Goal: Find contact information: Find contact information

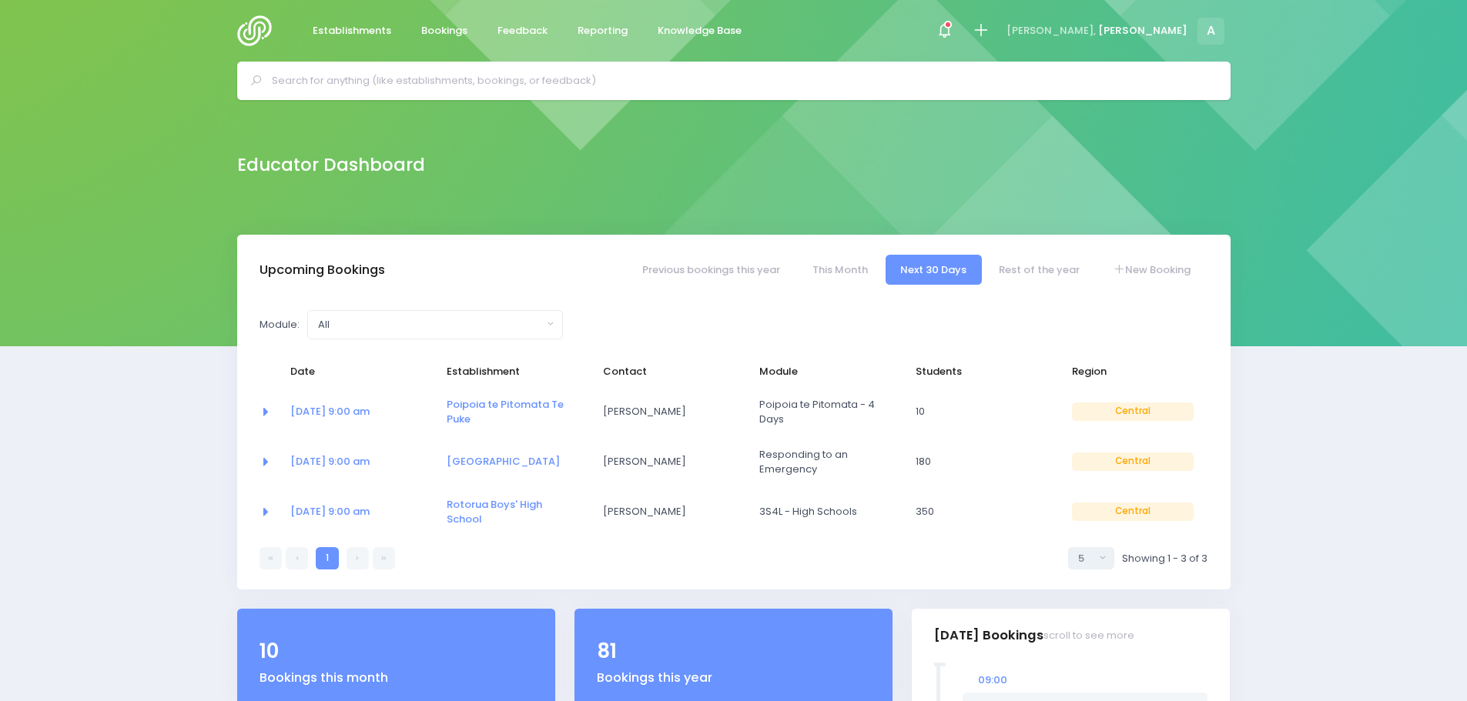
select select "5"
click at [350, 31] on span "Establishments" at bounding box center [352, 30] width 79 height 15
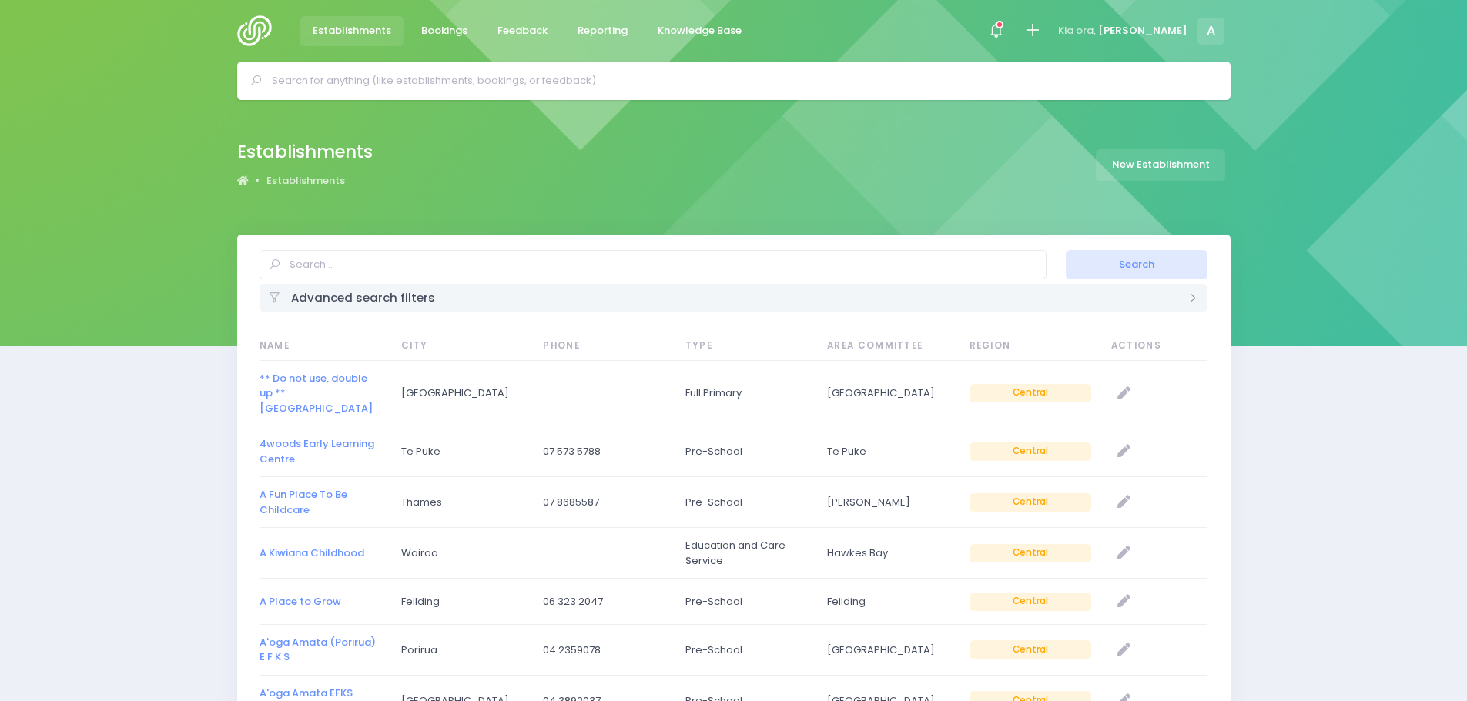
select select "20"
click at [343, 260] on input "text" at bounding box center [652, 264] width 787 height 29
type input "Te mahoe"
click at [1066, 250] on button "Search" at bounding box center [1137, 264] width 142 height 29
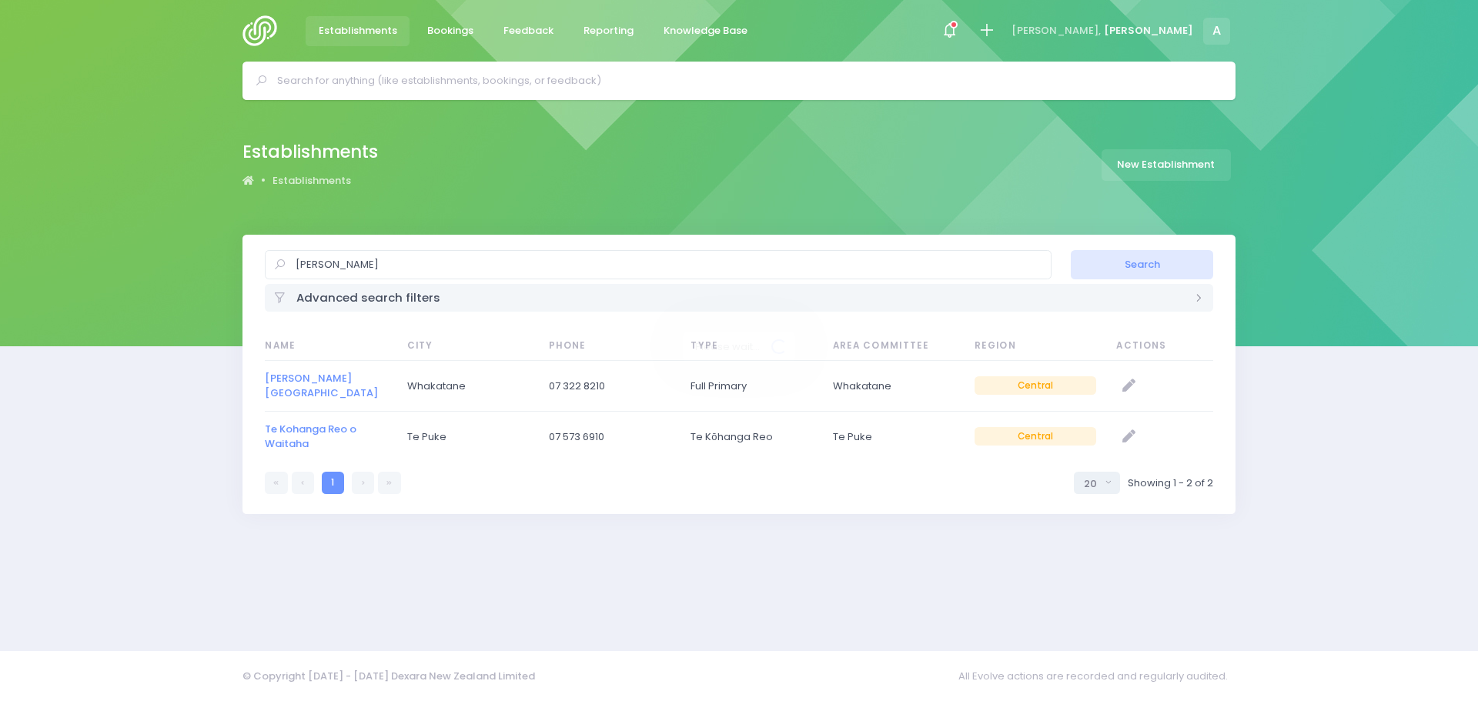
select select "20"
click at [270, 386] on link "[PERSON_NAME][GEOGRAPHIC_DATA]" at bounding box center [321, 386] width 113 height 30
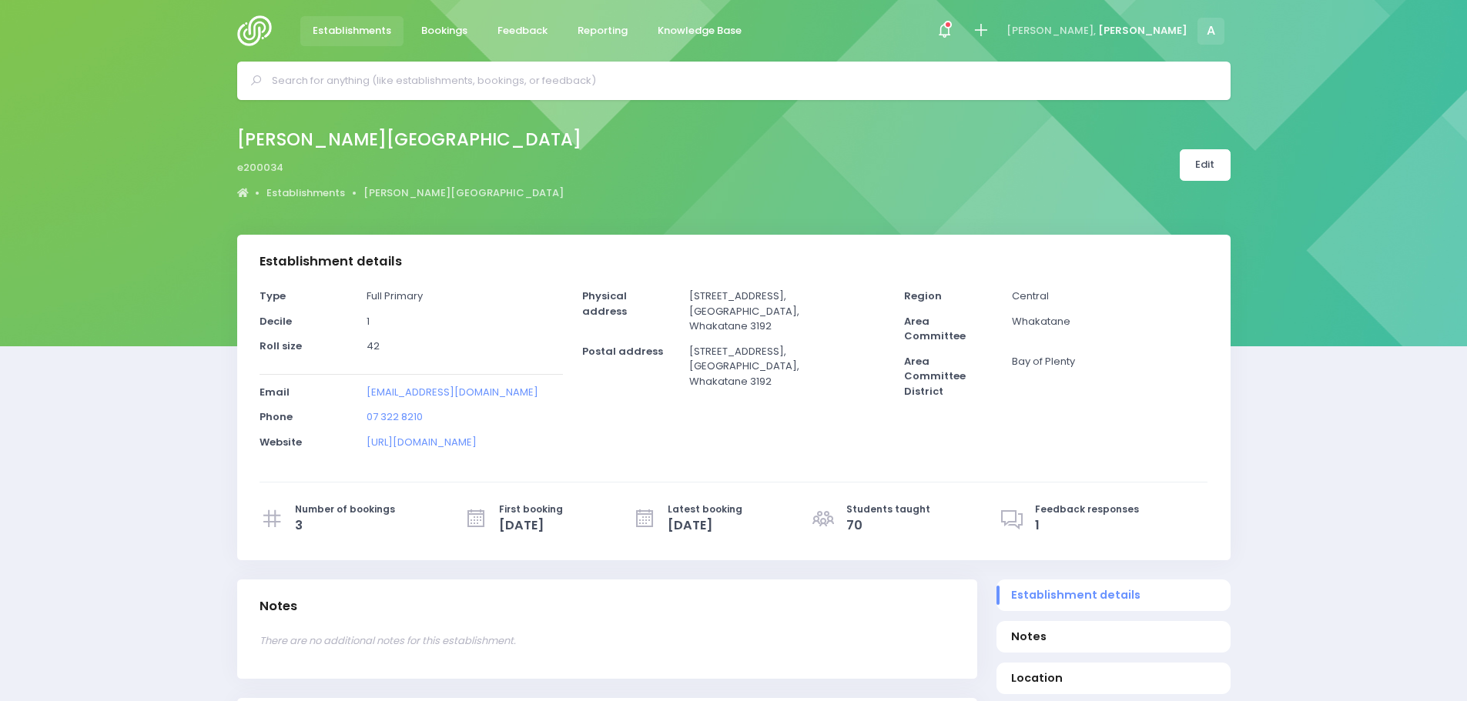
select select "5"
click at [330, 33] on span "Establishments" at bounding box center [352, 30] width 79 height 15
click at [295, 195] on link "Establishments" at bounding box center [305, 193] width 79 height 15
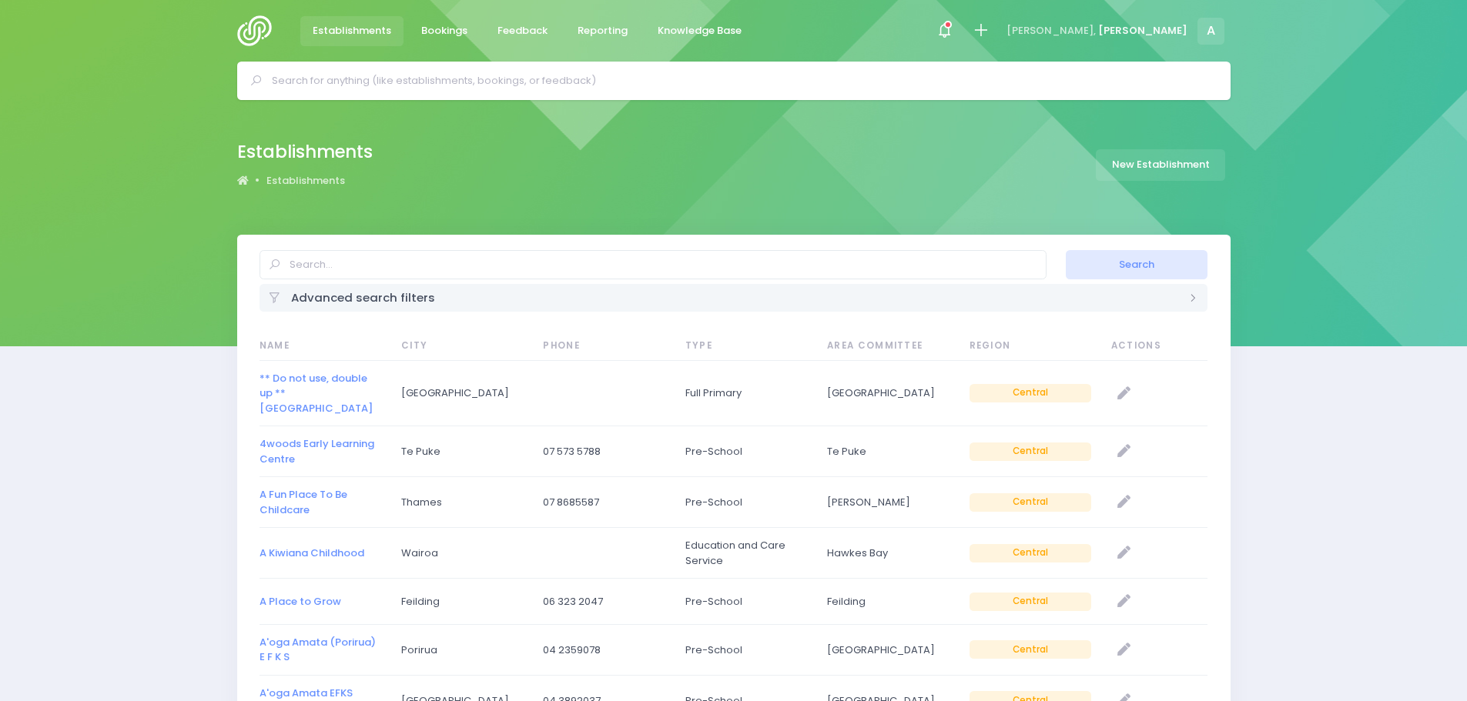
select select "20"
click at [359, 268] on input "text" at bounding box center [652, 264] width 787 height 29
click at [1066, 250] on button "Search" at bounding box center [1137, 264] width 142 height 29
drag, startPoint x: 366, startPoint y: 262, endPoint x: 268, endPoint y: 264, distance: 97.8
click at [268, 264] on div "broadlands" at bounding box center [652, 264] width 787 height 29
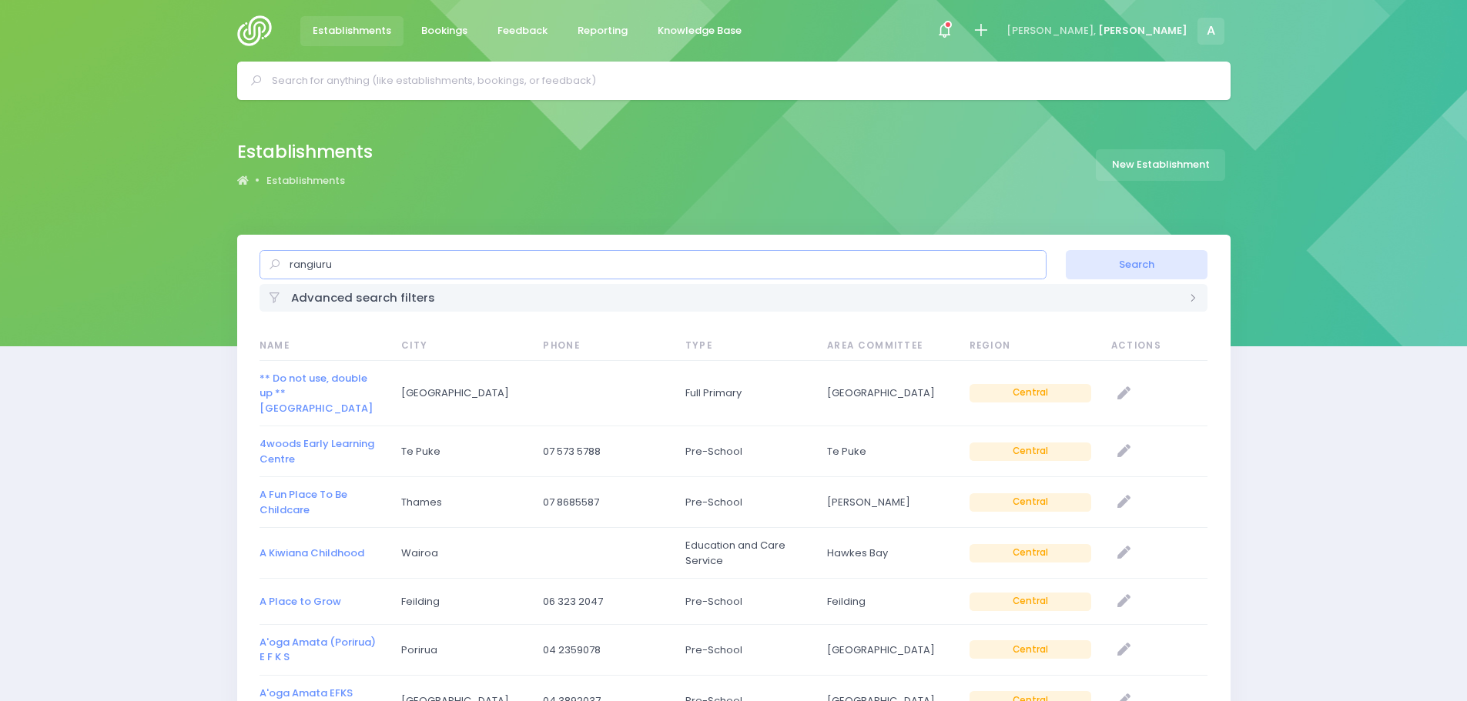
click at [1066, 250] on button "Search" at bounding box center [1137, 264] width 142 height 29
drag, startPoint x: 334, startPoint y: 259, endPoint x: 253, endPoint y: 263, distance: 81.7
click at [258, 257] on div "rangiuru" at bounding box center [652, 264] width 806 height 29
type input "waimana"
click at [1066, 250] on button "Search" at bounding box center [1137, 264] width 142 height 29
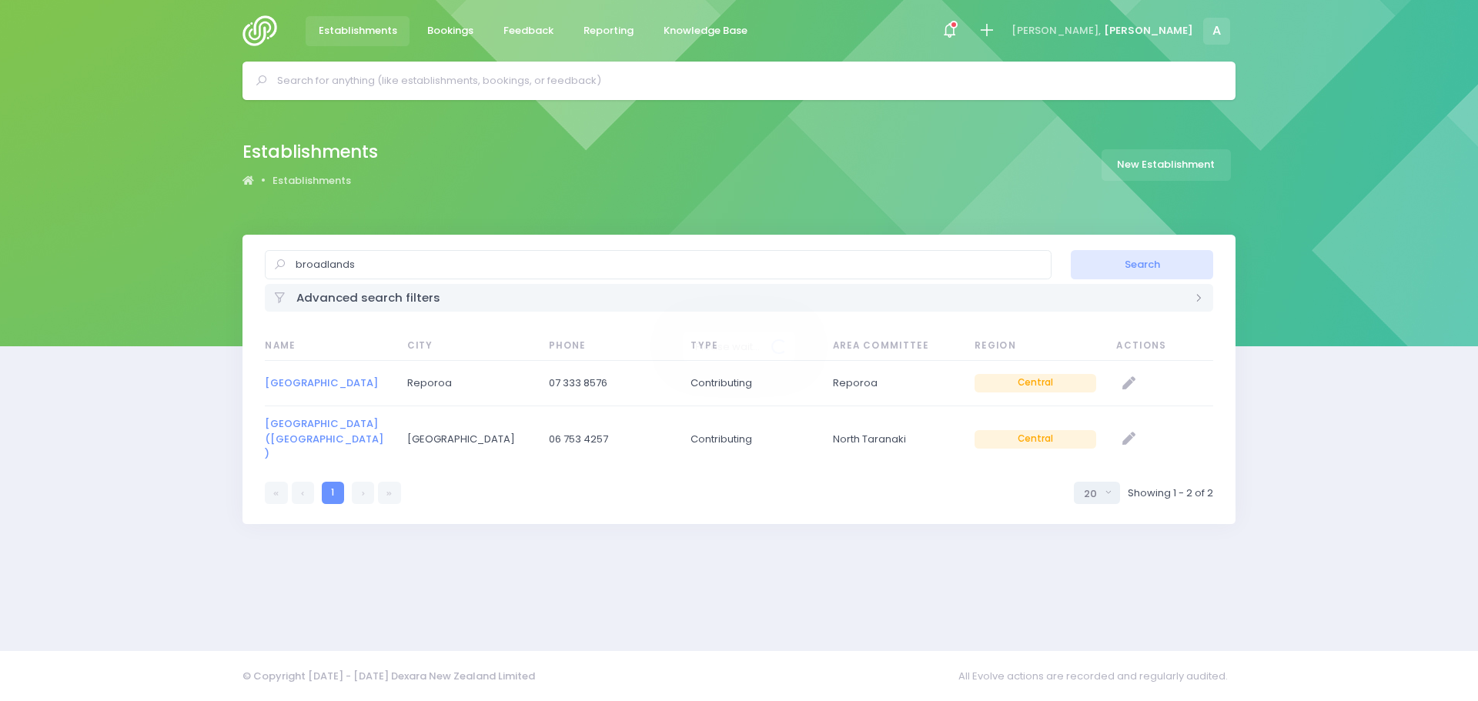
select select "20"
click at [327, 377] on link "[GEOGRAPHIC_DATA]" at bounding box center [321, 383] width 113 height 15
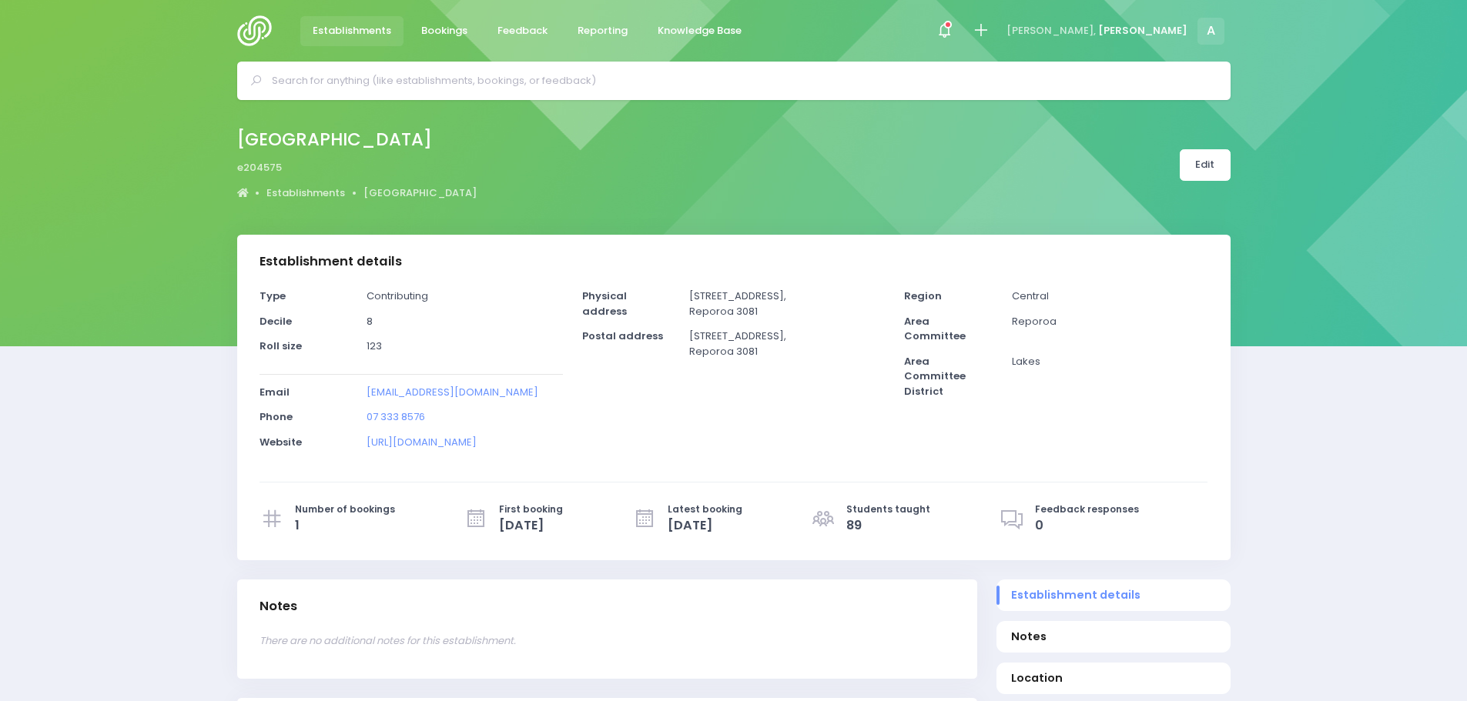
select select "5"
drag, startPoint x: 545, startPoint y: 394, endPoint x: 366, endPoint y: 395, distance: 178.6
click at [366, 395] on p "principal@broadlands.school.nz" at bounding box center [464, 392] width 196 height 15
copy link "principal@broadlands.school.nz"
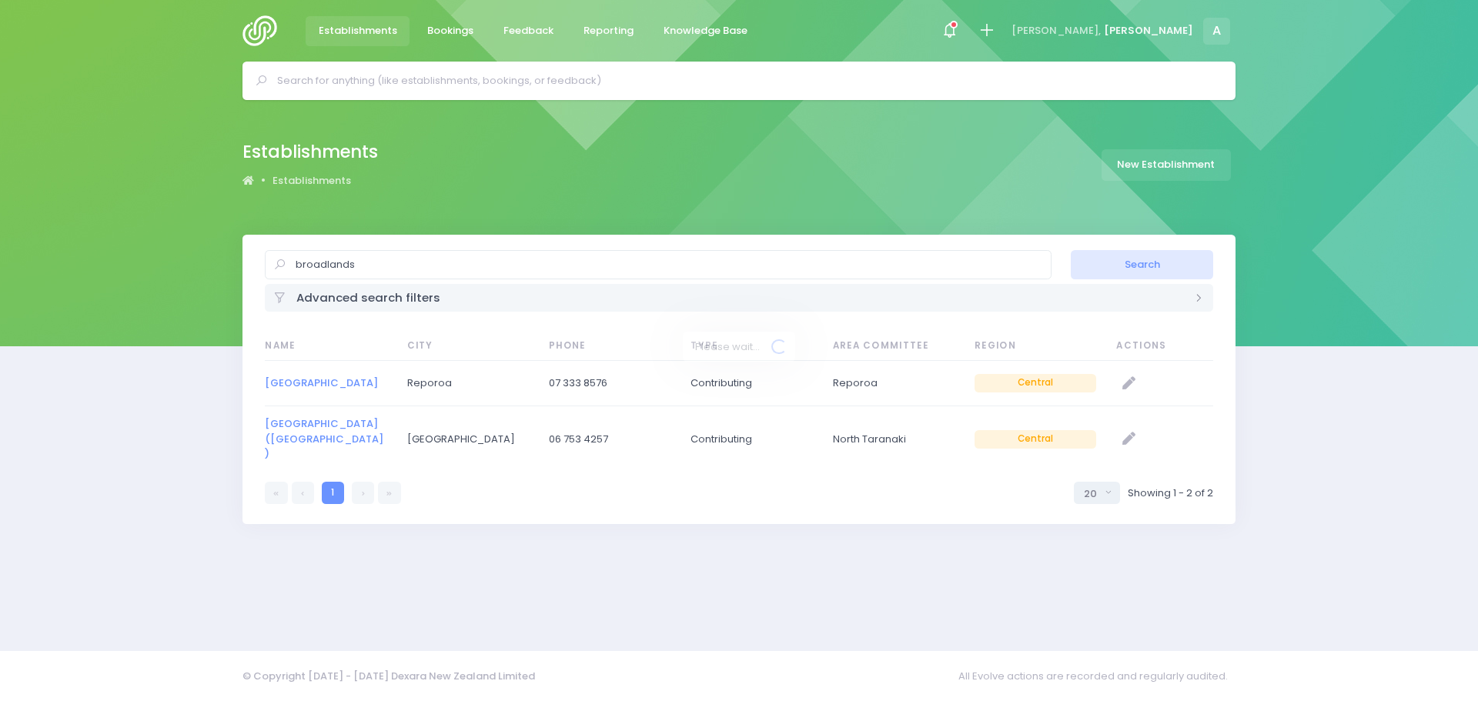
select select "20"
drag, startPoint x: 381, startPoint y: 264, endPoint x: 293, endPoint y: 265, distance: 87.8
click at [293, 265] on div "broadlands" at bounding box center [658, 264] width 787 height 29
type input "otonga"
click at [1071, 250] on button "Search" at bounding box center [1142, 264] width 142 height 29
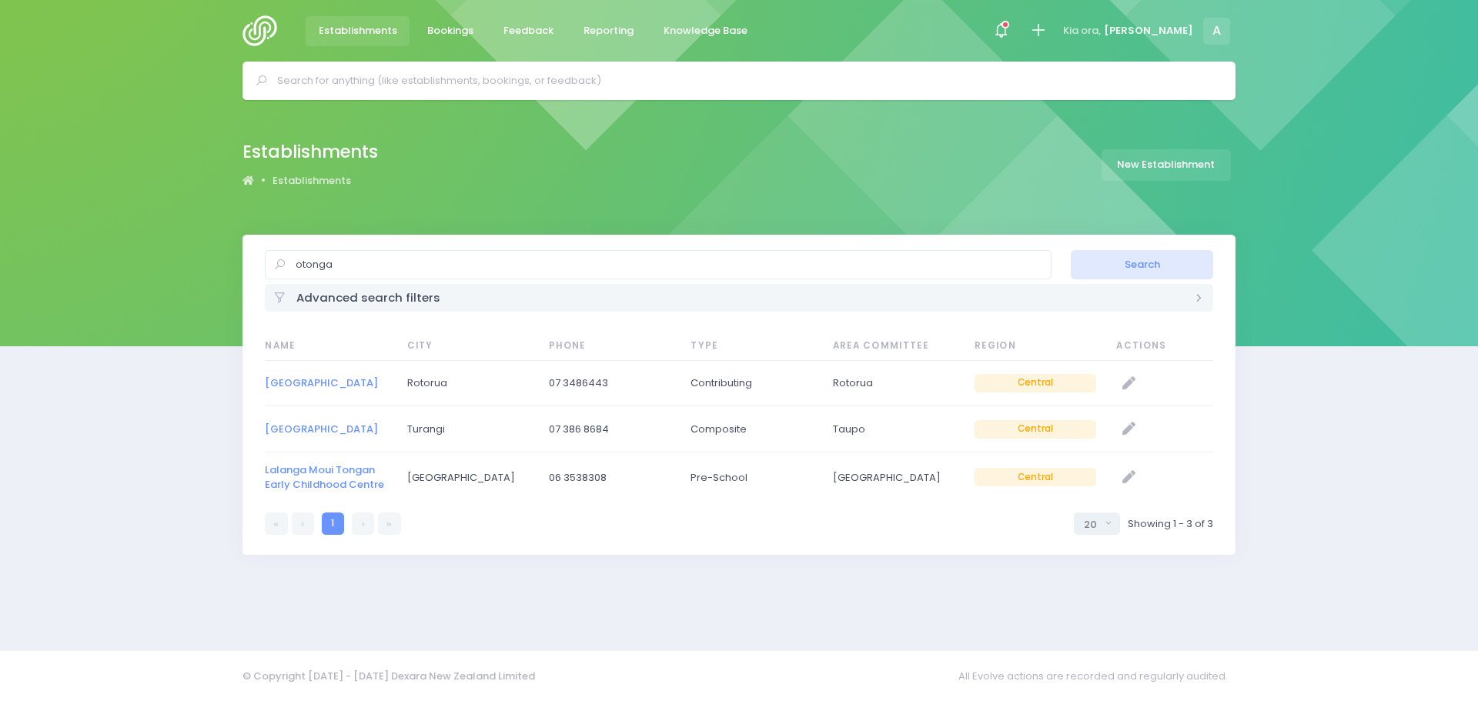
select select "20"
click at [313, 379] on link "[GEOGRAPHIC_DATA]" at bounding box center [321, 383] width 113 height 15
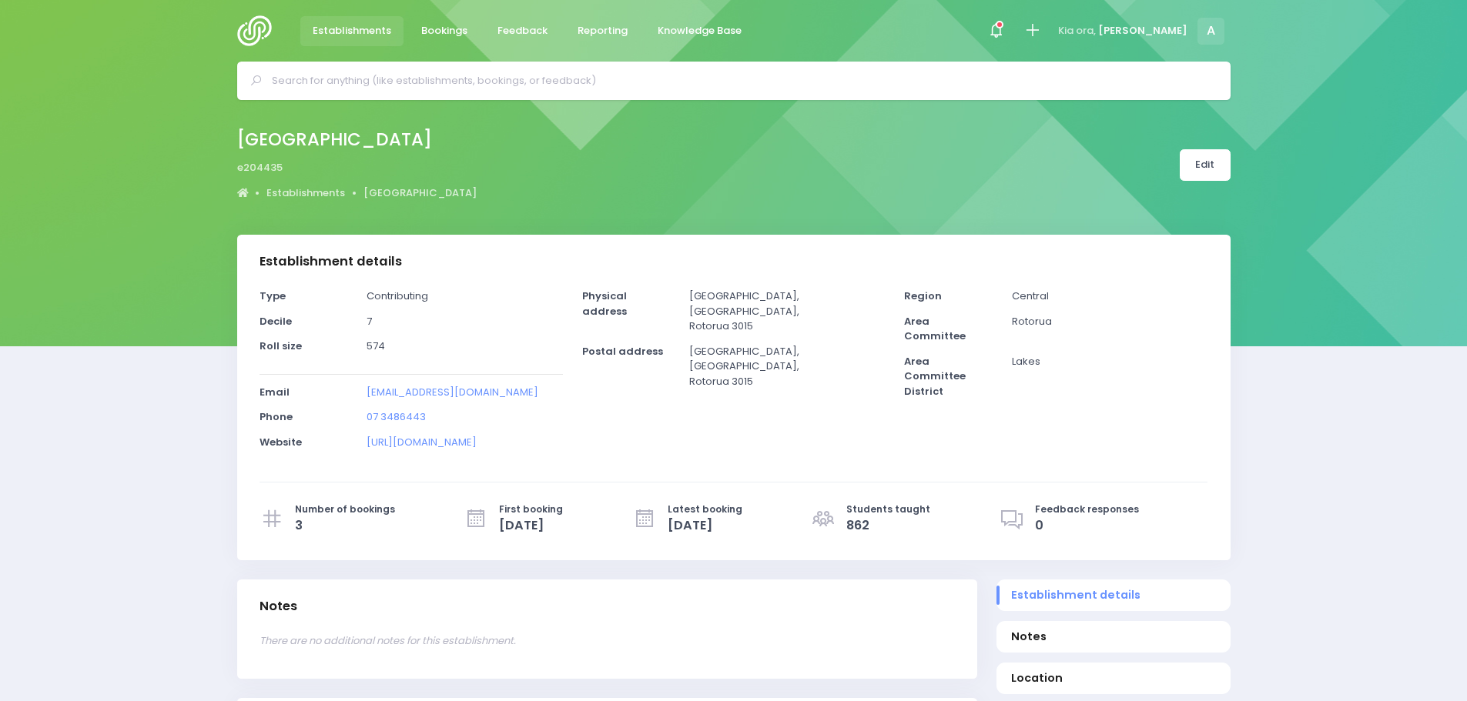
select select "5"
drag, startPoint x: 493, startPoint y: 386, endPoint x: 354, endPoint y: 393, distance: 139.5
click at [354, 393] on div "Email otonga@otonga.school.nz" at bounding box center [410, 397] width 323 height 25
copy div "otonga@otonga.school.nz"
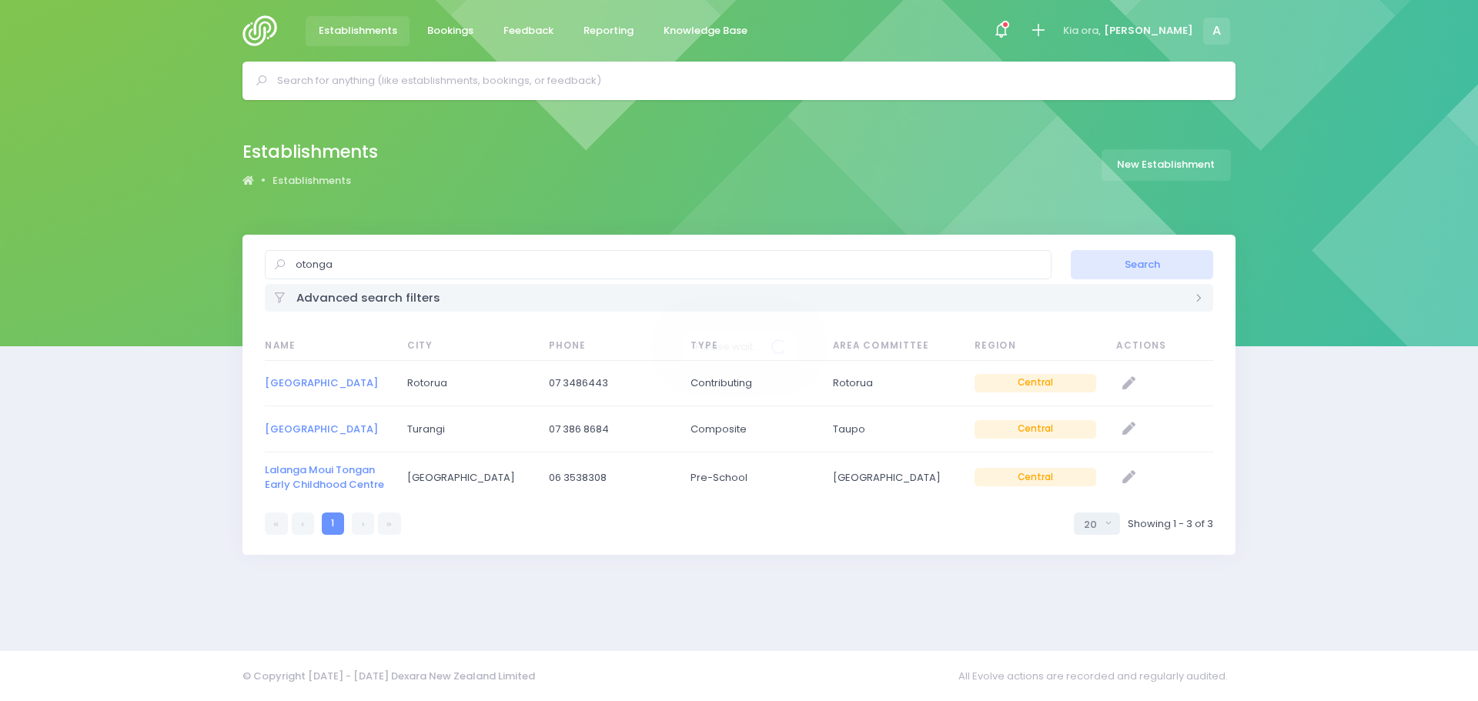
select select "20"
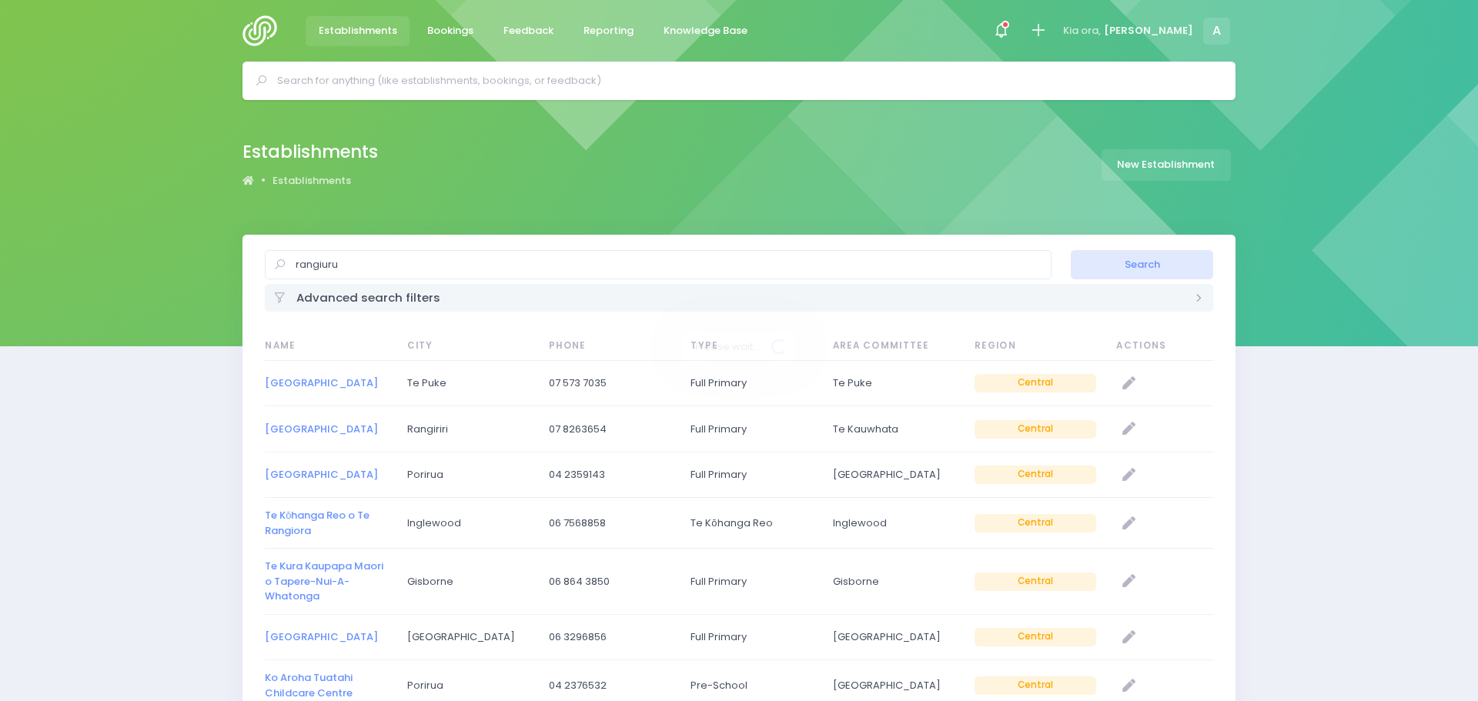
select select "20"
click at [316, 384] on link "[GEOGRAPHIC_DATA]" at bounding box center [315, 383] width 113 height 15
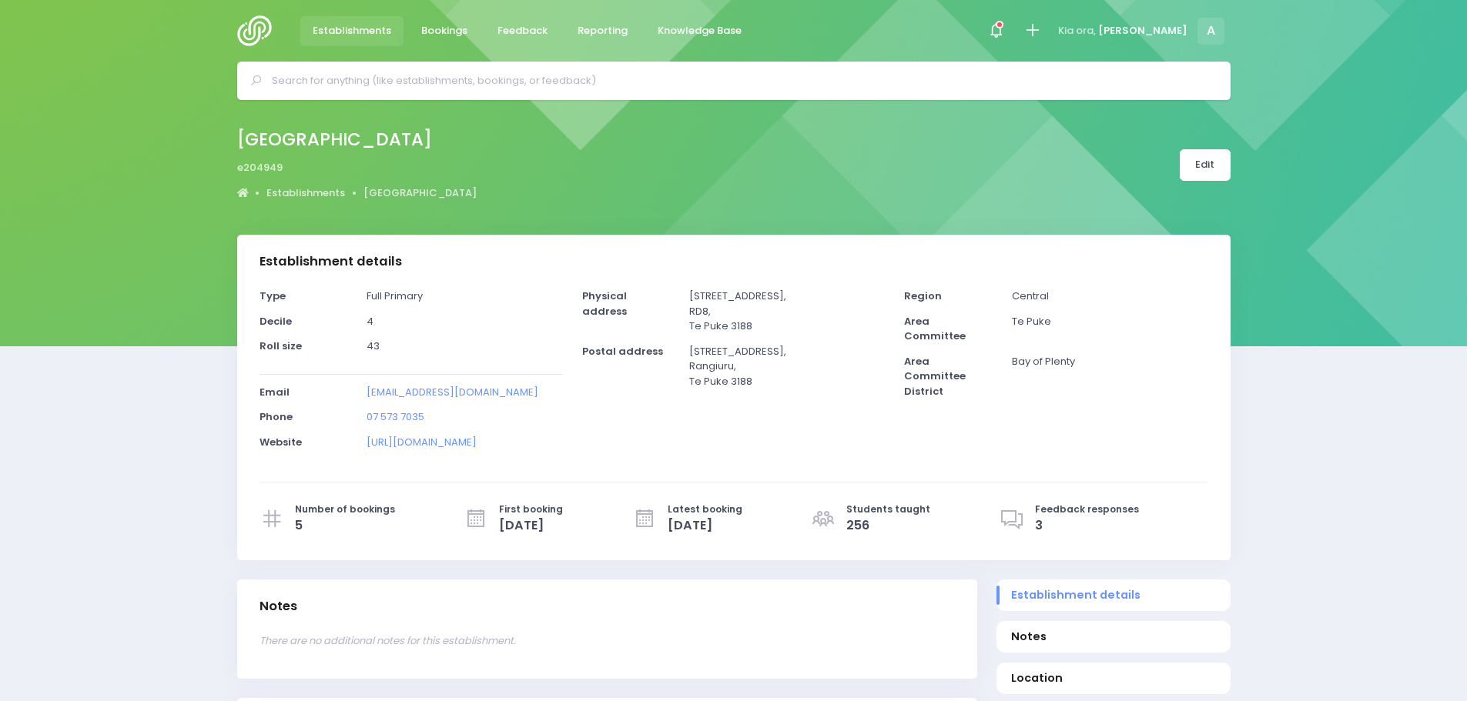
select select "5"
drag, startPoint x: 513, startPoint y: 393, endPoint x: 364, endPoint y: 392, distance: 148.6
click at [364, 392] on div "[EMAIL_ADDRESS][DOMAIN_NAME]" at bounding box center [464, 397] width 215 height 25
copy link "[EMAIL_ADDRESS][DOMAIN_NAME]"
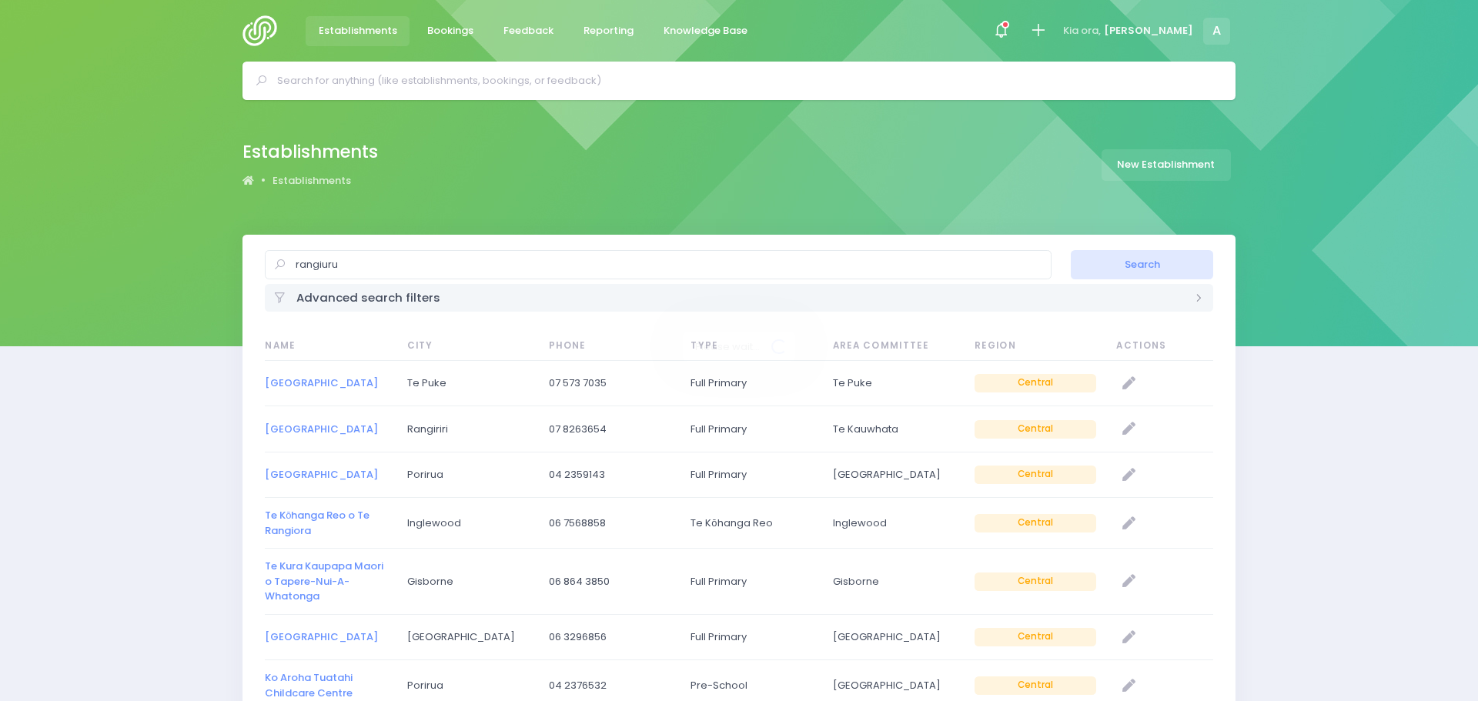
select select "20"
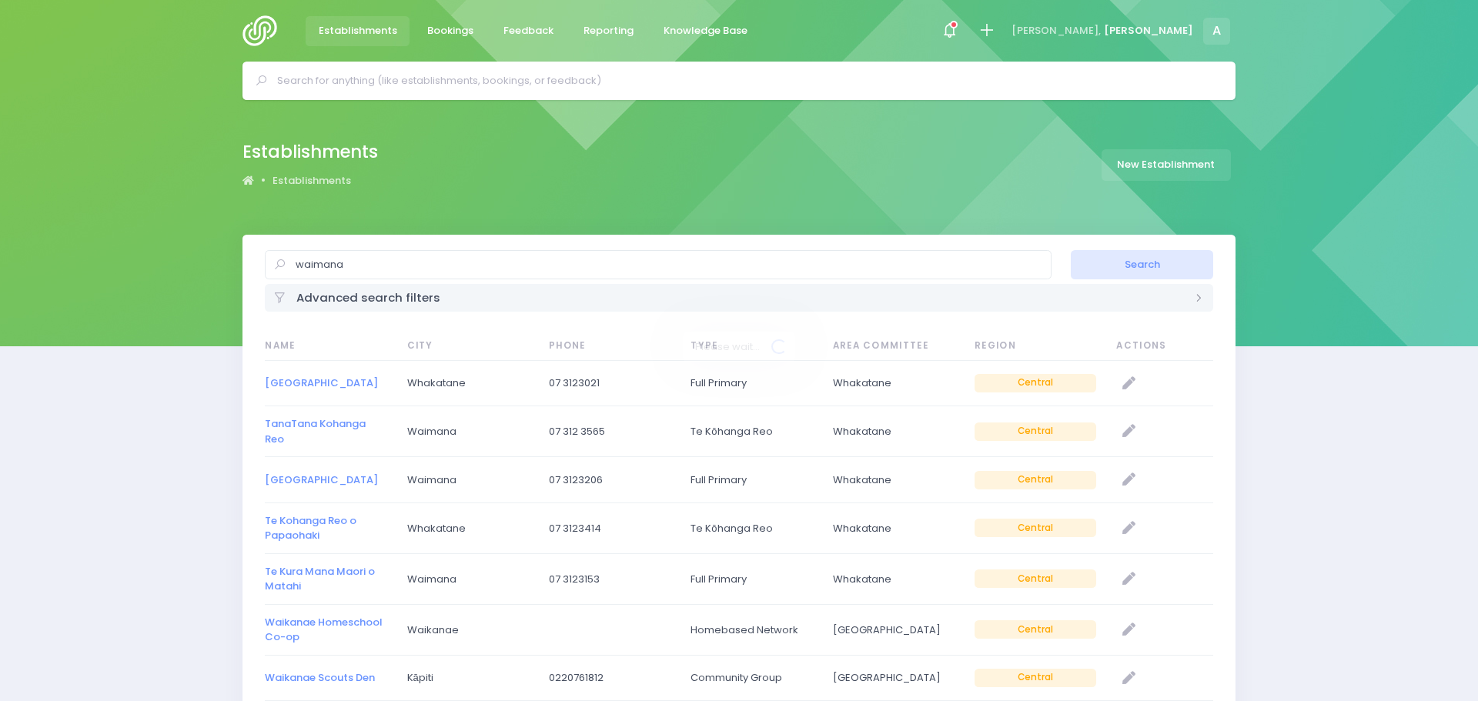
select select "20"
click at [298, 388] on link "[GEOGRAPHIC_DATA]" at bounding box center [315, 383] width 113 height 15
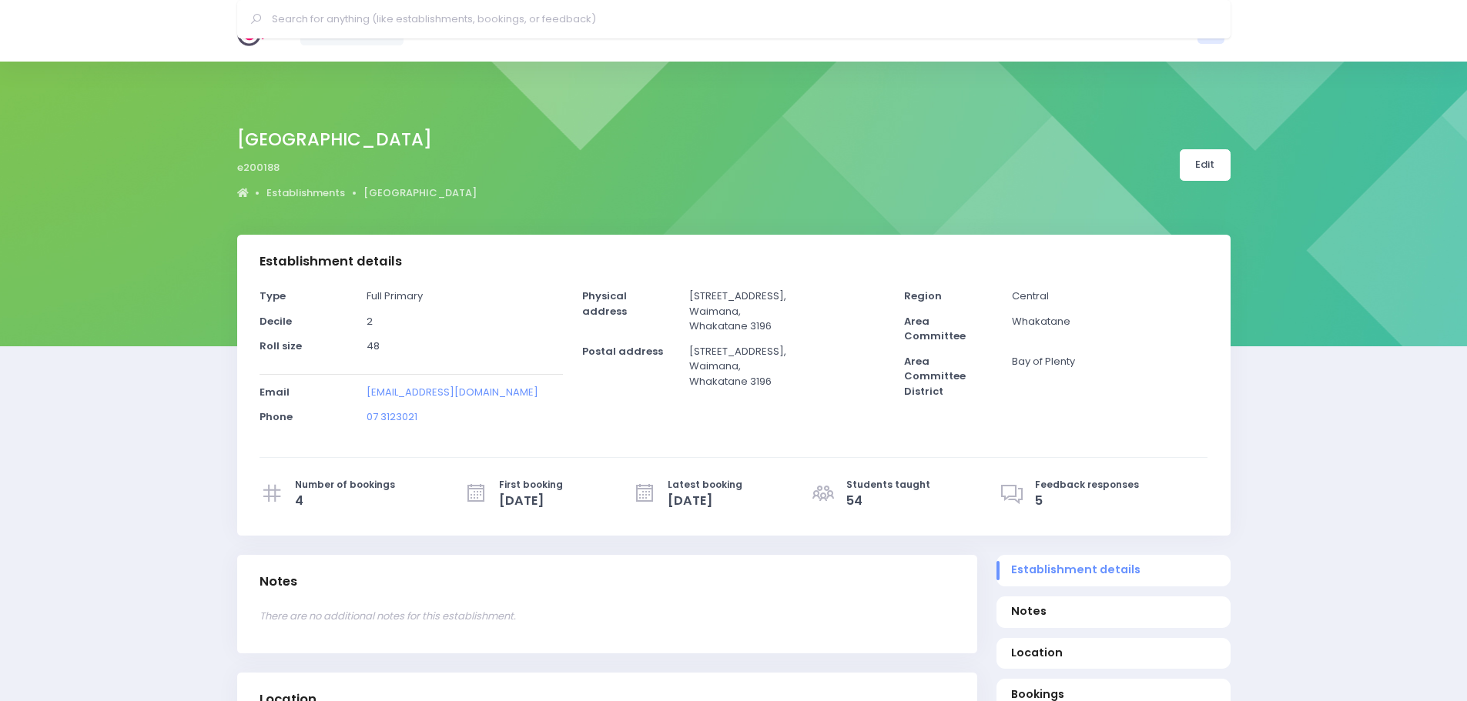
select select "5"
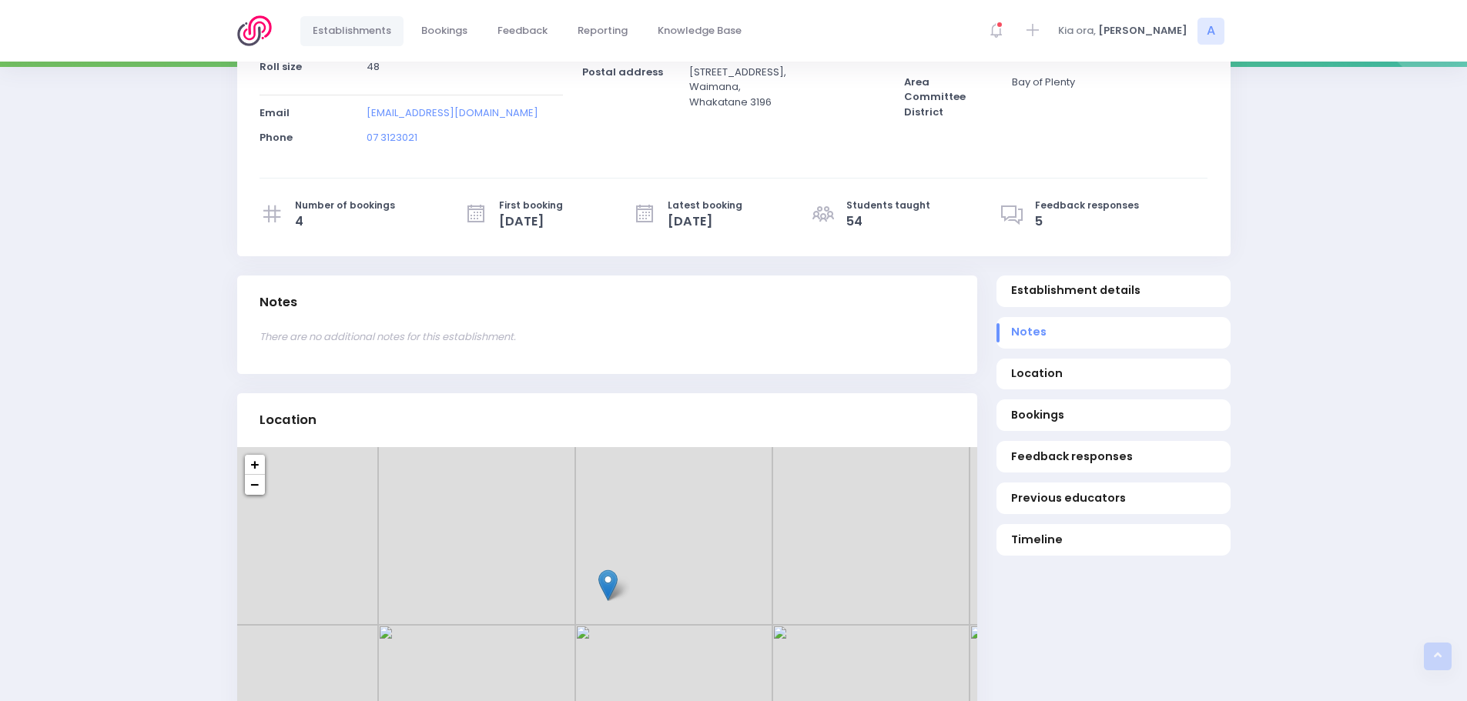
scroll to position [77, 0]
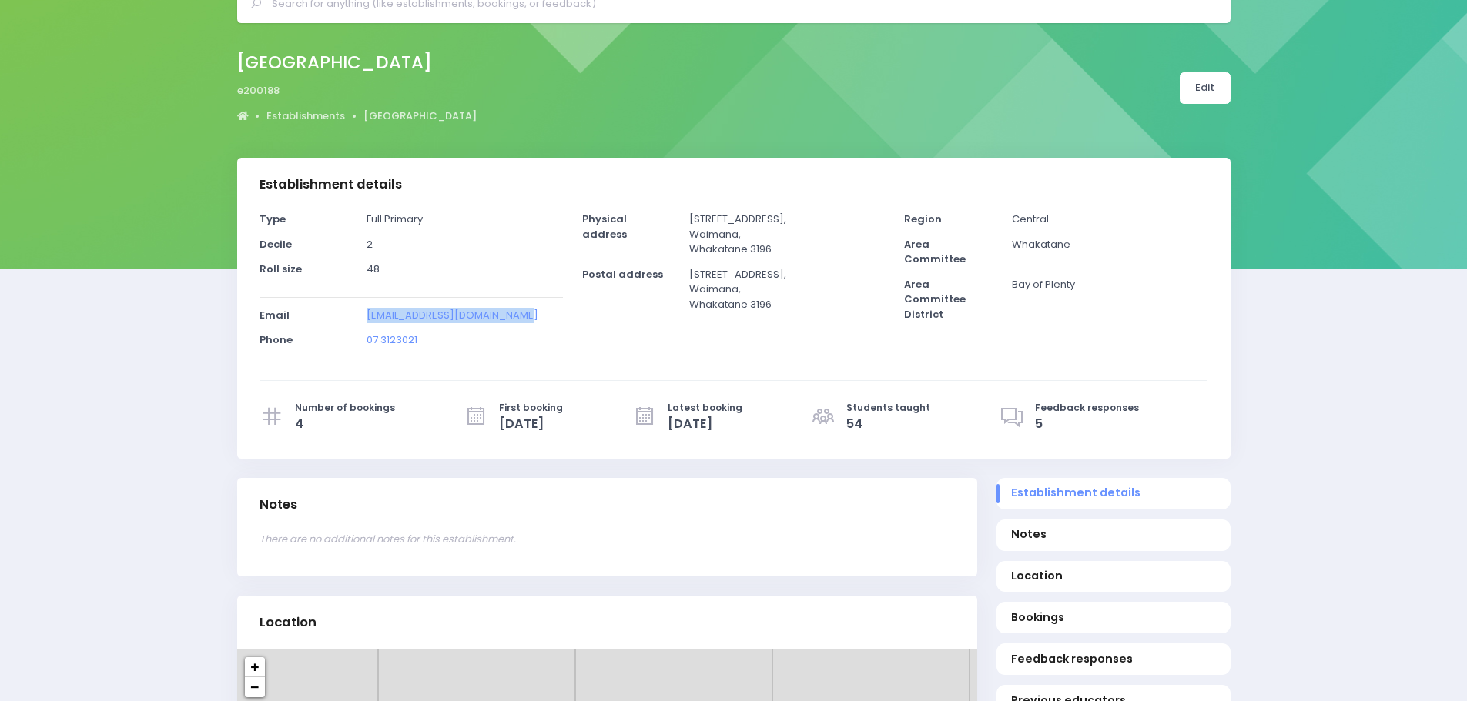
drag, startPoint x: 525, startPoint y: 315, endPoint x: 365, endPoint y: 315, distance: 160.1
click at [365, 315] on div "principal@waimana.school.nz" at bounding box center [464, 320] width 215 height 25
copy link "principal@waimana.school.nz"
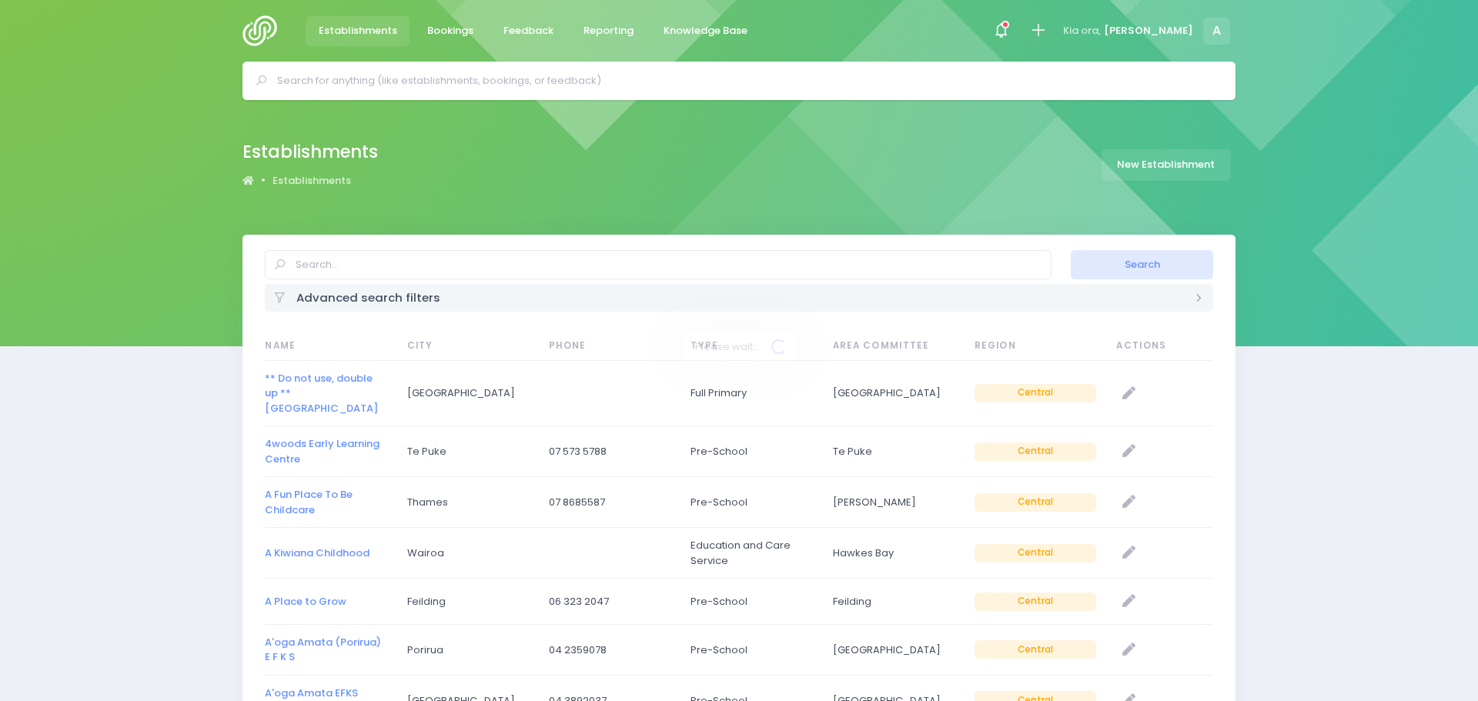
select select "20"
click at [385, 262] on input "text" at bounding box center [652, 264] width 787 height 29
type input "te puna"
click at [1066, 250] on button "Search" at bounding box center [1137, 264] width 142 height 29
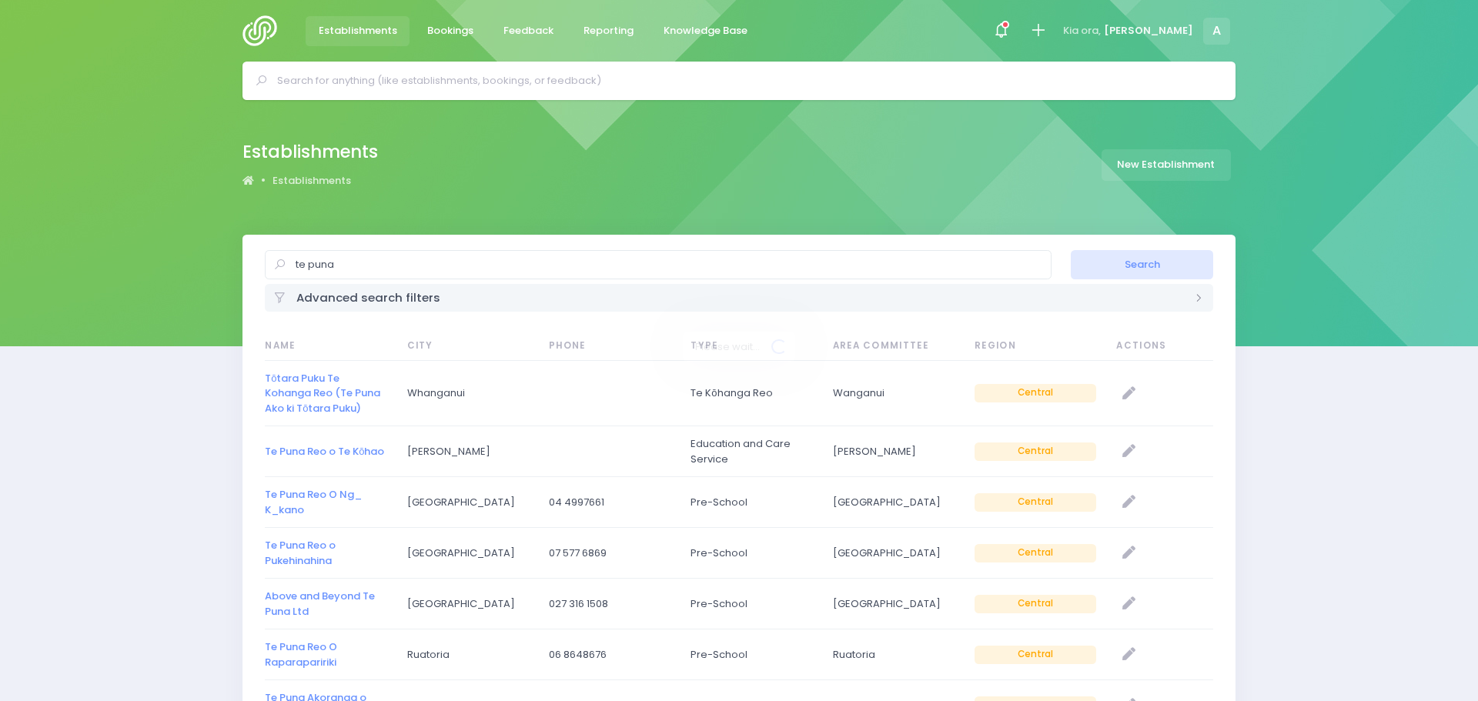
select select "20"
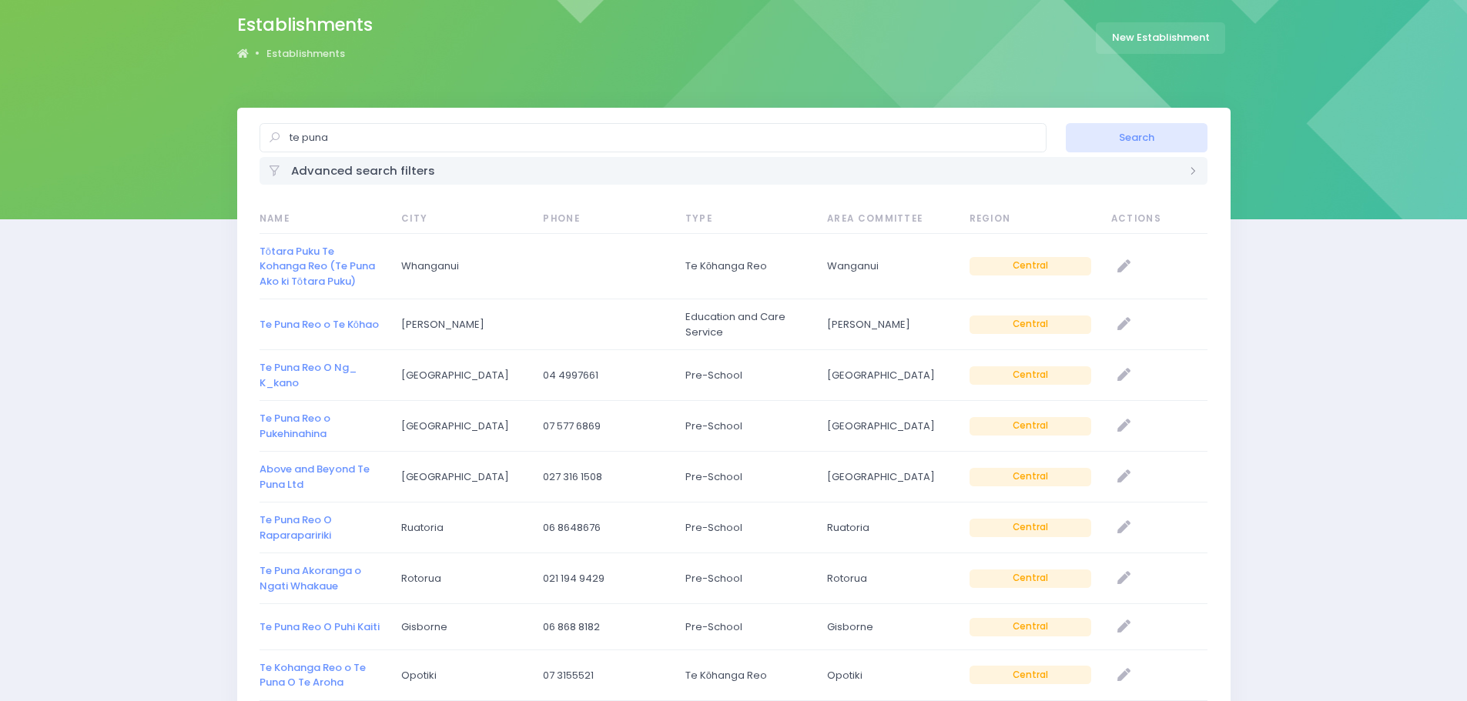
scroll to position [154, 0]
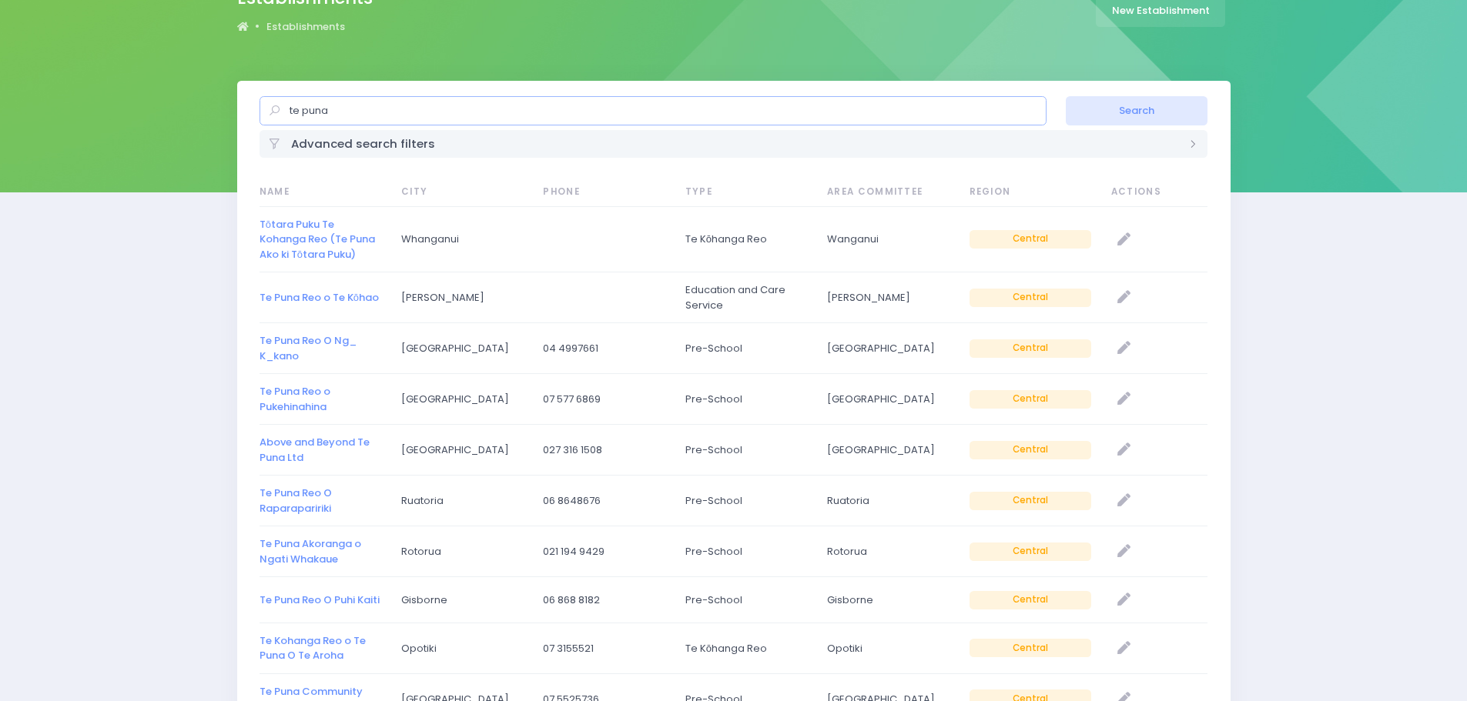
click at [394, 106] on input "te puna" at bounding box center [652, 110] width 787 height 29
type input "te puna primary"
click at [1066, 96] on button "Search" at bounding box center [1137, 110] width 142 height 29
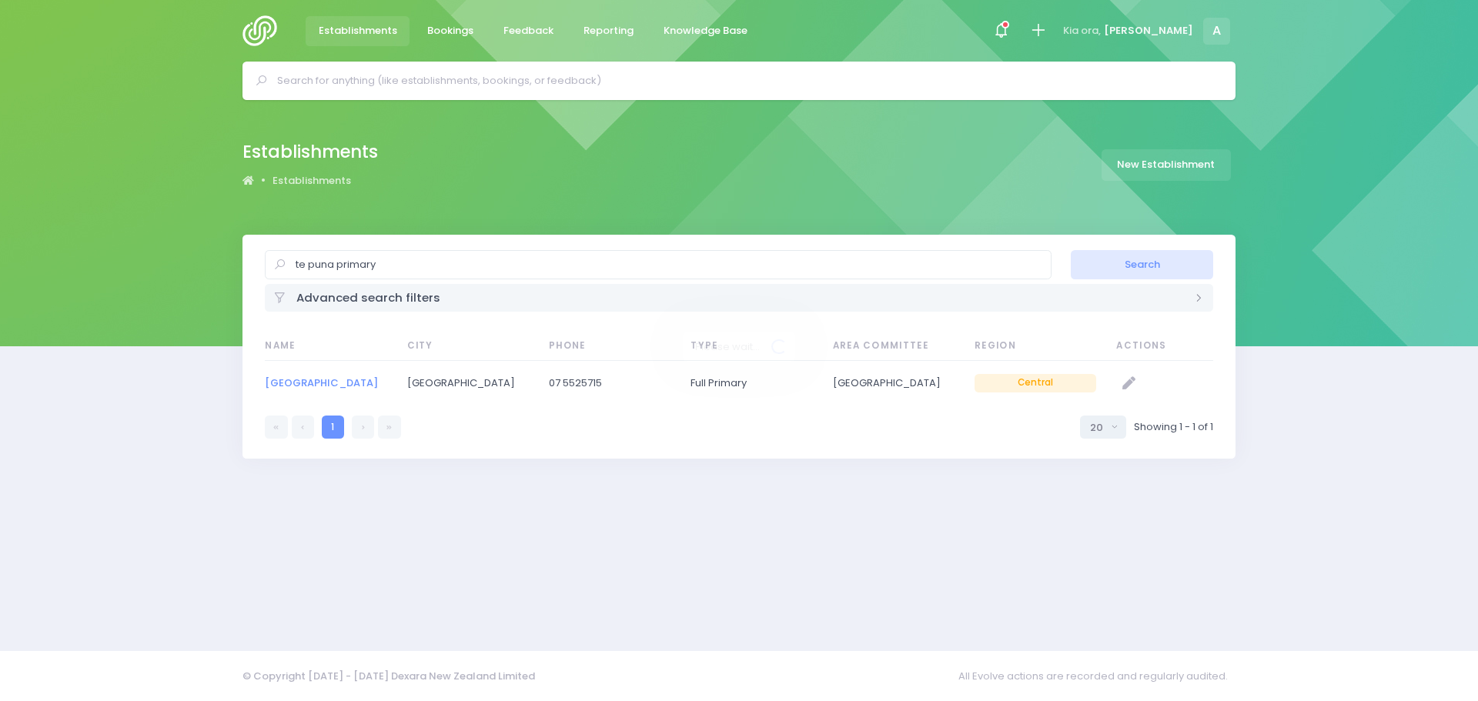
select select "20"
click at [327, 377] on link "Te Puna School" at bounding box center [321, 383] width 113 height 15
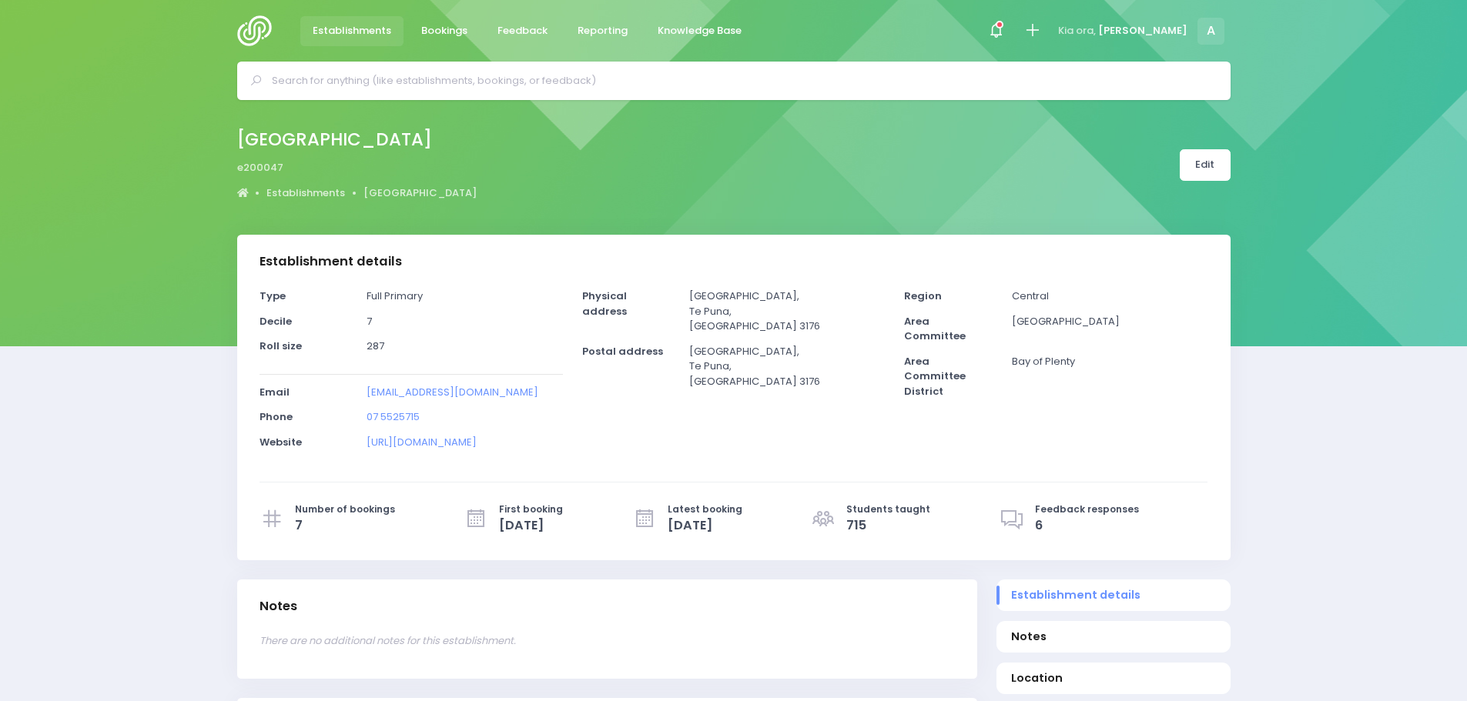
select select "5"
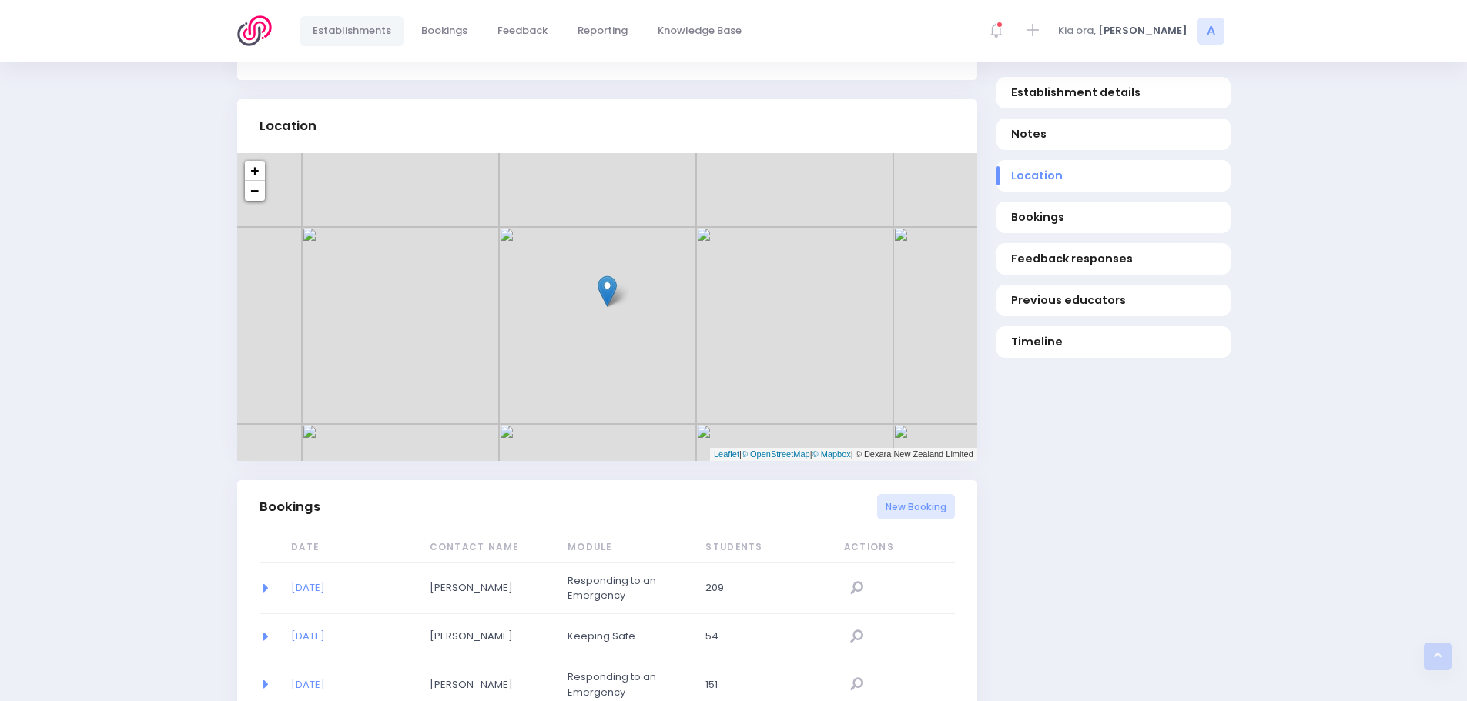
scroll to position [616, 0]
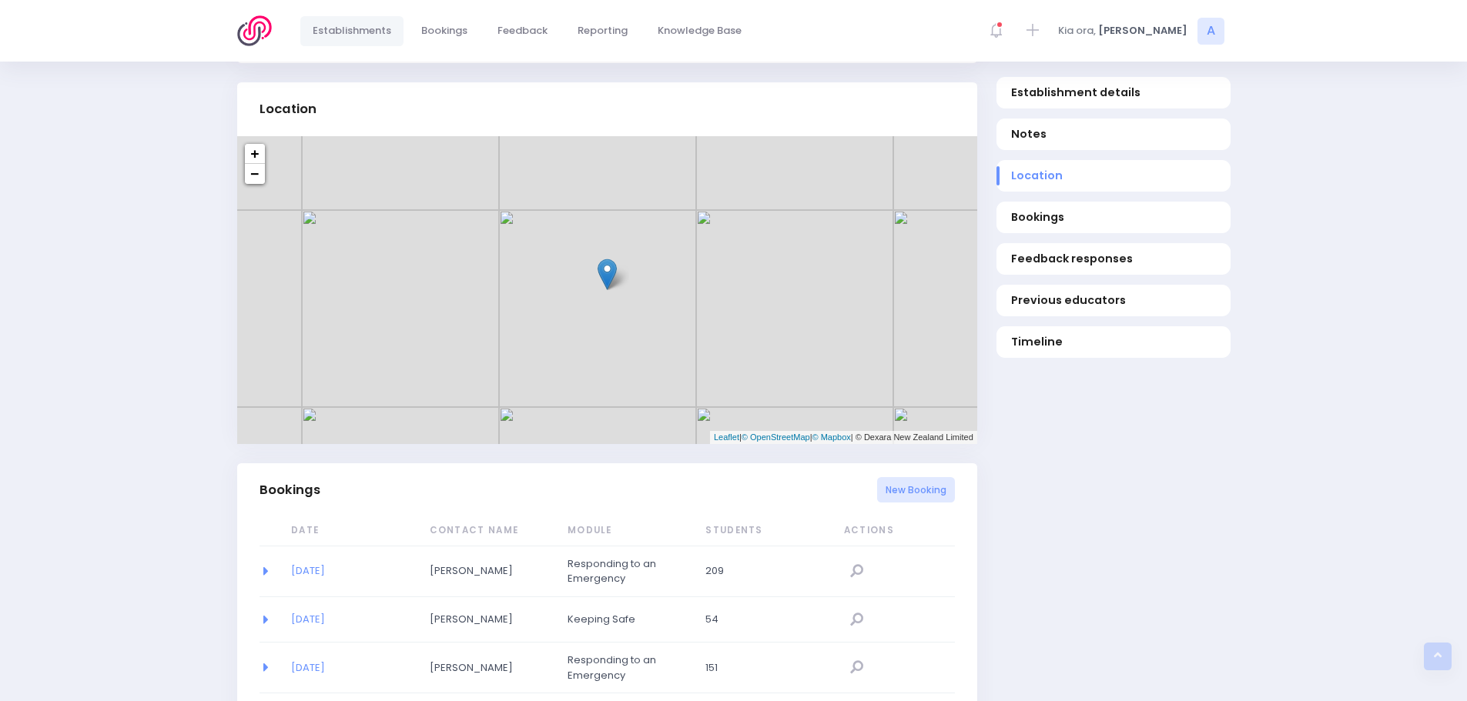
click at [367, 21] on link "Establishments" at bounding box center [352, 31] width 104 height 30
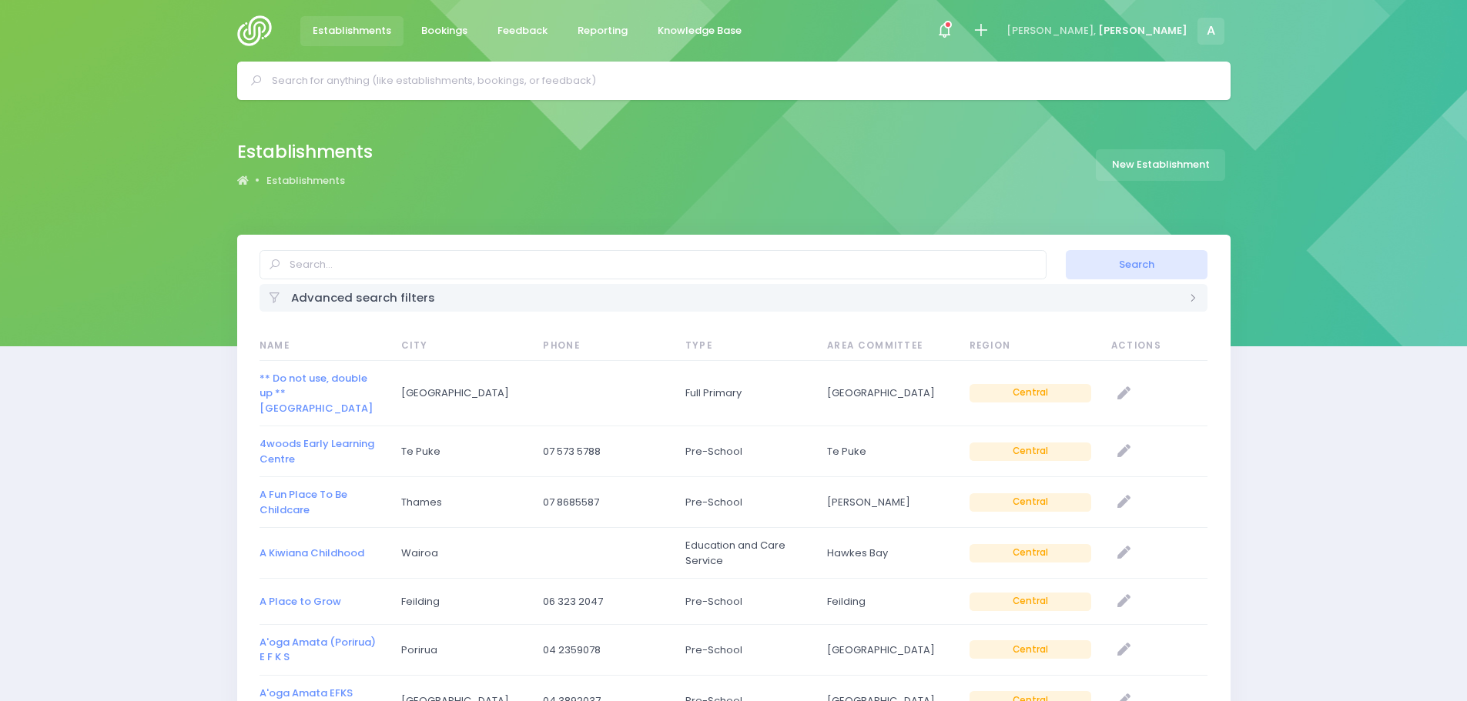
select select "20"
click at [362, 261] on input "text" at bounding box center [652, 264] width 787 height 29
click at [1066, 250] on button "Search" at bounding box center [1137, 264] width 142 height 29
drag, startPoint x: 350, startPoint y: 268, endPoint x: 223, endPoint y: 262, distance: 126.4
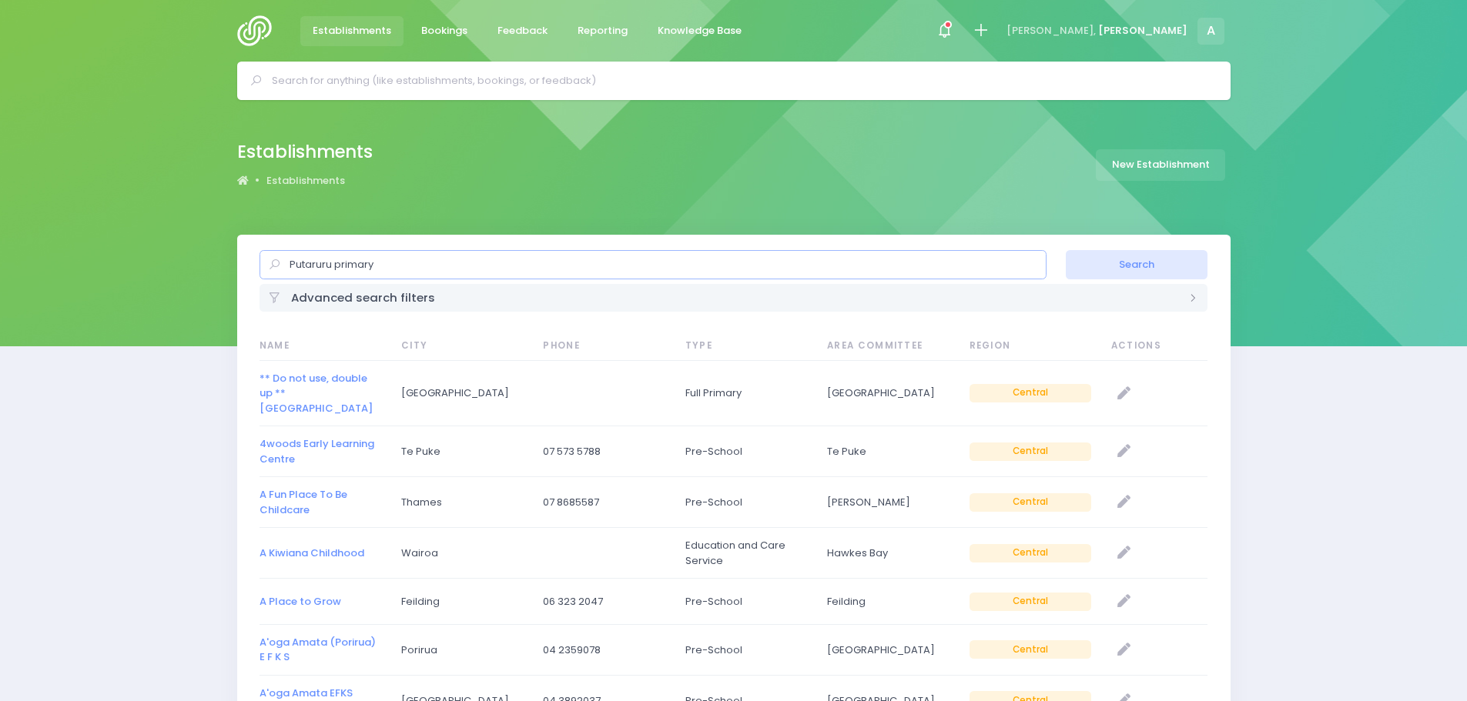
type input "Putaruru primary"
click at [1066, 250] on button "Search" at bounding box center [1137, 264] width 142 height 29
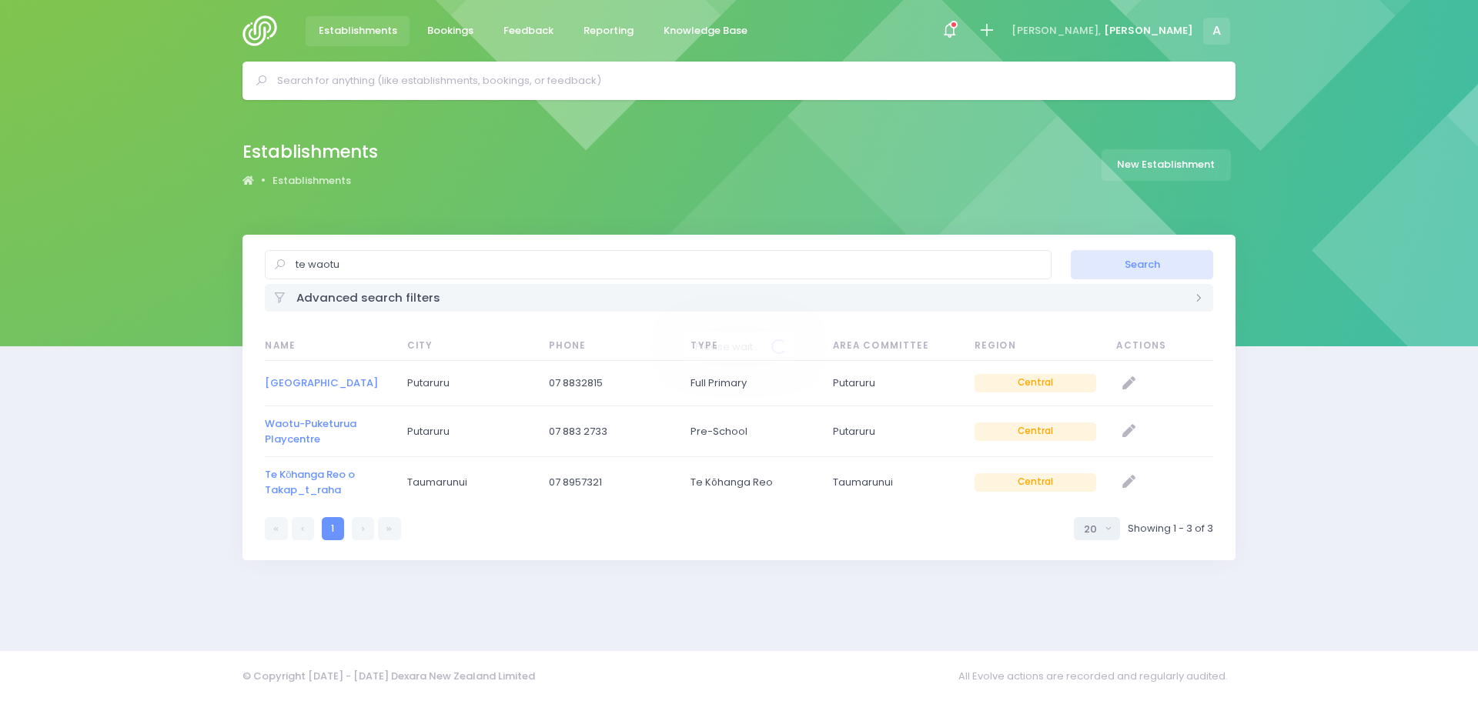
select select "20"
click at [306, 383] on link "Te Waotu School" at bounding box center [321, 383] width 113 height 15
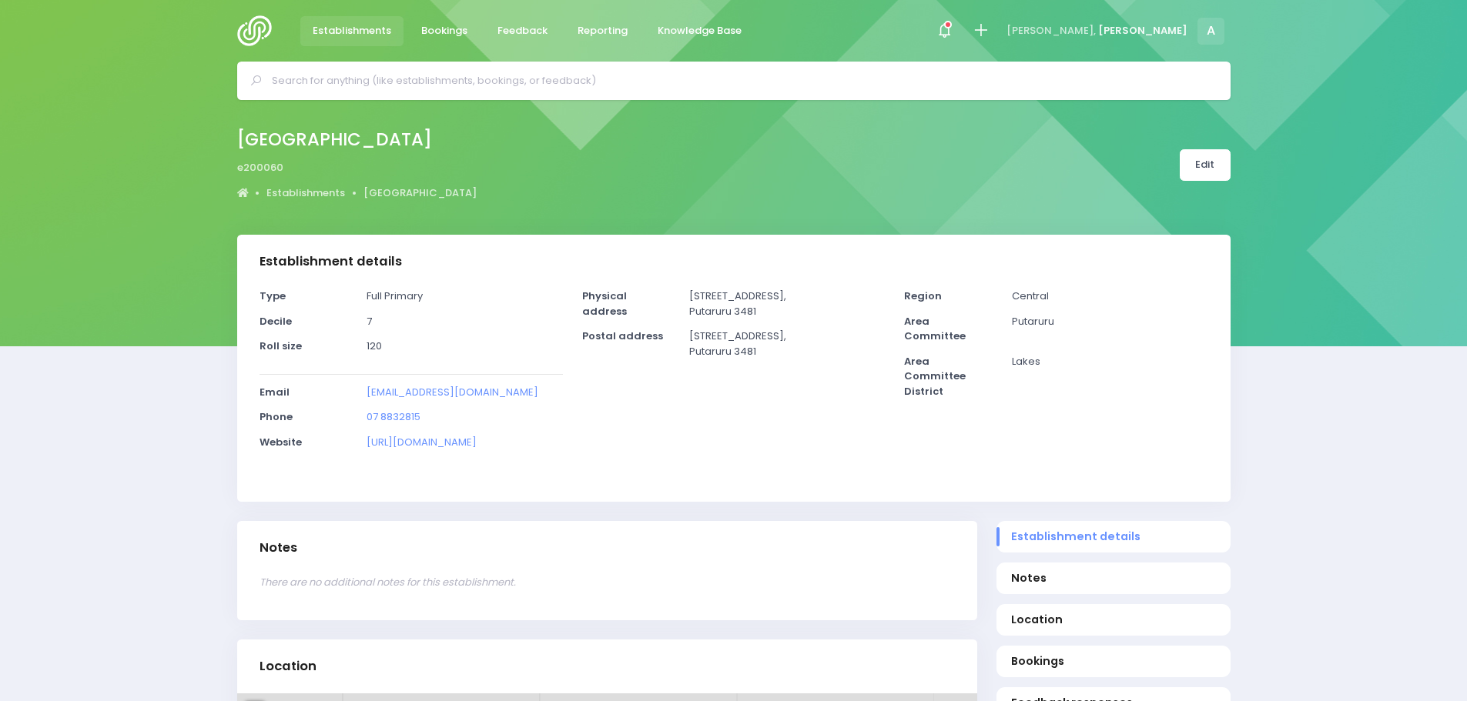
select select "5"
drag, startPoint x: 507, startPoint y: 392, endPoint x: 349, endPoint y: 390, distance: 158.6
click at [349, 390] on div "Email office@tewaotu.school.nz" at bounding box center [410, 397] width 323 height 25
copy div "office@tewaotu.school.nz"
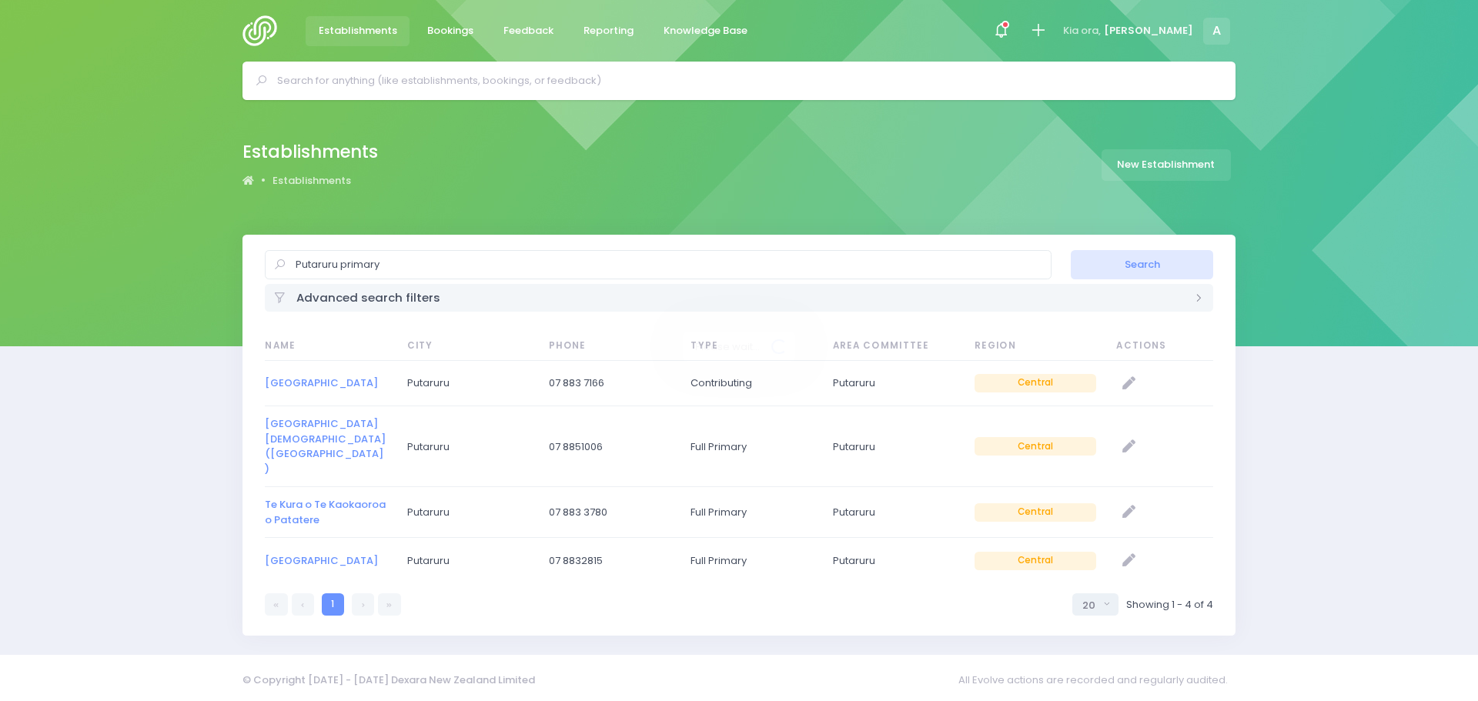
select select "20"
click at [293, 383] on link "[GEOGRAPHIC_DATA]" at bounding box center [321, 383] width 113 height 15
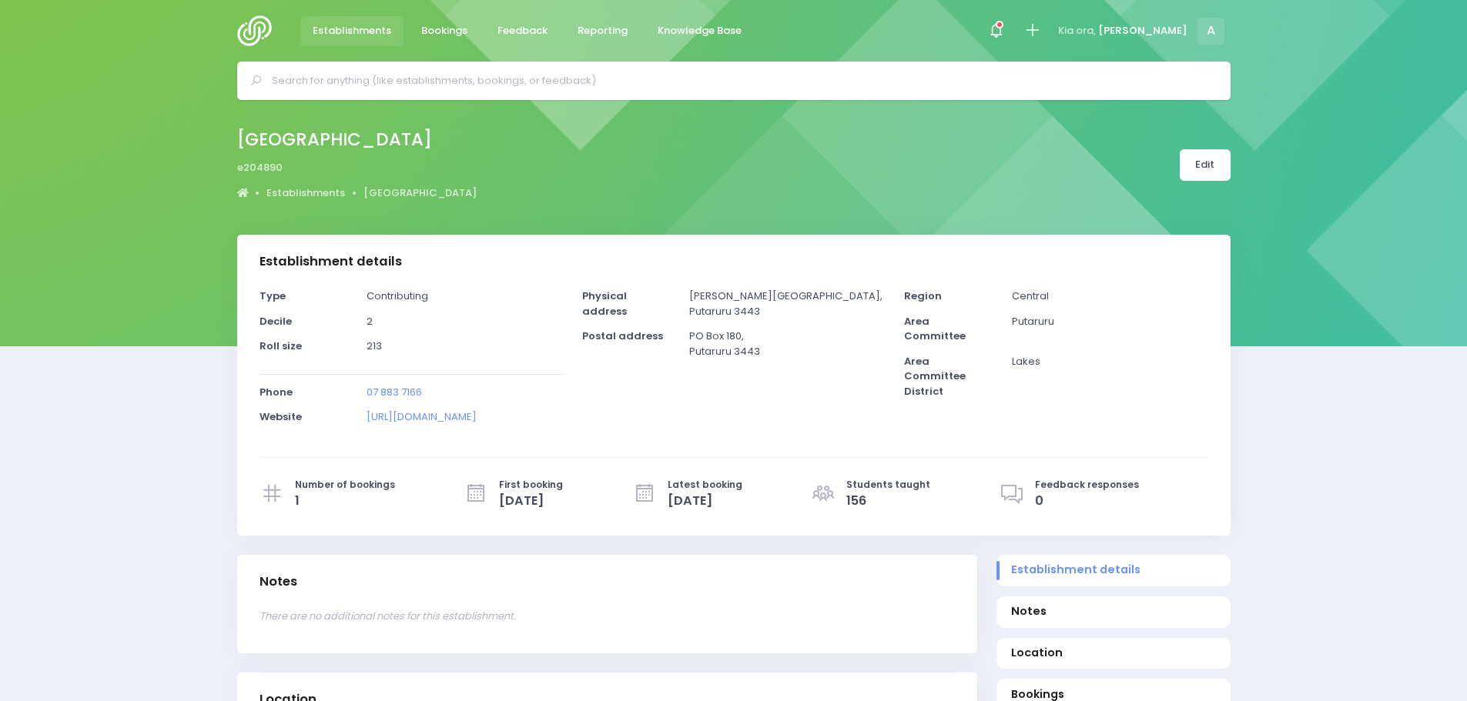
select select "5"
click at [1217, 166] on link "Edit" at bounding box center [1204, 165] width 51 height 32
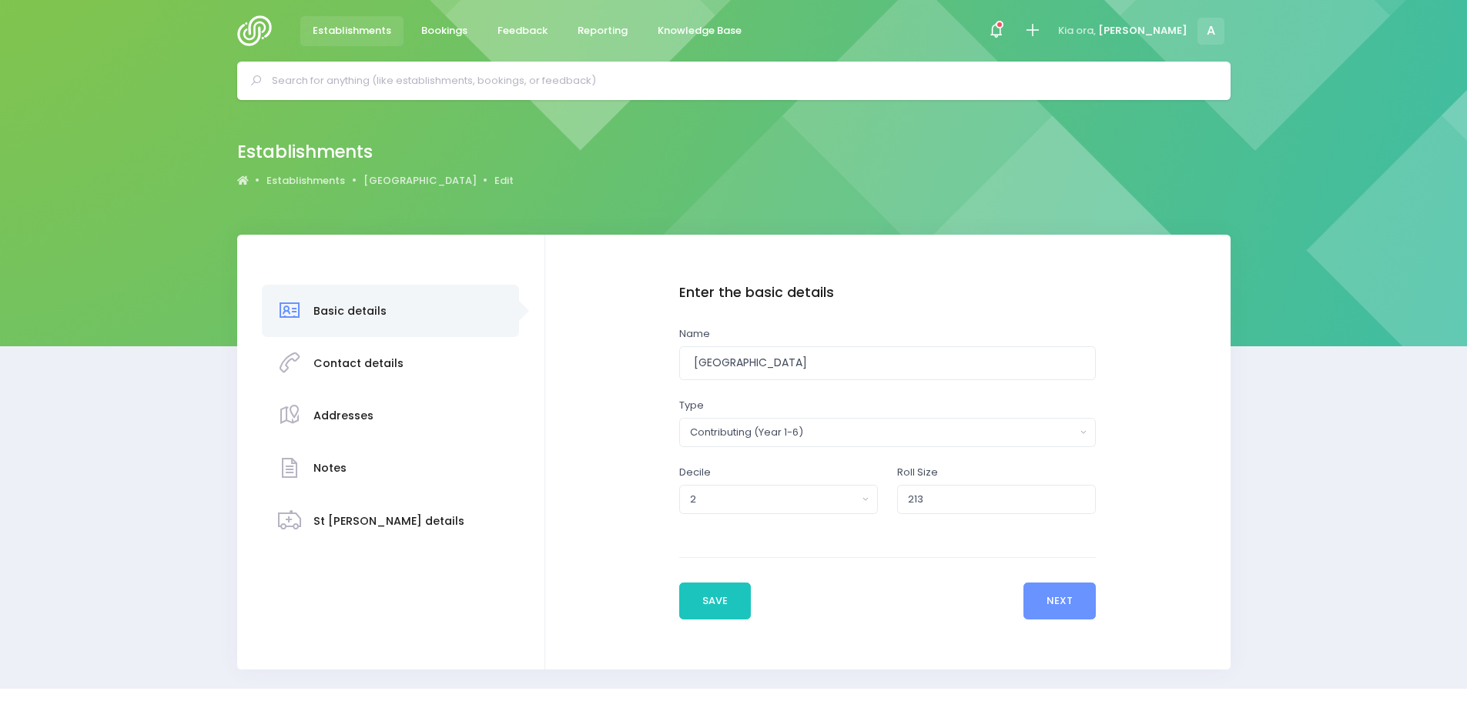
click at [325, 354] on div "Contact details" at bounding box center [358, 364] width 90 height 38
click at [1073, 607] on button "Next" at bounding box center [1059, 601] width 73 height 37
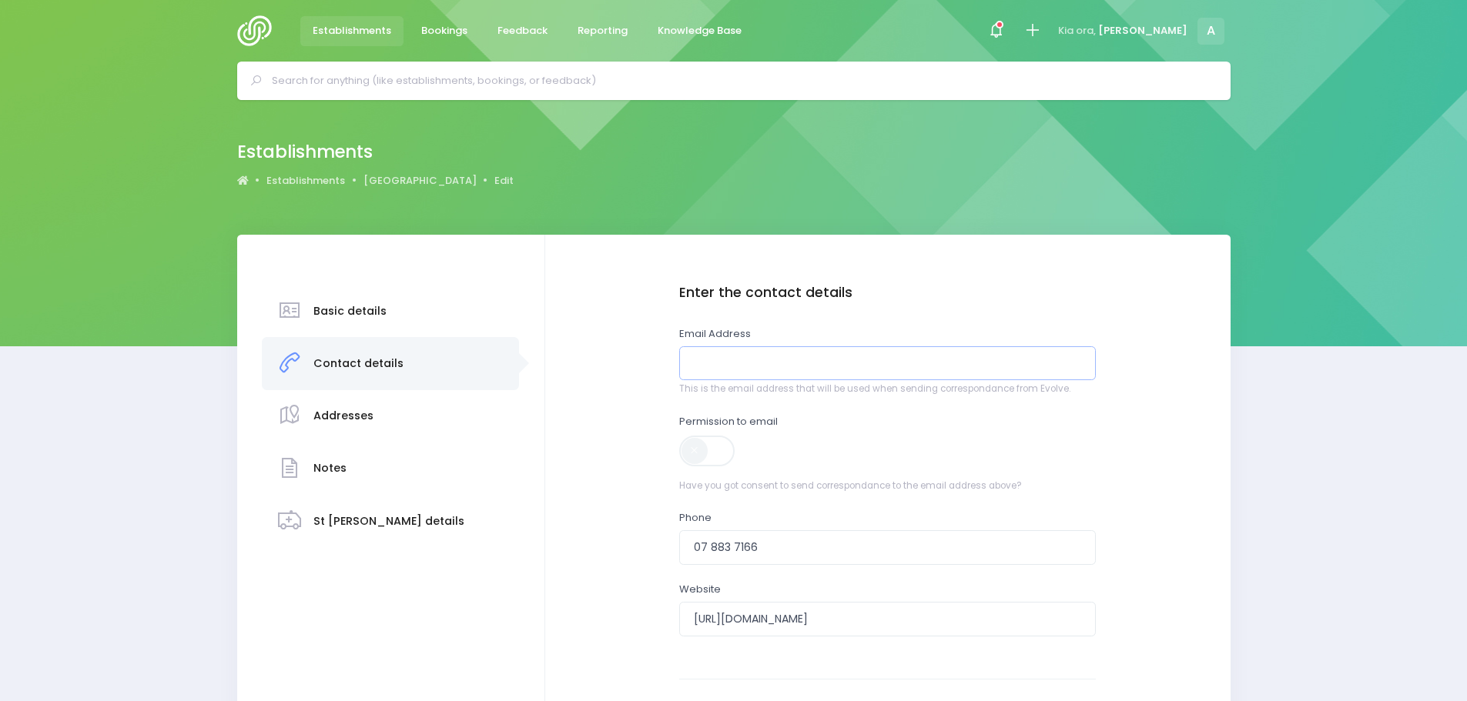
click at [763, 357] on input "email" at bounding box center [887, 363] width 417 height 35
paste input "[EMAIL_ADDRESS][DOMAIN_NAME]"
type input "[EMAIL_ADDRESS][DOMAIN_NAME]"
click at [708, 452] on span at bounding box center [708, 451] width 58 height 31
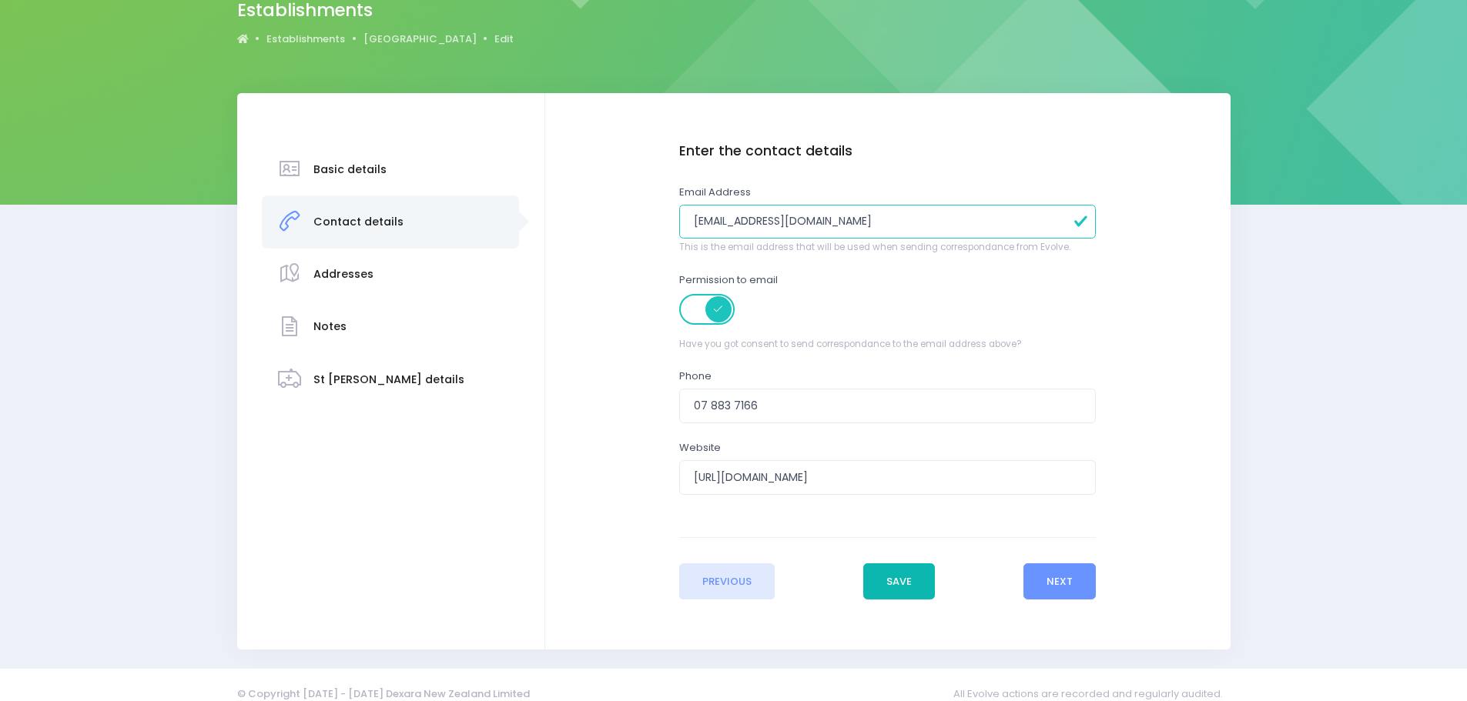
scroll to position [159, 0]
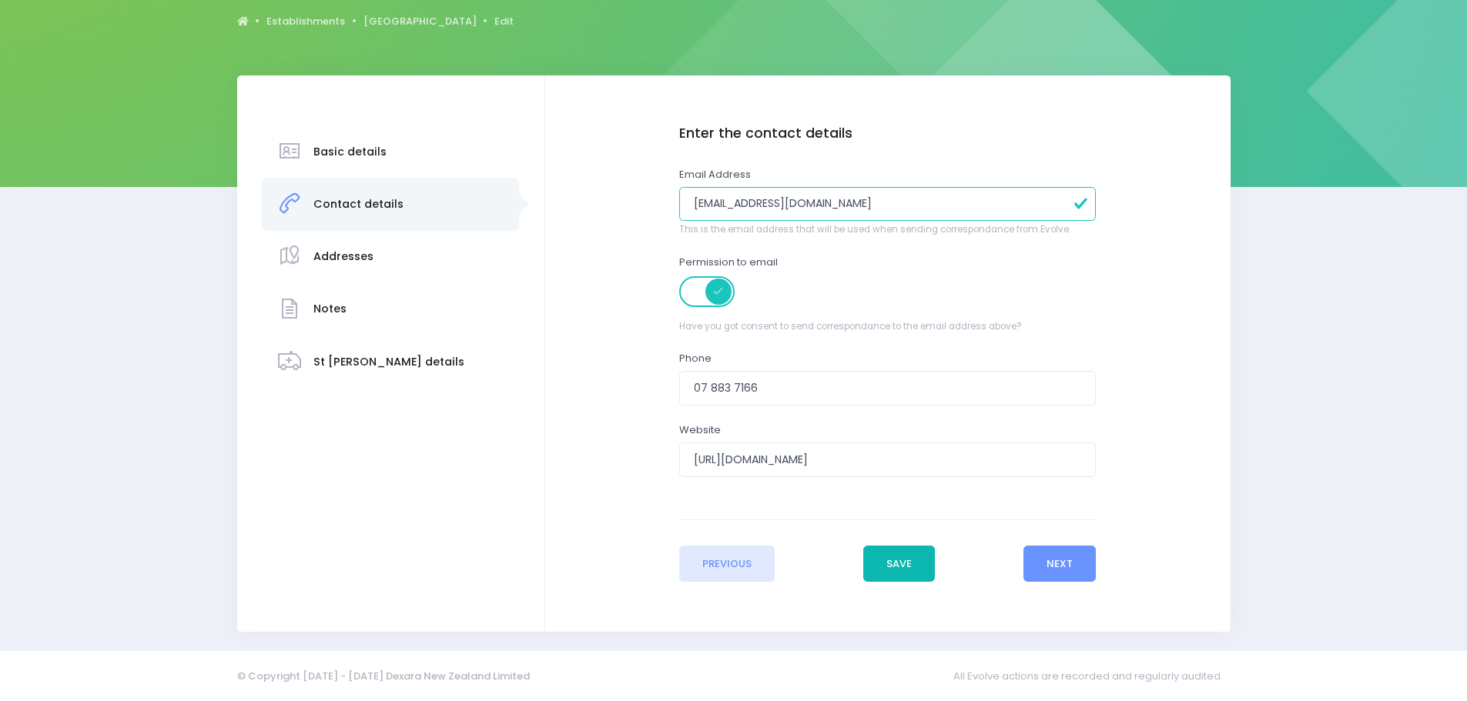
click at [875, 556] on button "Save" at bounding box center [899, 564] width 72 height 37
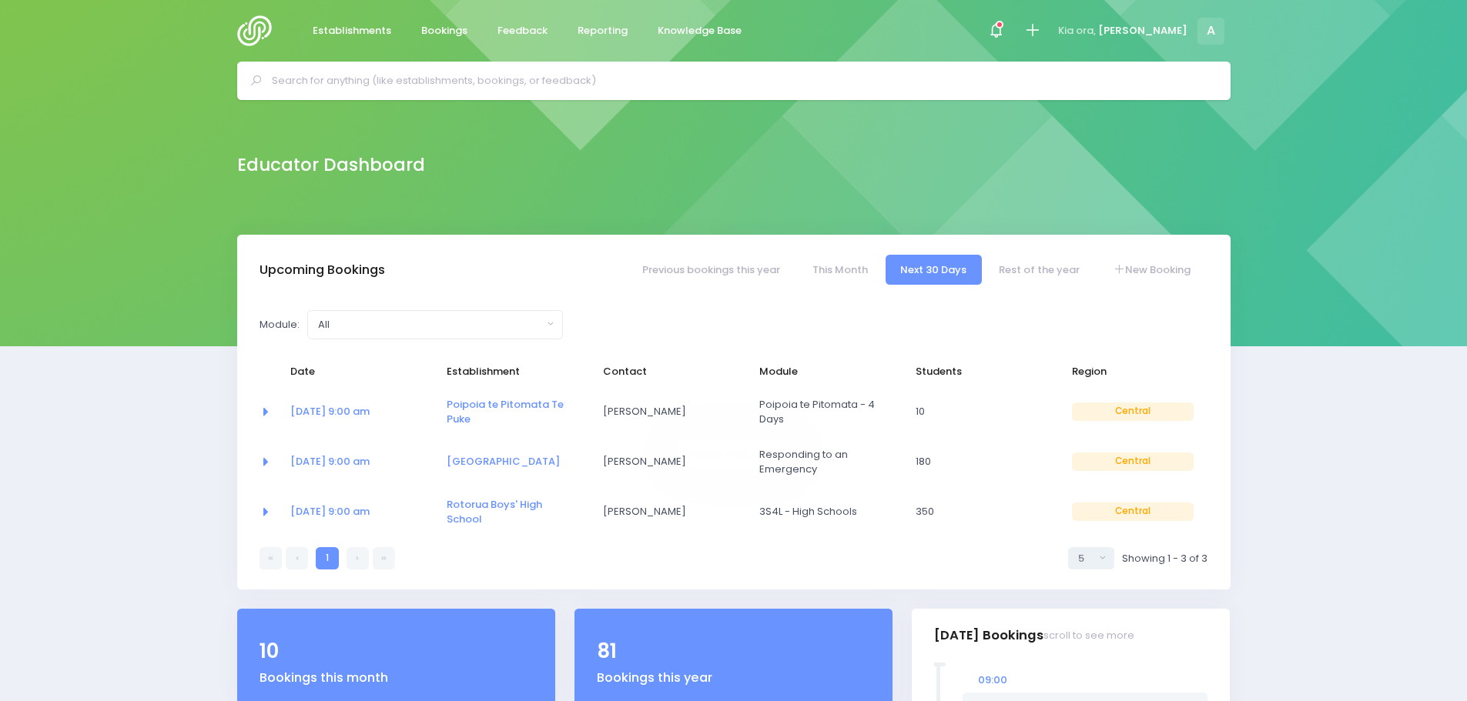
select select "5"
click at [363, 29] on span "Establishments" at bounding box center [352, 30] width 79 height 15
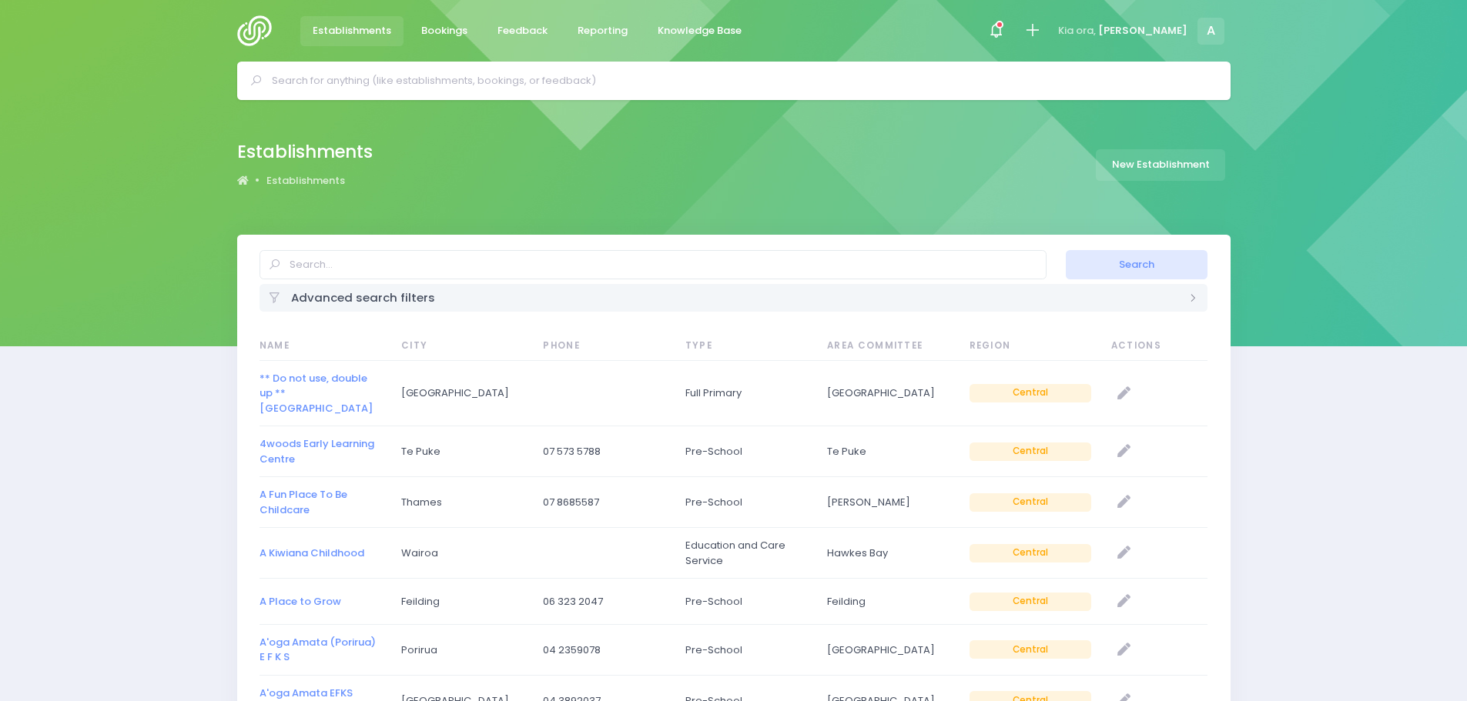
select select "20"
click at [337, 271] on input "text" at bounding box center [652, 264] width 787 height 29
type input "st marys' putarur"
click at [1066, 250] on button "Search" at bounding box center [1137, 264] width 142 height 29
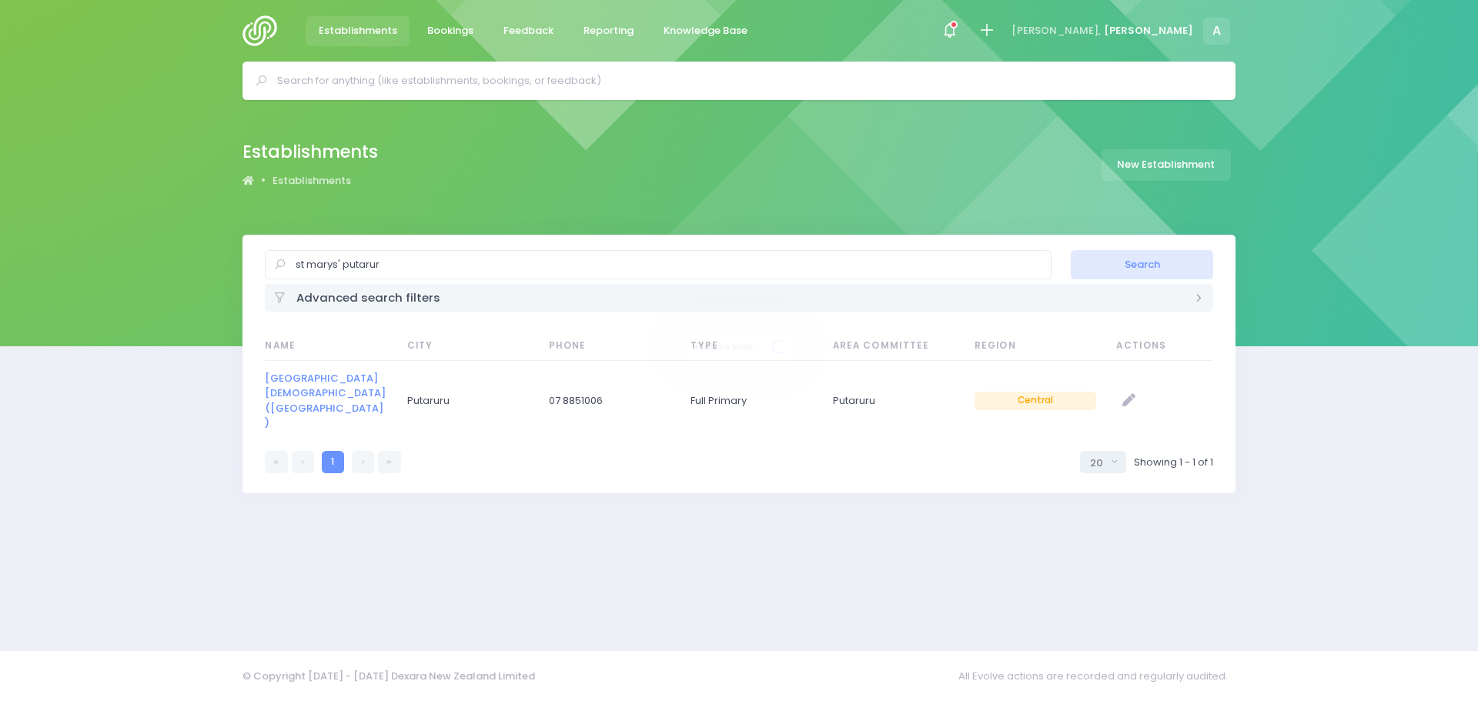
select select "20"
click at [305, 390] on link "St Mary's Catholic School (Putaruru)" at bounding box center [325, 401] width 121 height 60
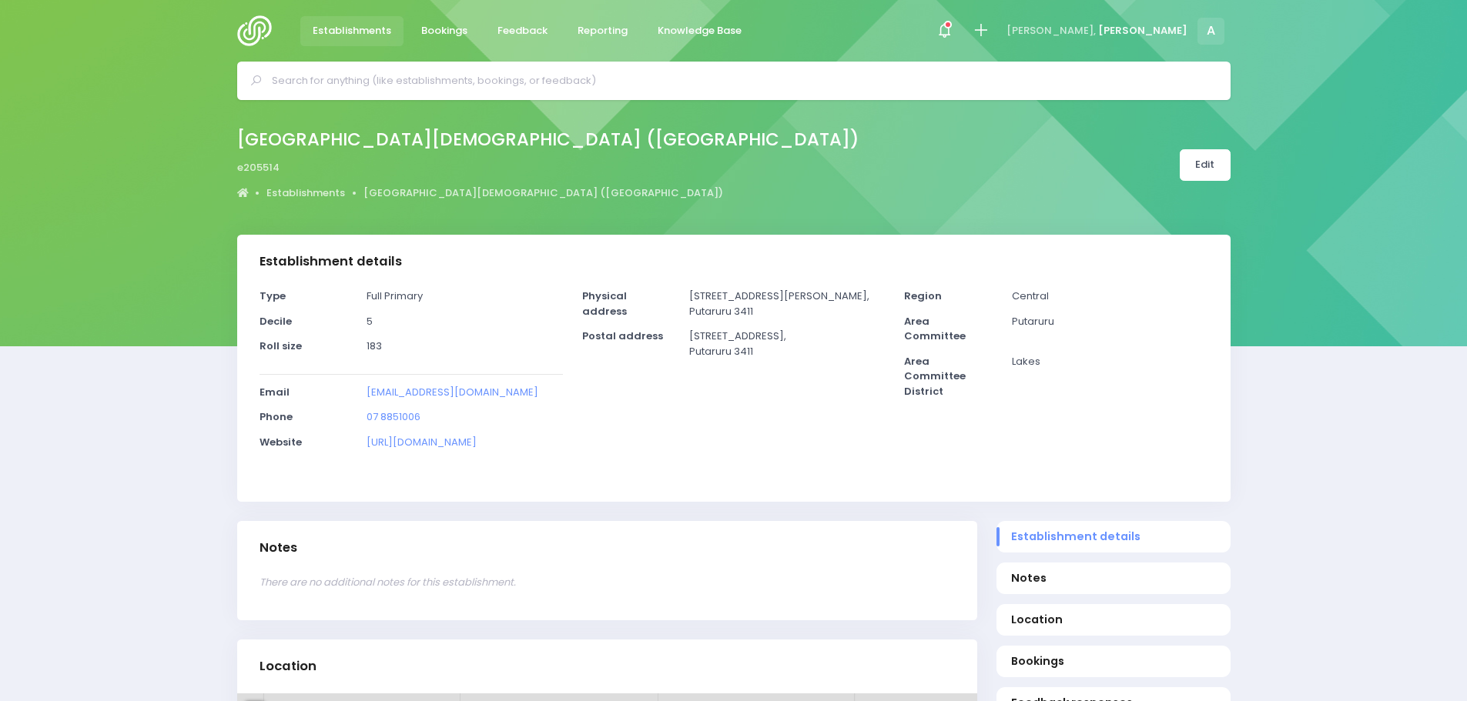
select select "5"
drag, startPoint x: 538, startPoint y: 390, endPoint x: 368, endPoint y: 387, distance: 170.2
click at [368, 387] on p "principal@stmarysput.school.nz" at bounding box center [464, 392] width 196 height 15
copy link "principal@stmarysput.school.nz"
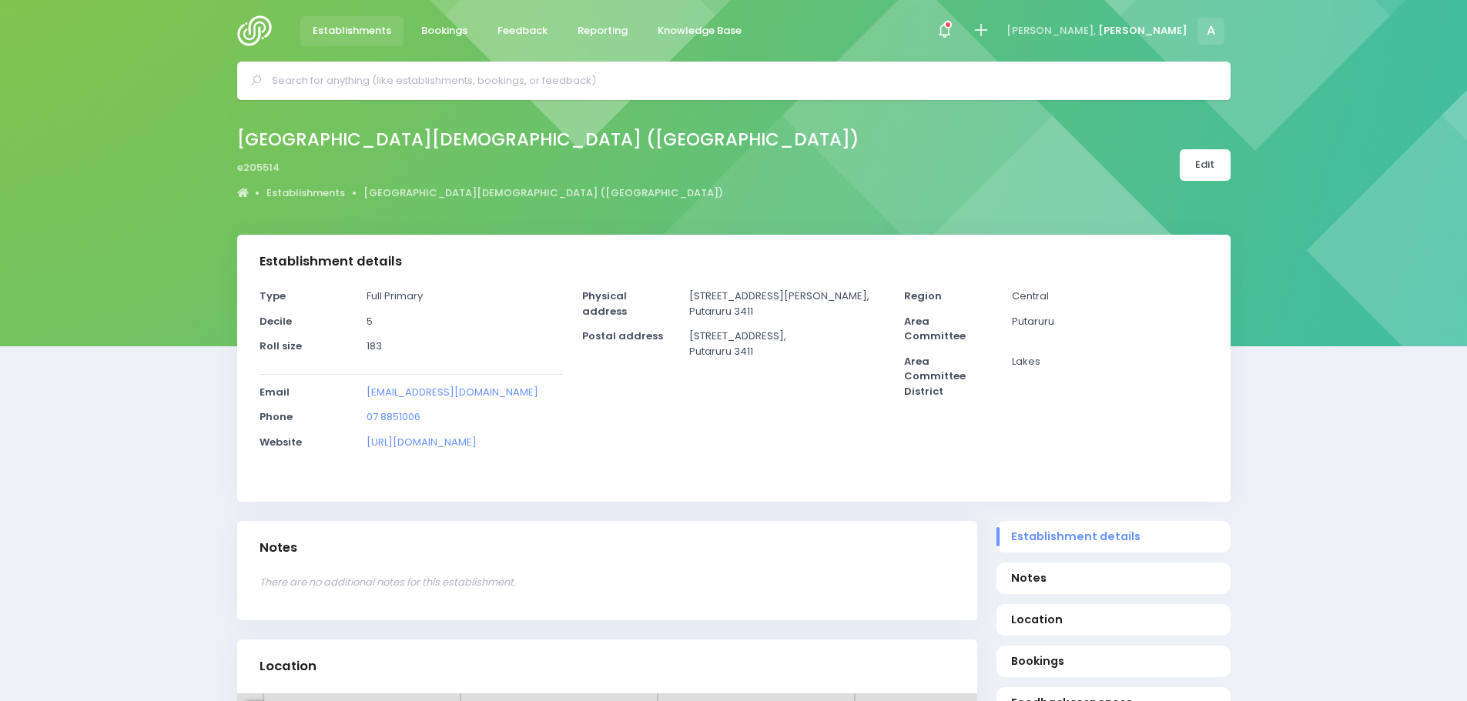
click at [365, 22] on link "Establishments" at bounding box center [352, 31] width 104 height 30
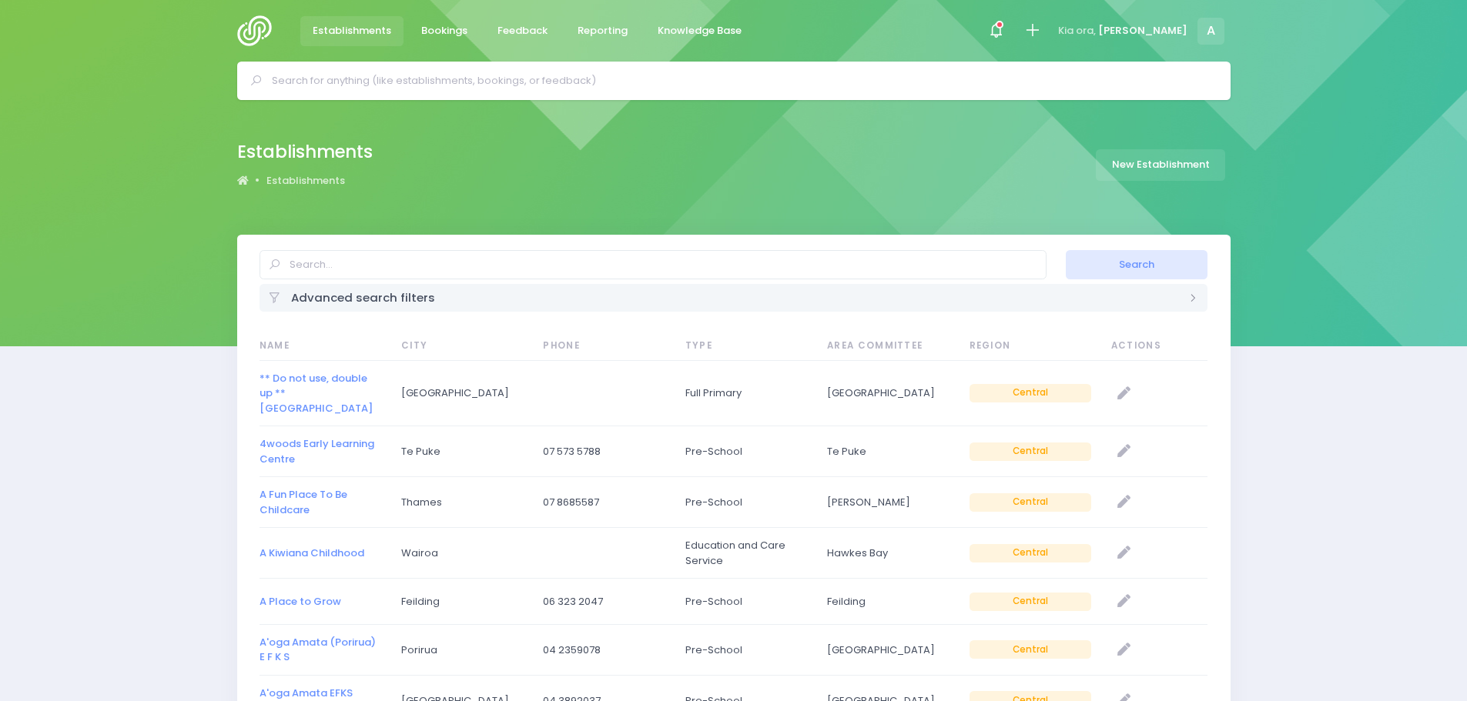
select select "20"
click at [410, 266] on input "text" at bounding box center [652, 264] width 787 height 29
type input "kaokaoroa"
click at [1066, 250] on button "Search" at bounding box center [1137, 264] width 142 height 29
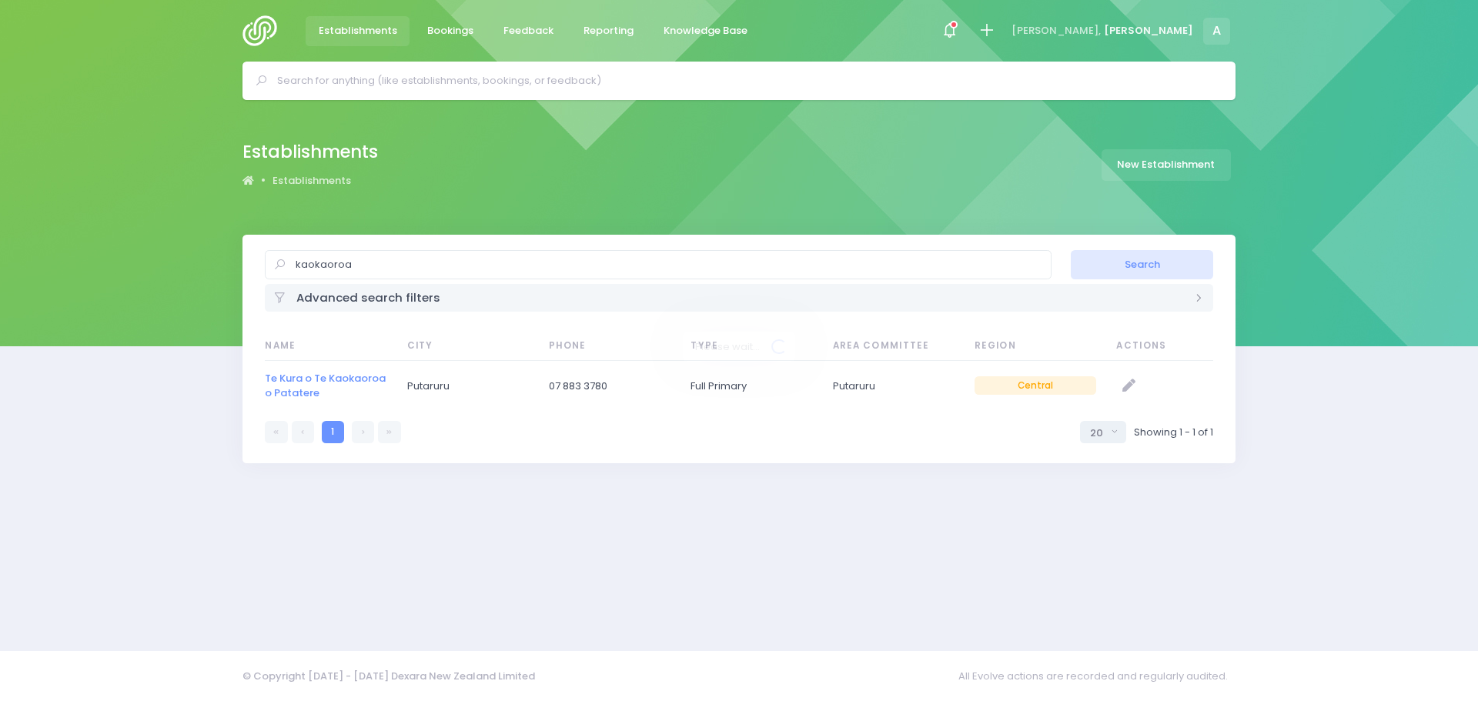
select select "20"
click at [309, 382] on link "Te Kura o Te Kaokaoroa o Patatere" at bounding box center [325, 386] width 121 height 30
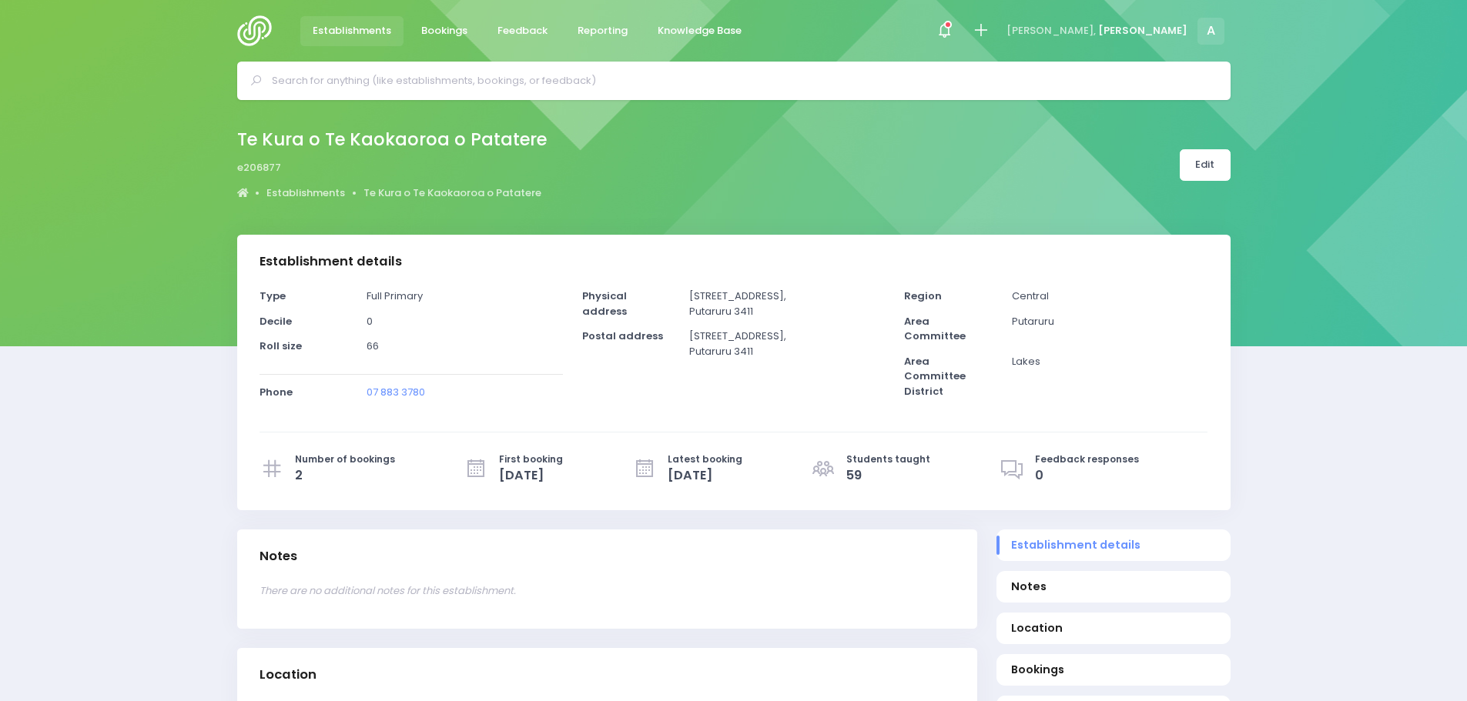
select select "5"
drag, startPoint x: 549, startPoint y: 139, endPoint x: 235, endPoint y: 139, distance: 314.1
click at [235, 139] on div "Te Kura o Te Kaokaoroa o Patatere e206877 Establishments Te Kura o Te Kaokaoroa…" at bounding box center [734, 165] width 1032 height 81
copy h2 "Te Kura o Te Kaokaoroa o Patatere"
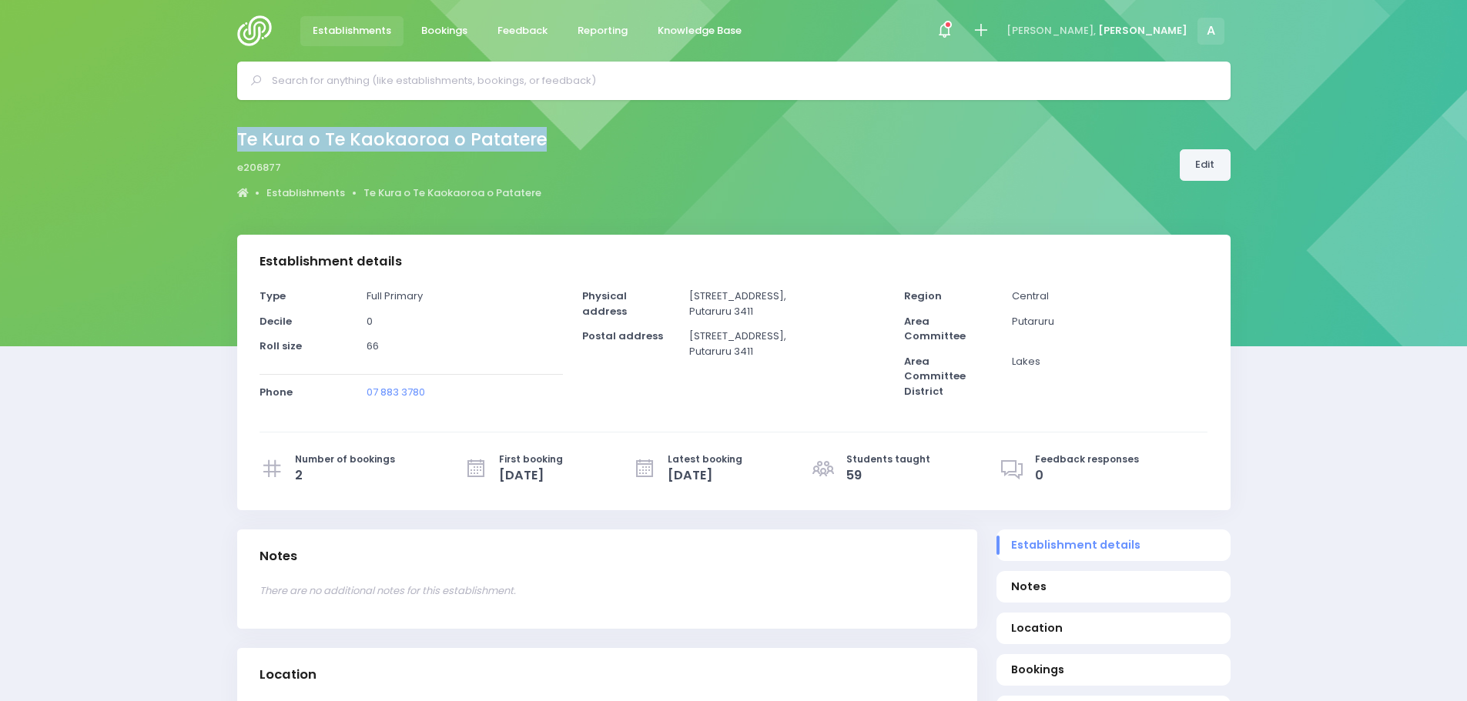
click at [1207, 155] on link "Edit" at bounding box center [1204, 165] width 51 height 32
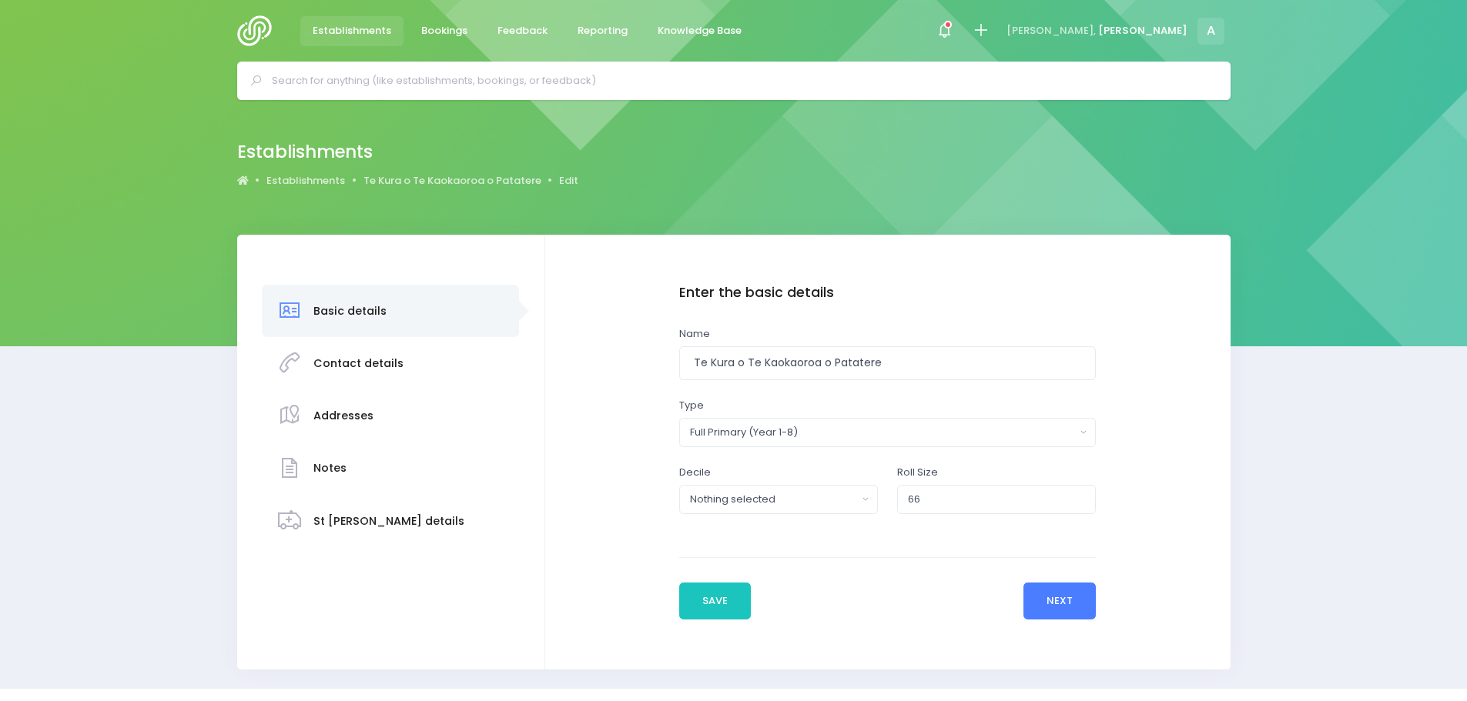
click at [1072, 597] on button "Next" at bounding box center [1059, 601] width 73 height 37
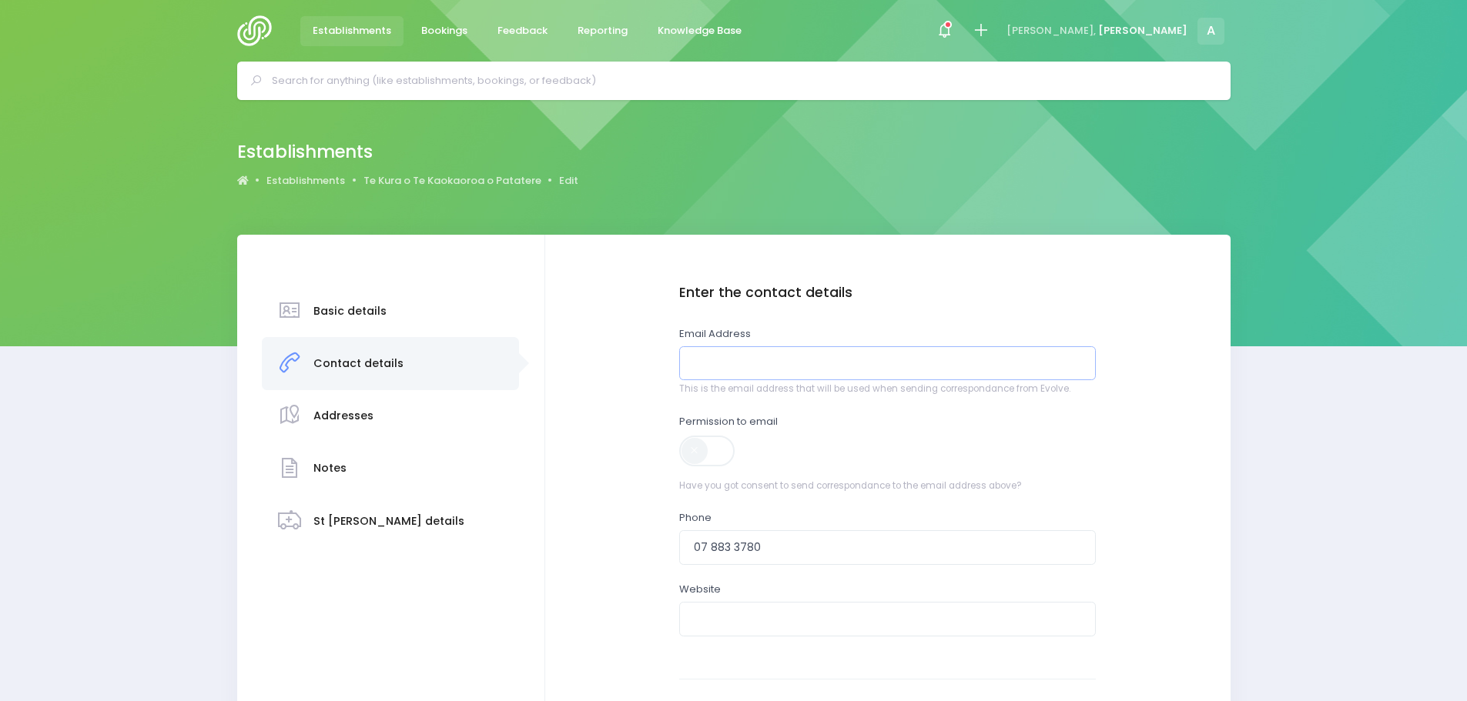
click at [711, 362] on input "email" at bounding box center [887, 363] width 417 height 35
paste input "office@kaokaoroa.school.nz"
type input "office@kaokaoroa.school.nz"
click at [708, 445] on span at bounding box center [708, 451] width 58 height 31
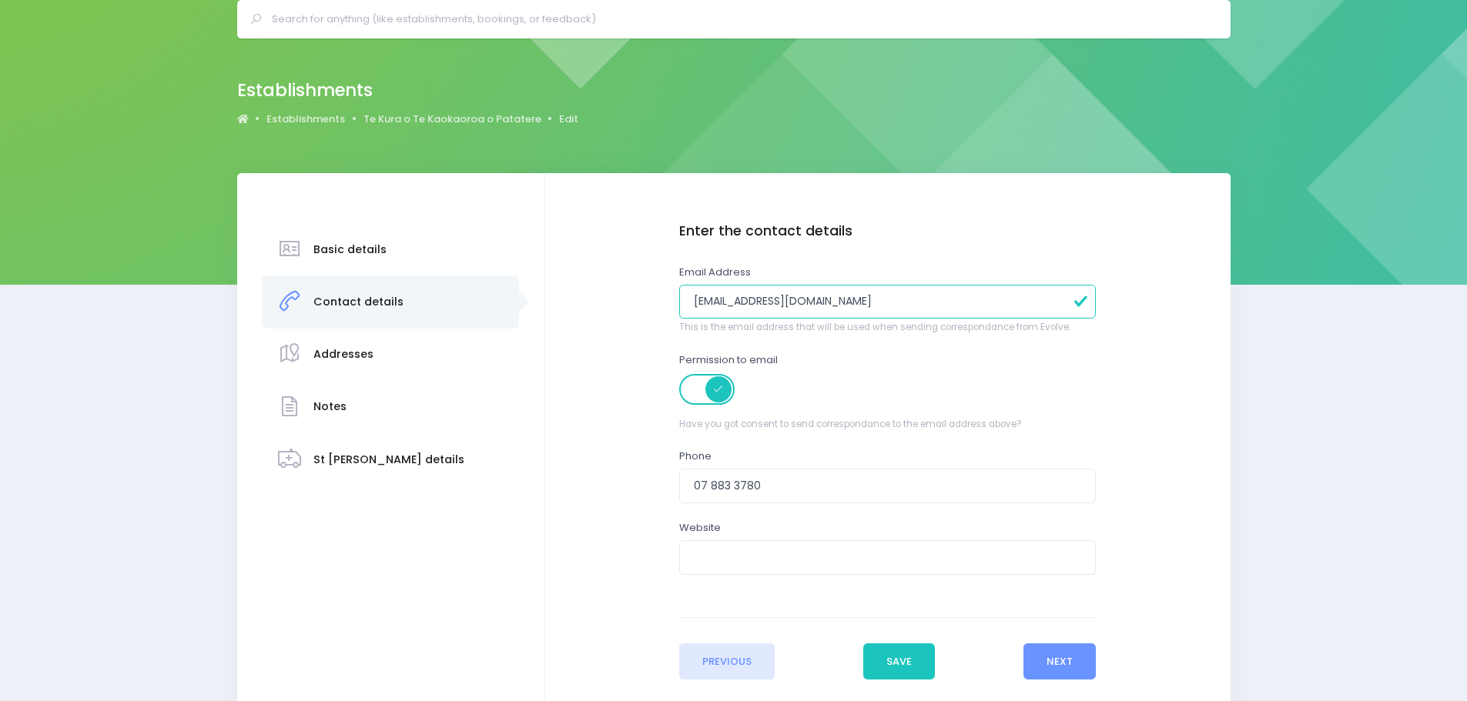
scroll to position [159, 0]
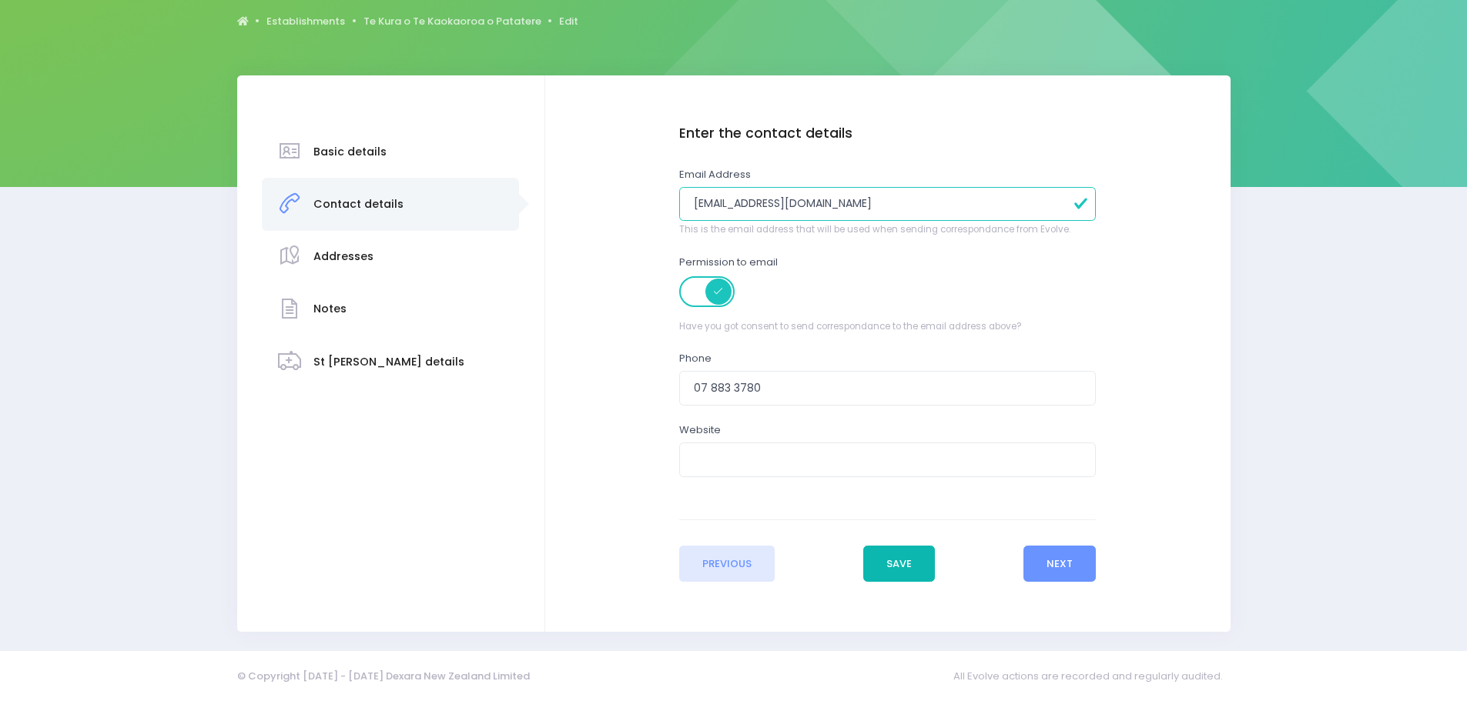
click at [904, 573] on button "Save" at bounding box center [899, 564] width 72 height 37
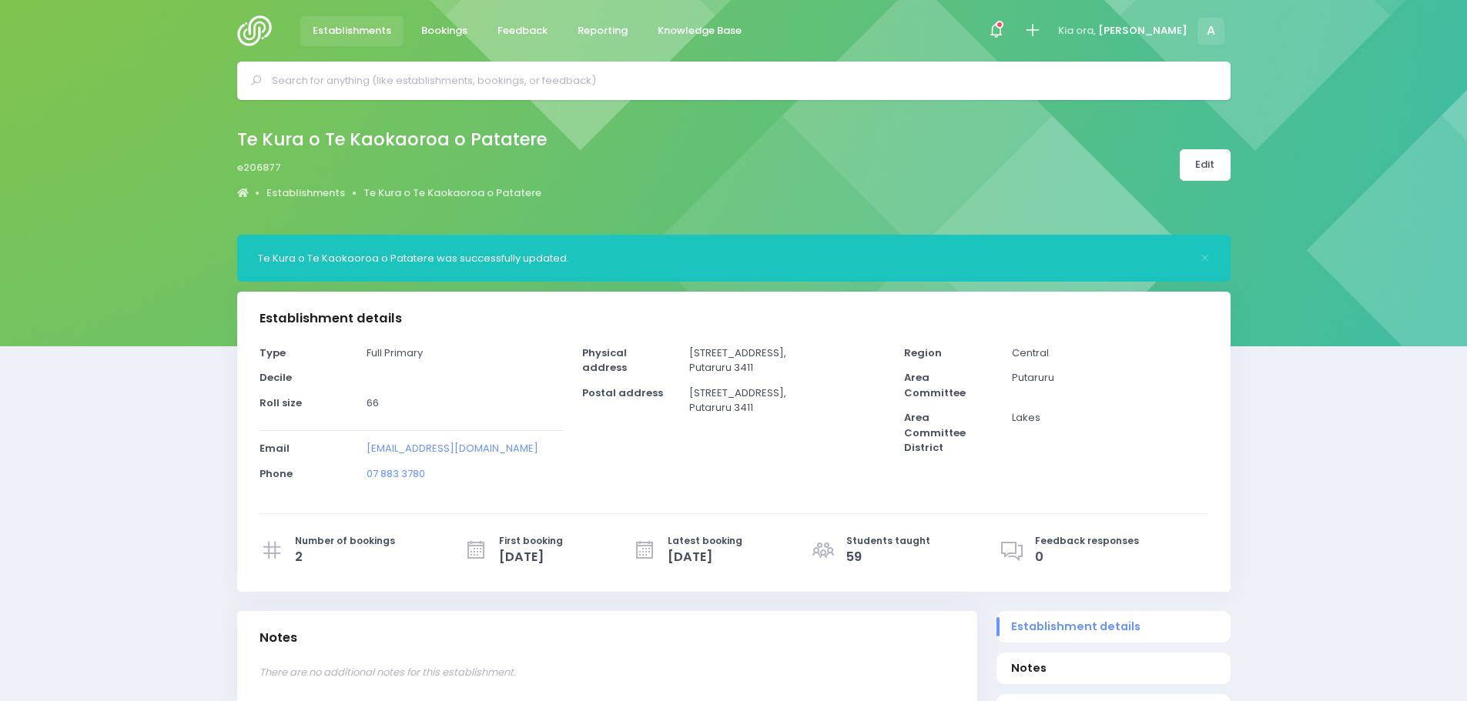
select select "5"
click at [348, 21] on link "Establishments" at bounding box center [352, 31] width 104 height 30
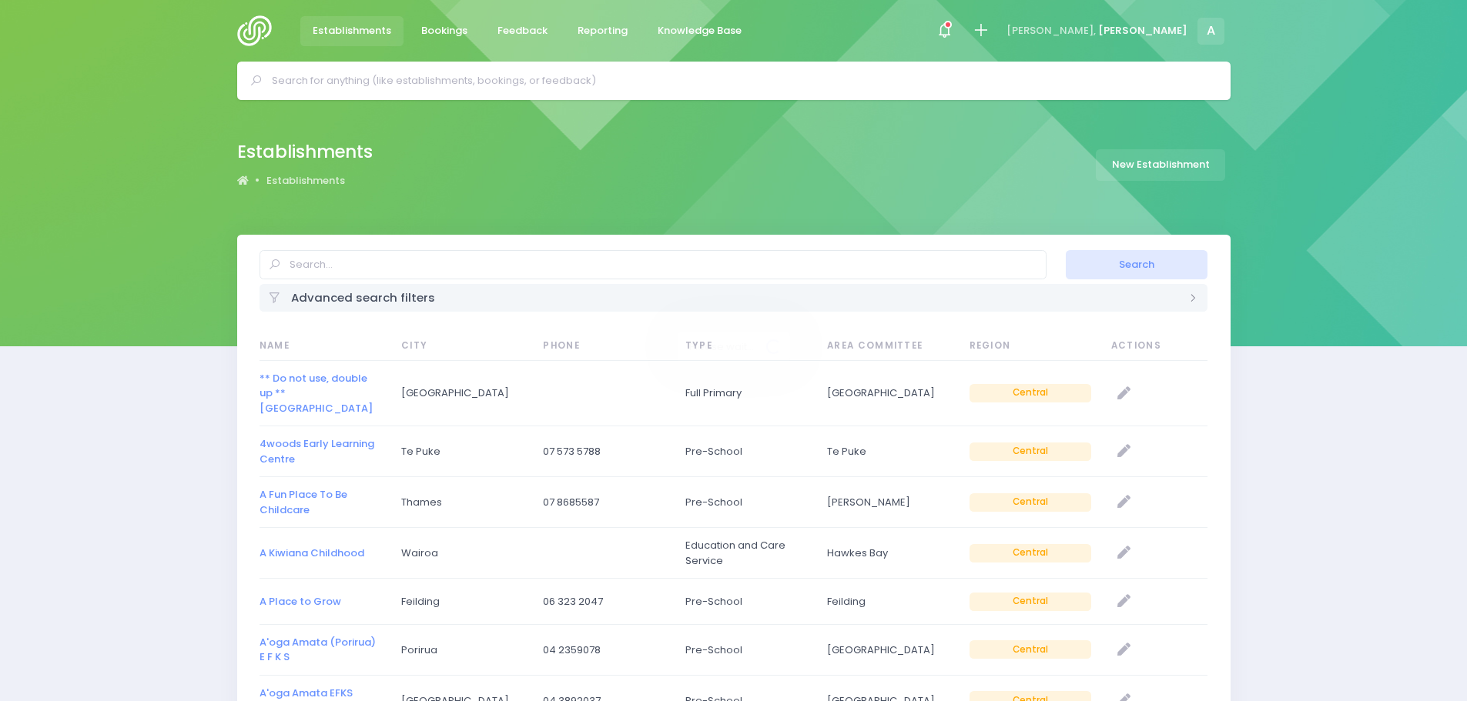
select select "20"
drag, startPoint x: 0, startPoint y: 0, endPoint x: 340, endPoint y: 255, distance: 424.5
click at [340, 255] on input "text" at bounding box center [652, 264] width 787 height 29
type input "tauhara"
click at [1066, 250] on button "Search" at bounding box center [1137, 264] width 142 height 29
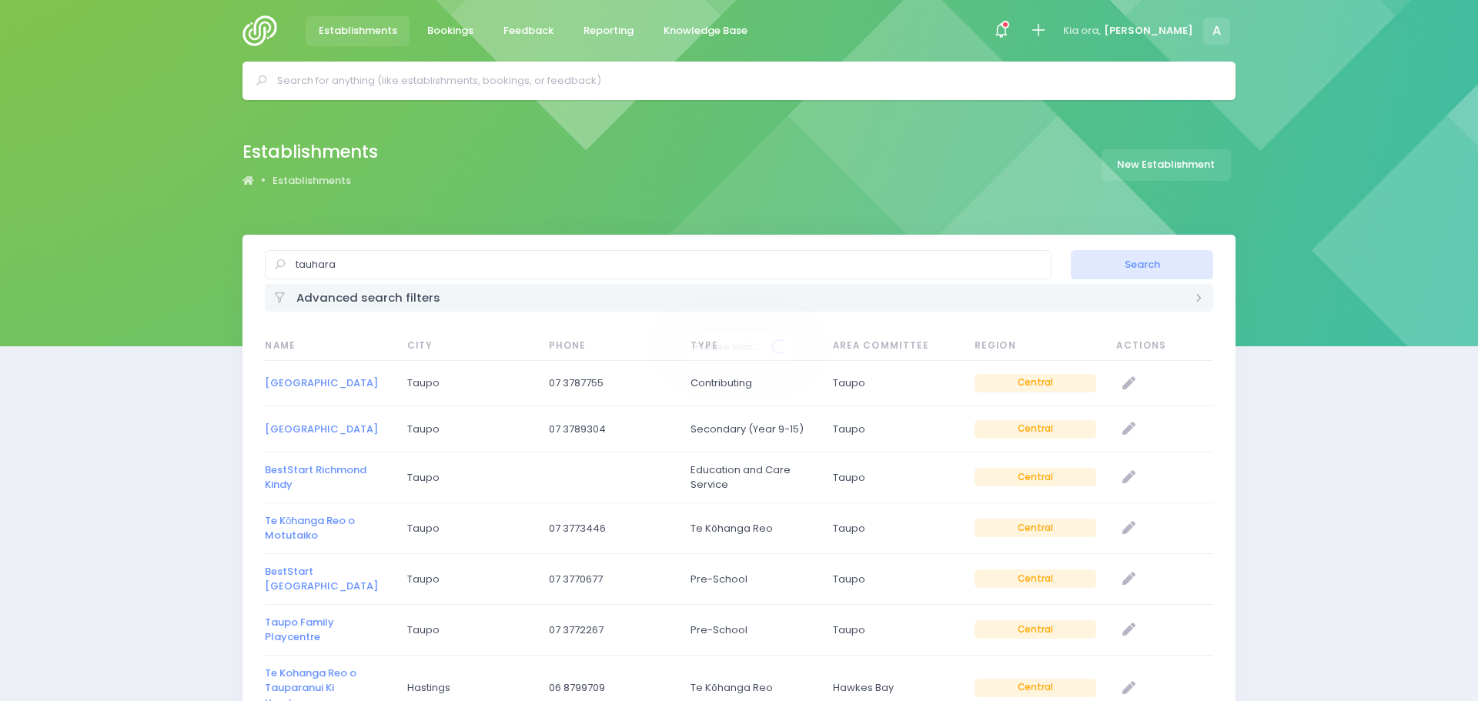
select select "20"
click at [313, 378] on link "[GEOGRAPHIC_DATA]" at bounding box center [315, 383] width 113 height 15
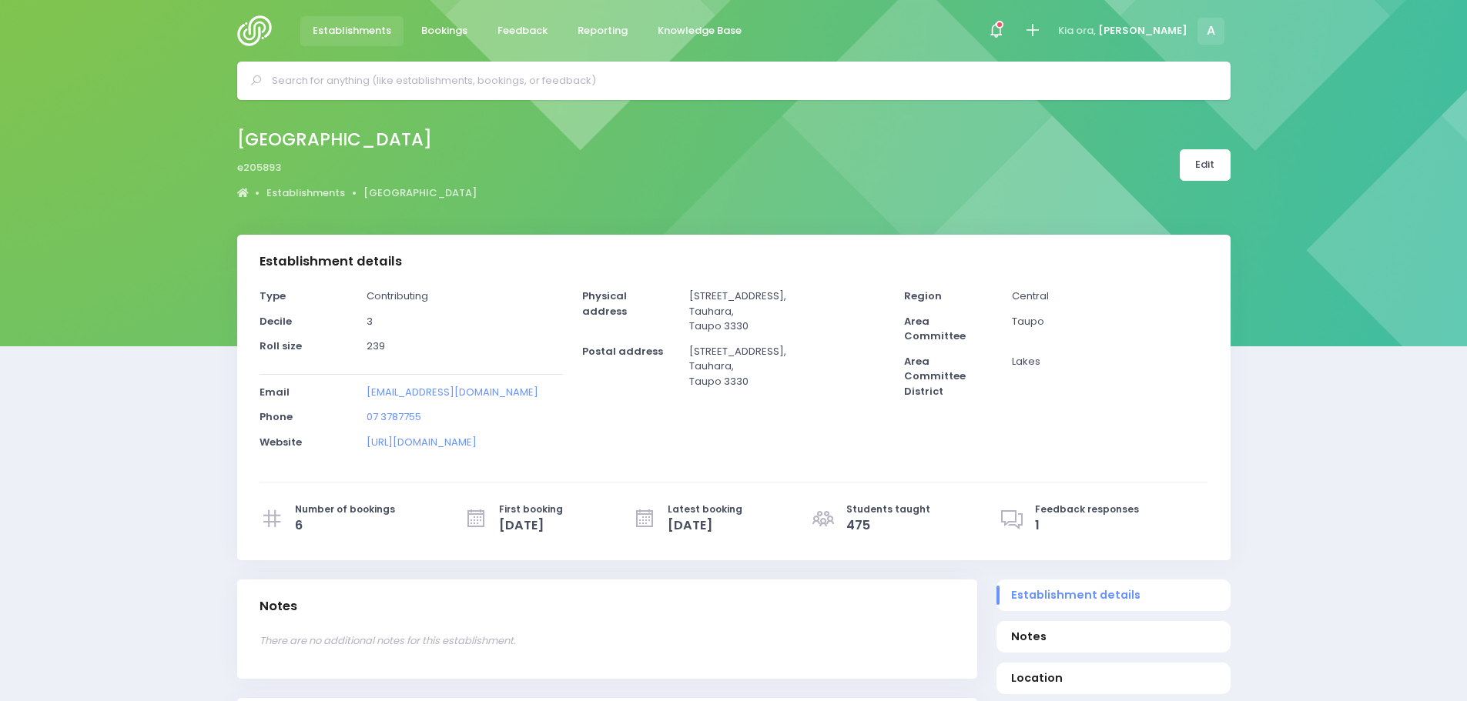
select select "5"
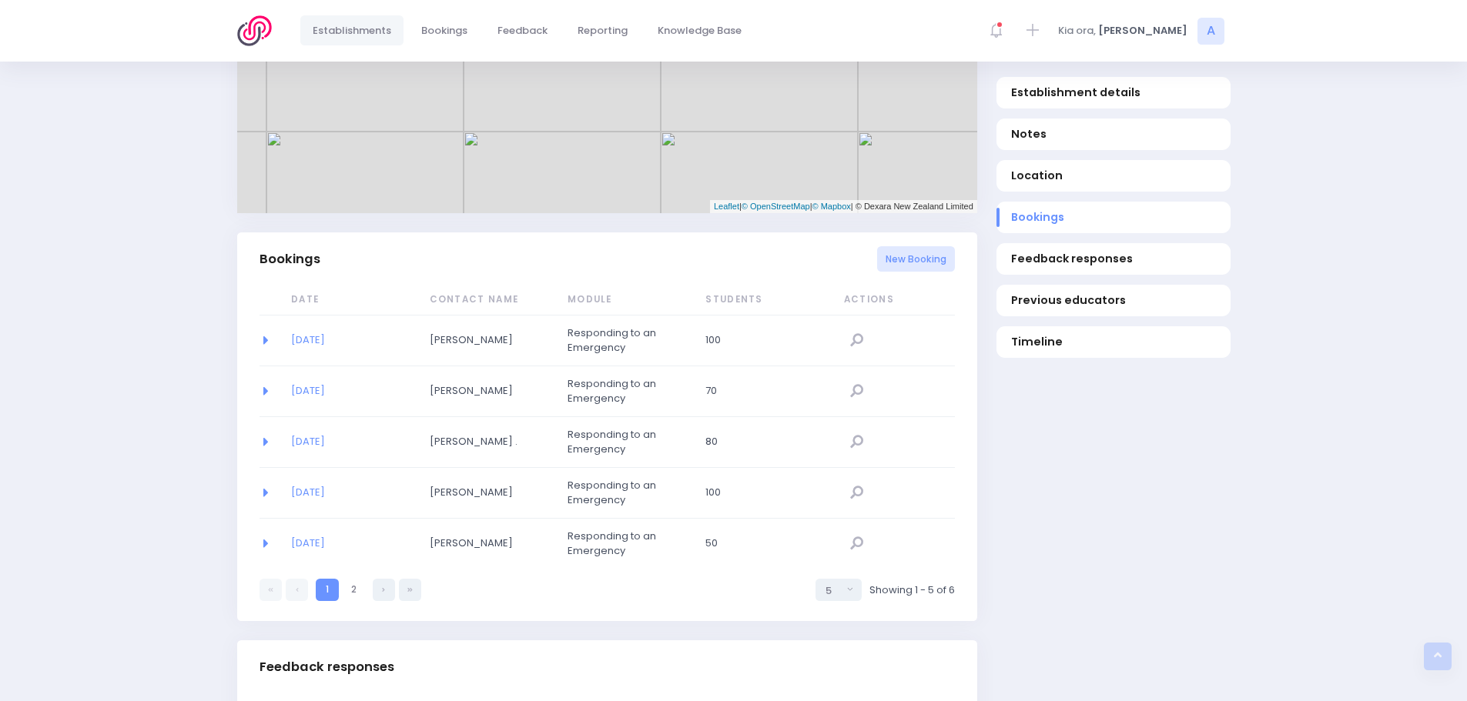
scroll to position [616, 0]
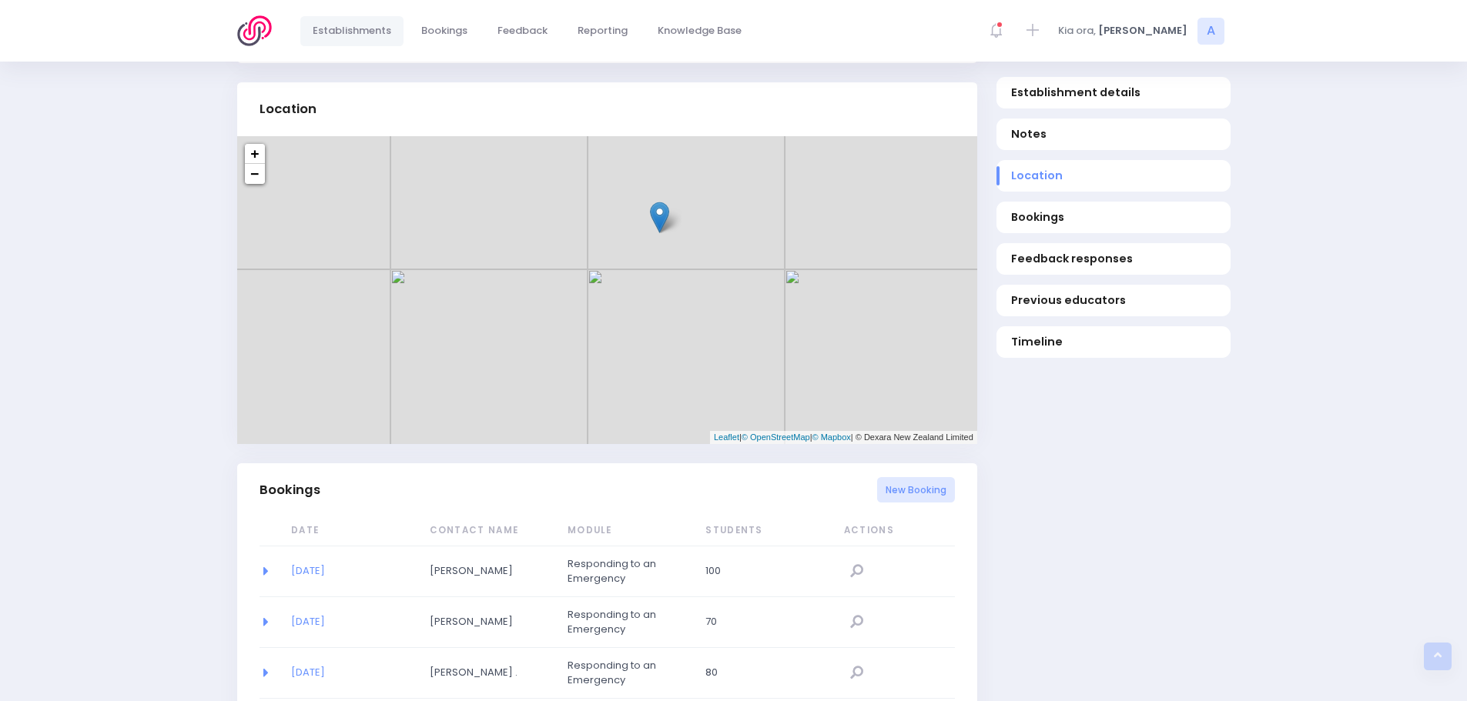
drag, startPoint x: 815, startPoint y: 368, endPoint x: 801, endPoint y: 289, distance: 80.6
click at [801, 289] on div "+ − Leaflet | © OpenStreetMap | © Mapbox | © Dexara New Zealand Limited" at bounding box center [607, 290] width 740 height 308
click at [325, 565] on link "30/07/2020" at bounding box center [308, 571] width 34 height 15
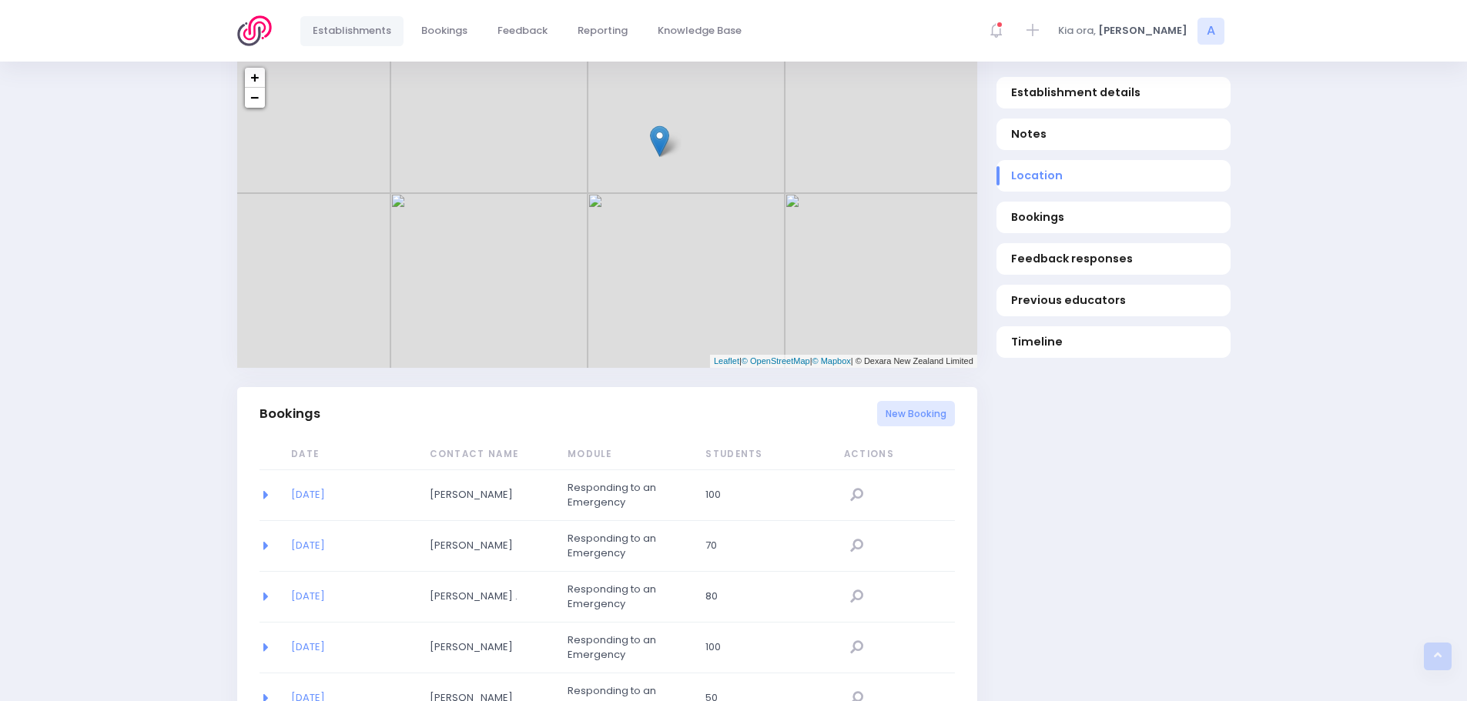
scroll to position [693, 0]
click at [242, 32] on img at bounding box center [259, 30] width 44 height 31
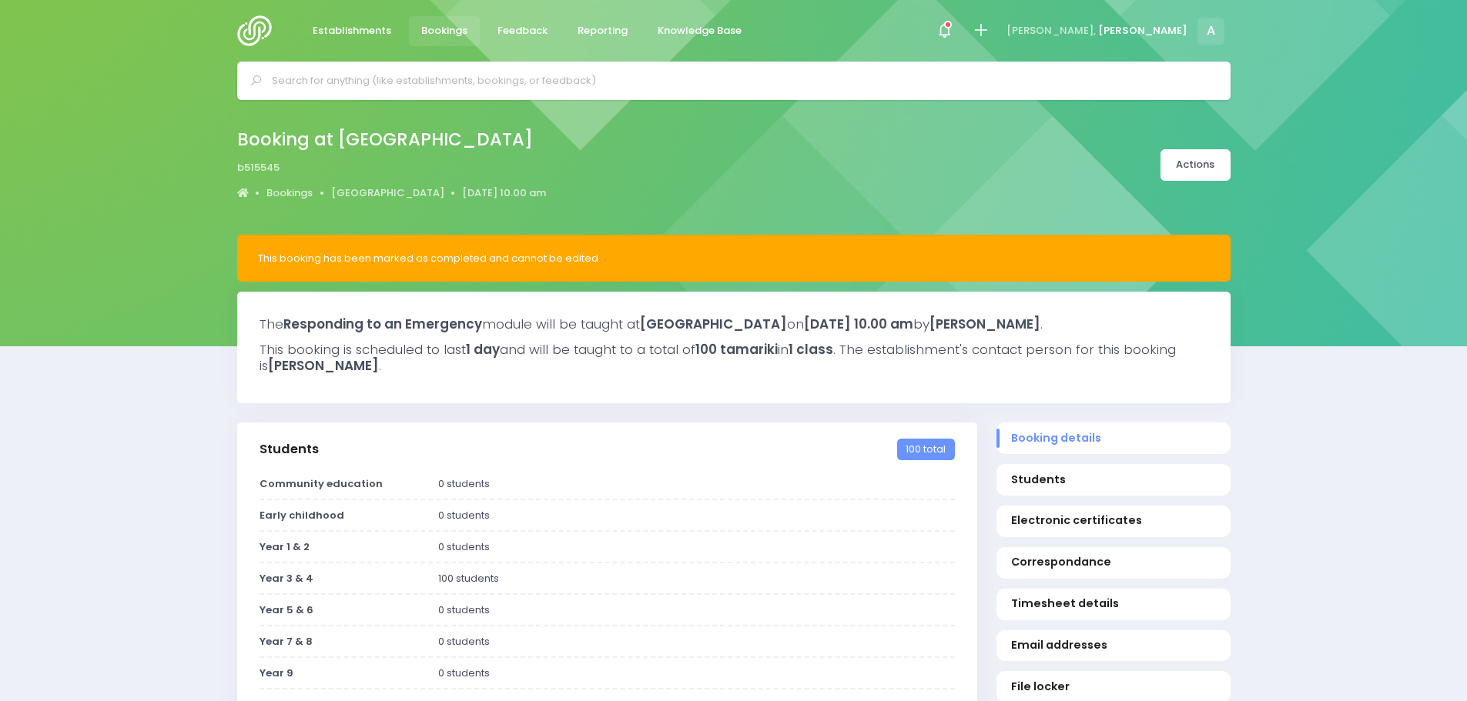
select select "5"
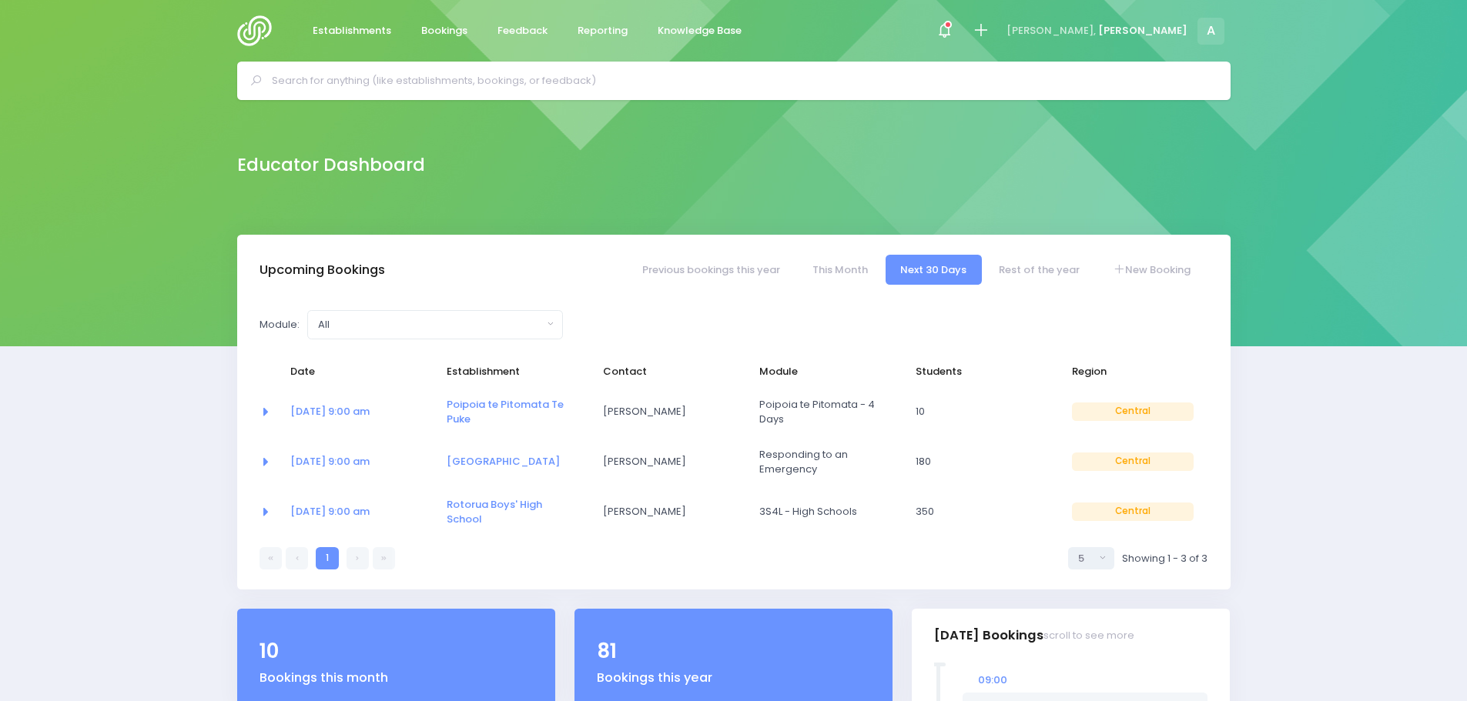
select select "5"
click at [346, 26] on span "Establishments" at bounding box center [352, 30] width 79 height 15
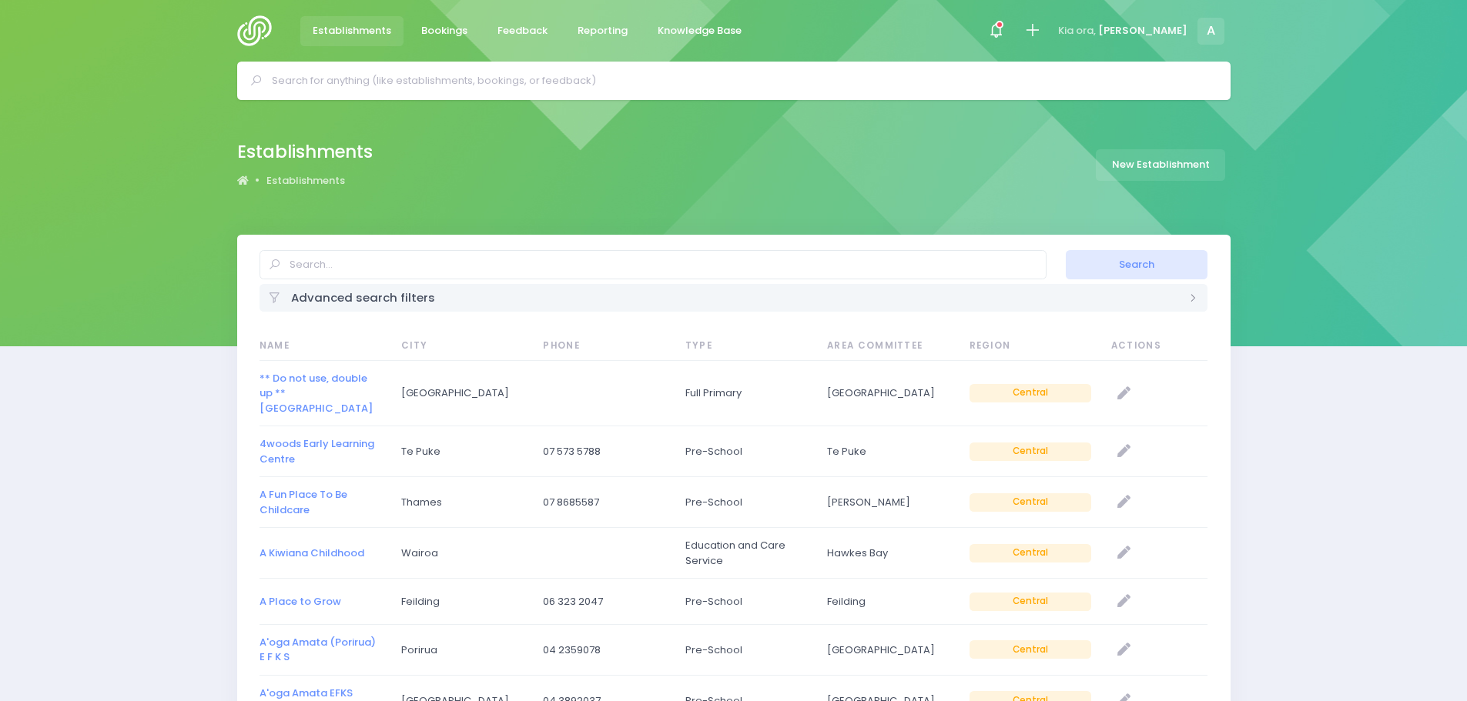
select select "20"
click at [336, 270] on input "text" at bounding box center [652, 264] width 787 height 29
type input "[GEOGRAPHIC_DATA]"
click at [1066, 250] on button "Search" at bounding box center [1137, 264] width 142 height 29
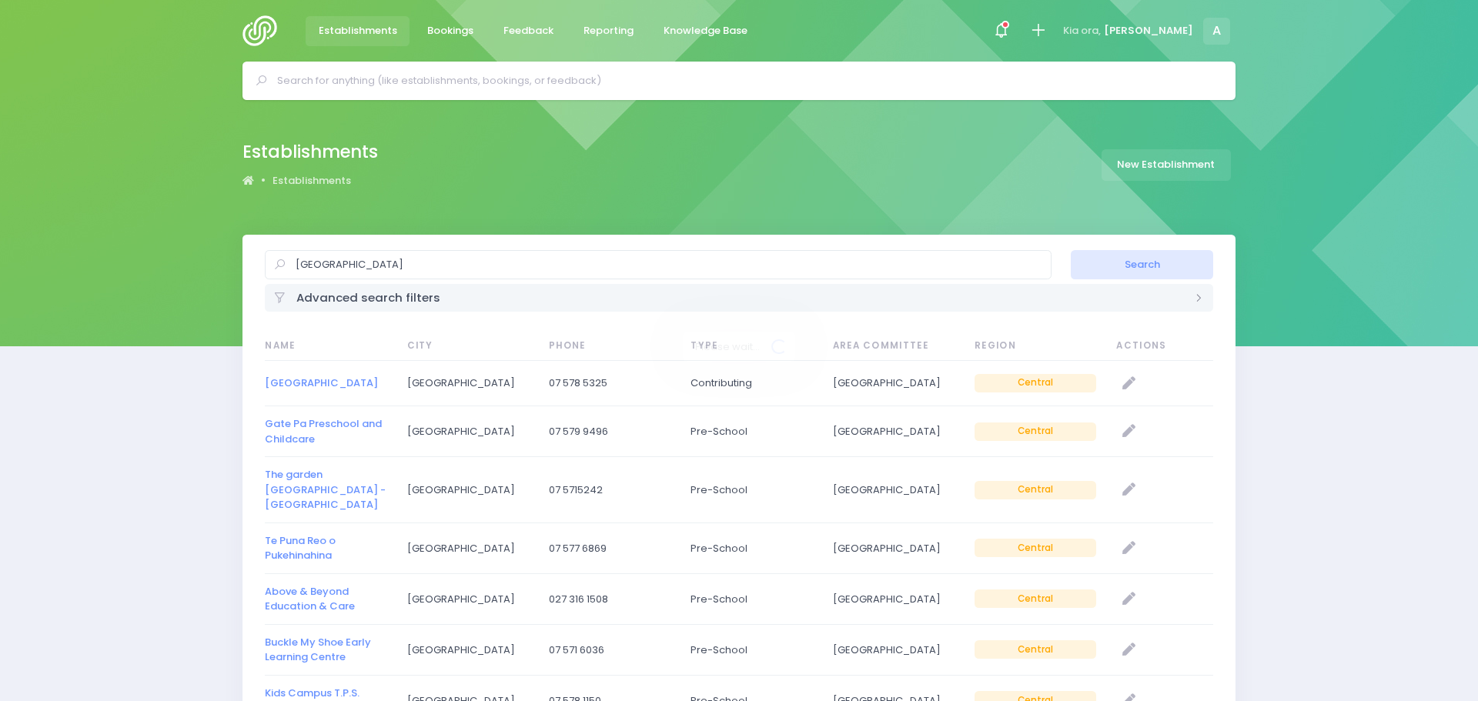
select select "20"
click at [324, 386] on link "Gate Pa School" at bounding box center [315, 383] width 113 height 15
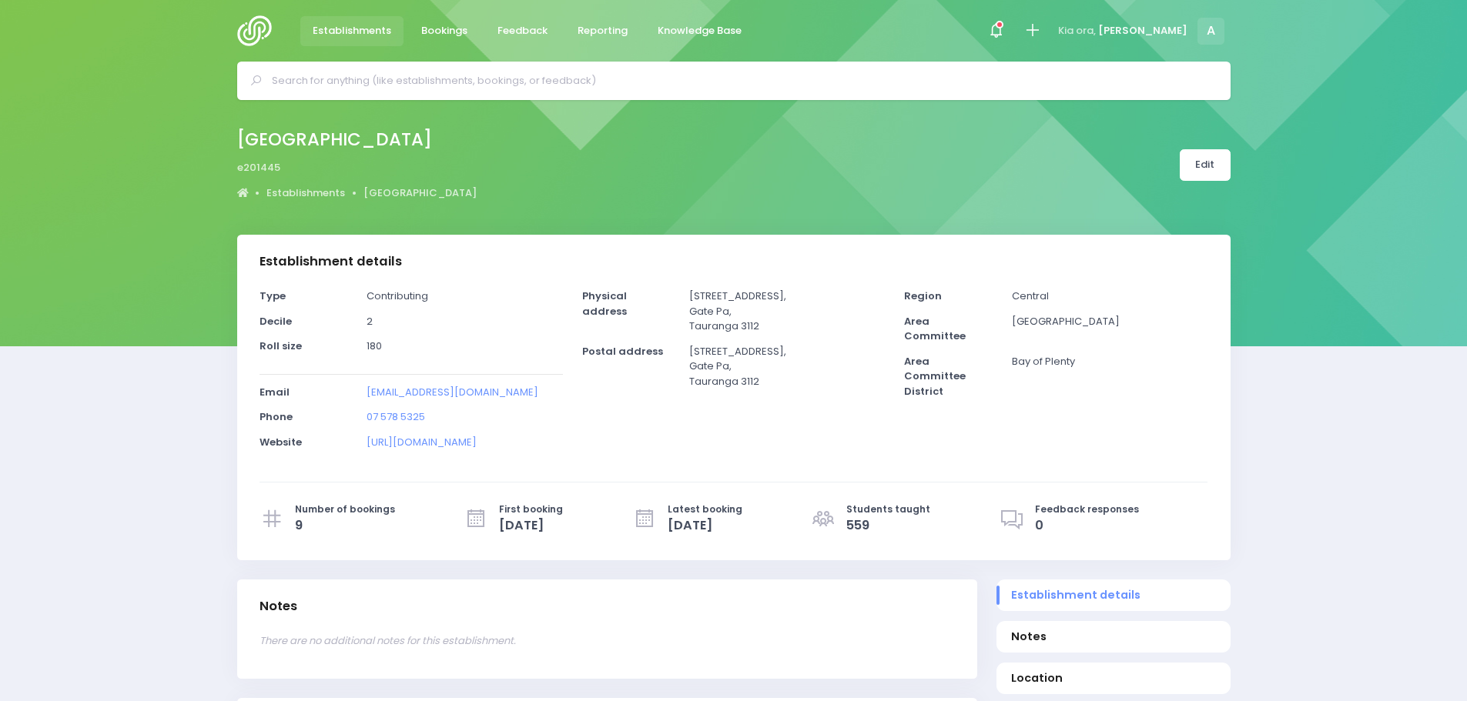
select select "5"
drag, startPoint x: 505, startPoint y: 393, endPoint x: 362, endPoint y: 390, distance: 143.2
click at [362, 390] on div "[EMAIL_ADDRESS][DOMAIN_NAME]" at bounding box center [464, 397] width 215 height 25
copy link "[EMAIL_ADDRESS][DOMAIN_NAME]"
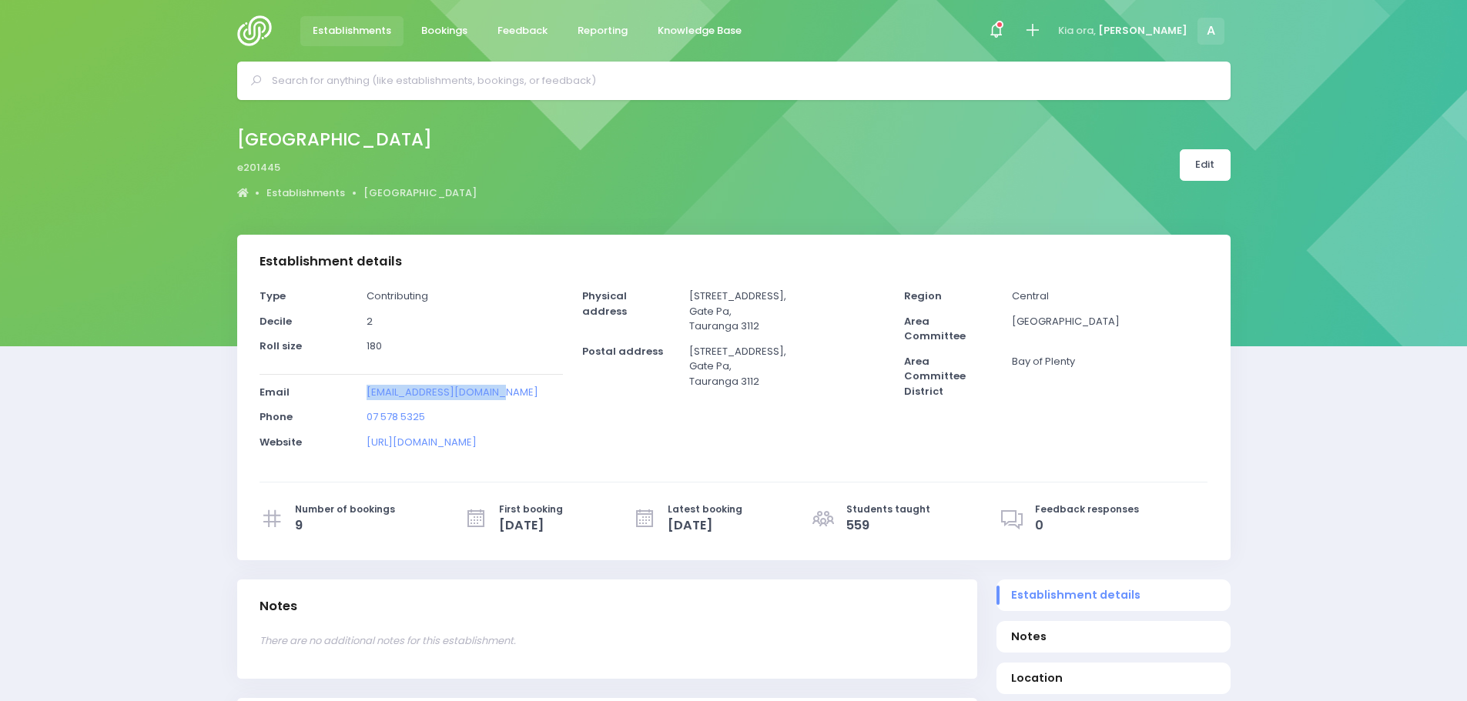
copy link "[EMAIL_ADDRESS][DOMAIN_NAME]"
click at [346, 32] on span "Establishments" at bounding box center [352, 30] width 79 height 15
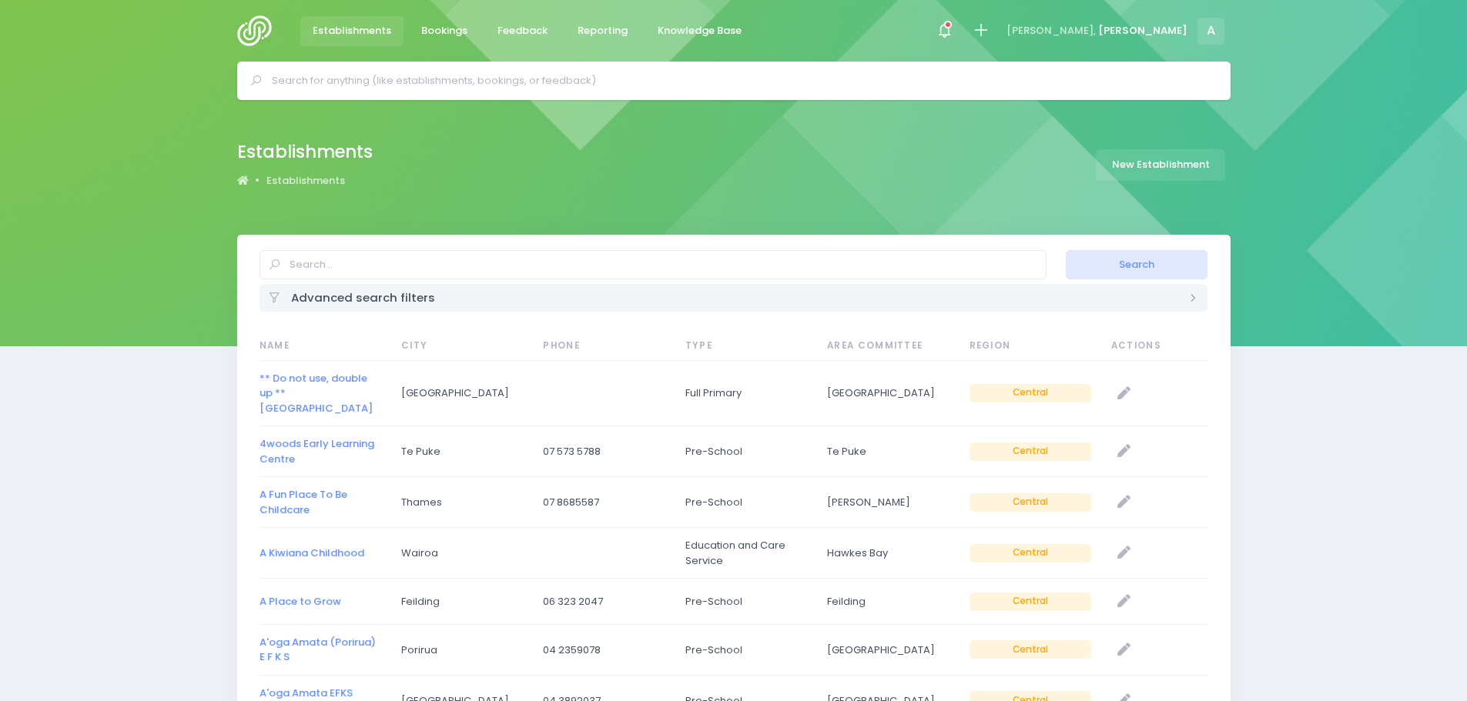
select select "20"
type input "greerton"
click at [1066, 250] on button "Search" at bounding box center [1137, 264] width 142 height 29
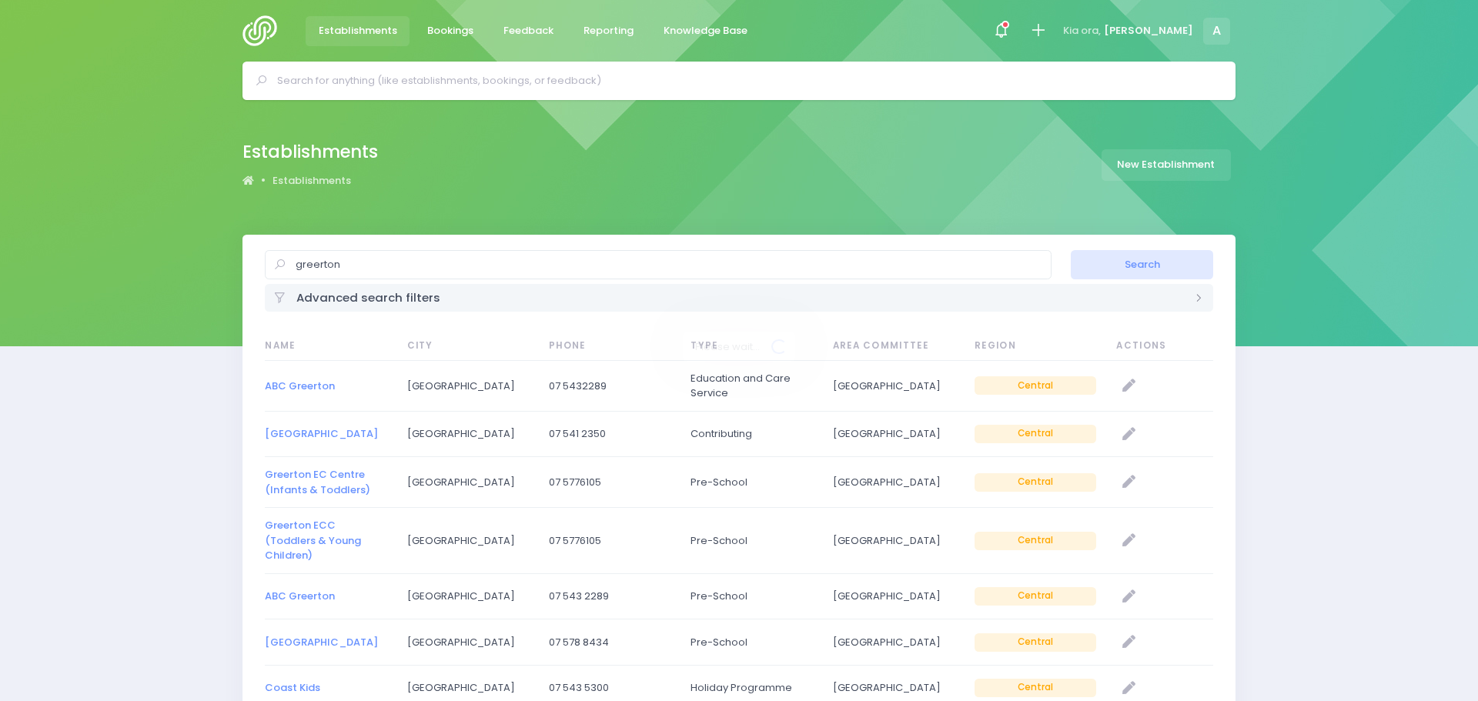
select select "20"
click at [322, 437] on link "Greerton Village School" at bounding box center [315, 434] width 113 height 15
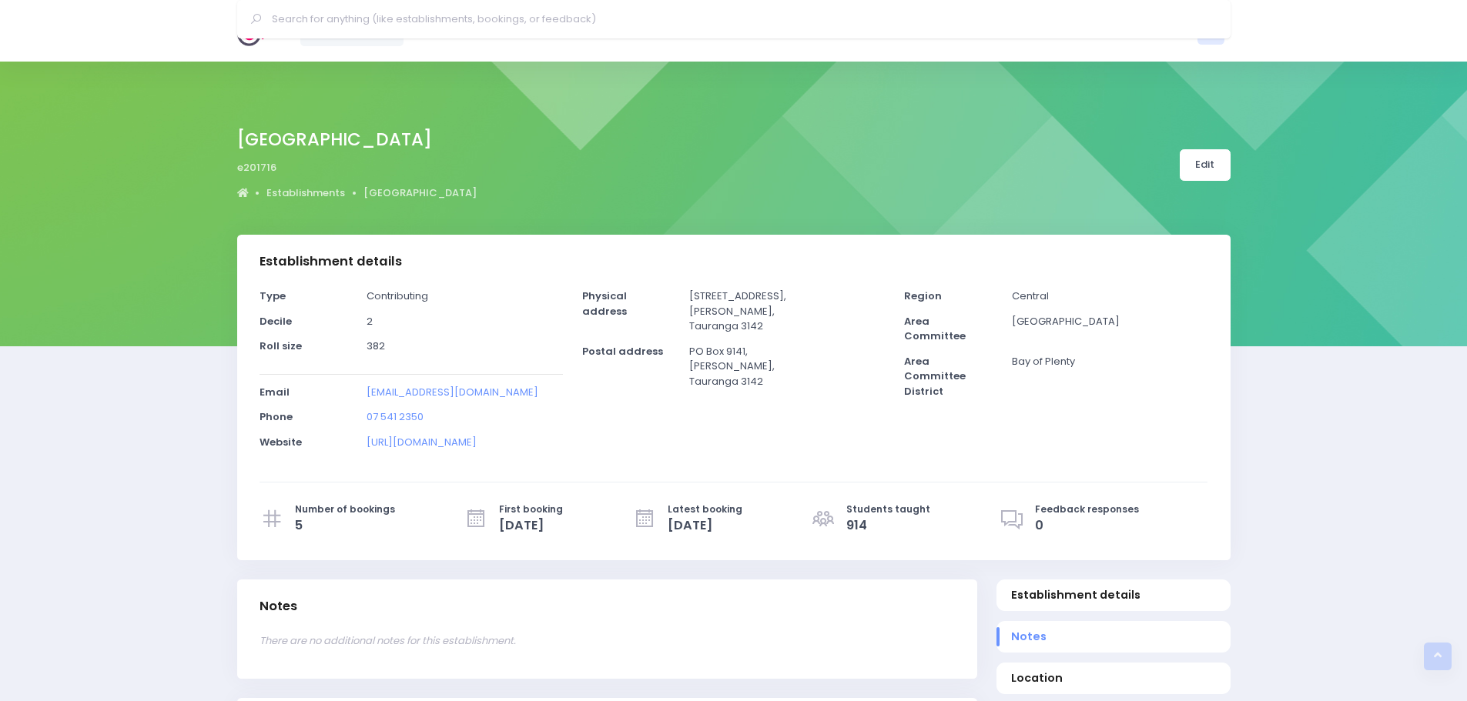
select select "5"
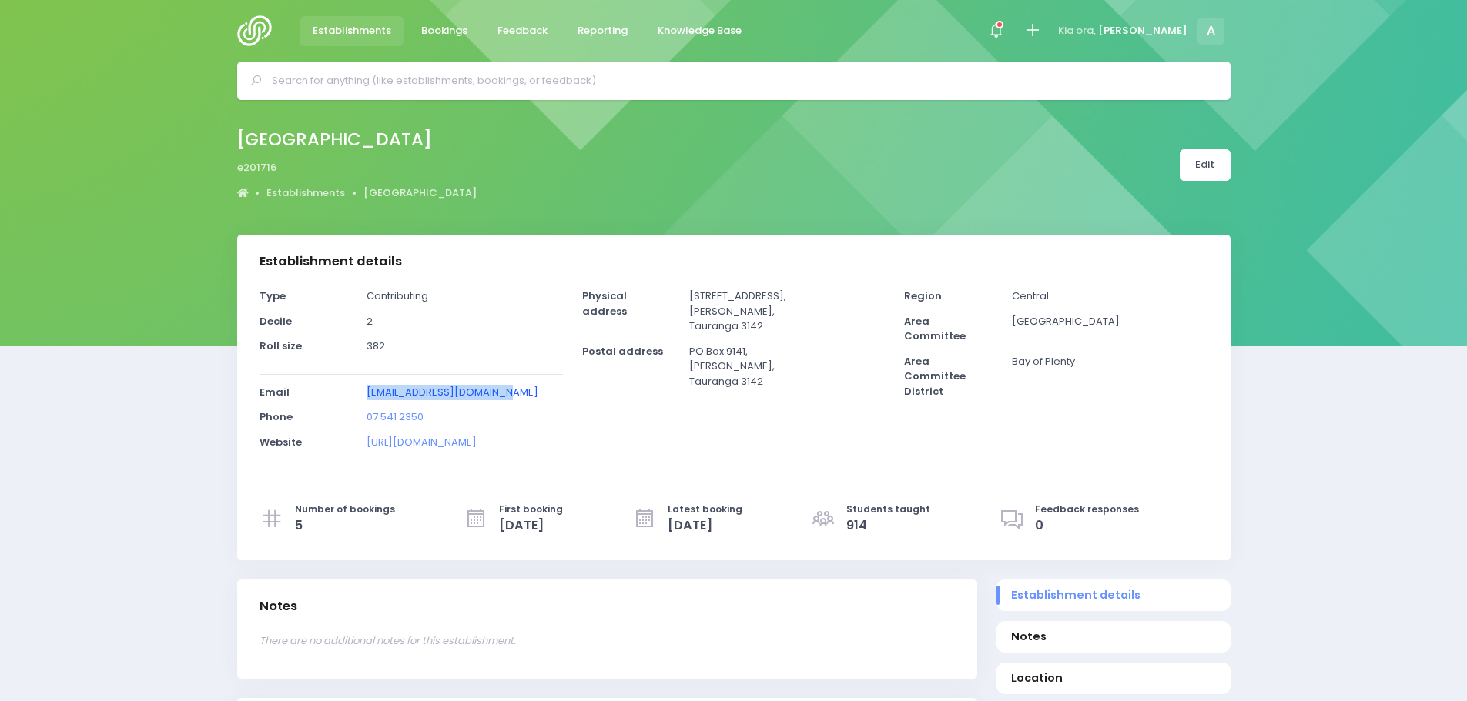
drag, startPoint x: 514, startPoint y: 392, endPoint x: 369, endPoint y: 392, distance: 144.7
click at [369, 392] on p "admin@greerton.school.nz" at bounding box center [464, 392] width 196 height 15
copy link "admin@greerton.school.nz"
click at [373, 22] on link "Establishments" at bounding box center [352, 31] width 104 height 30
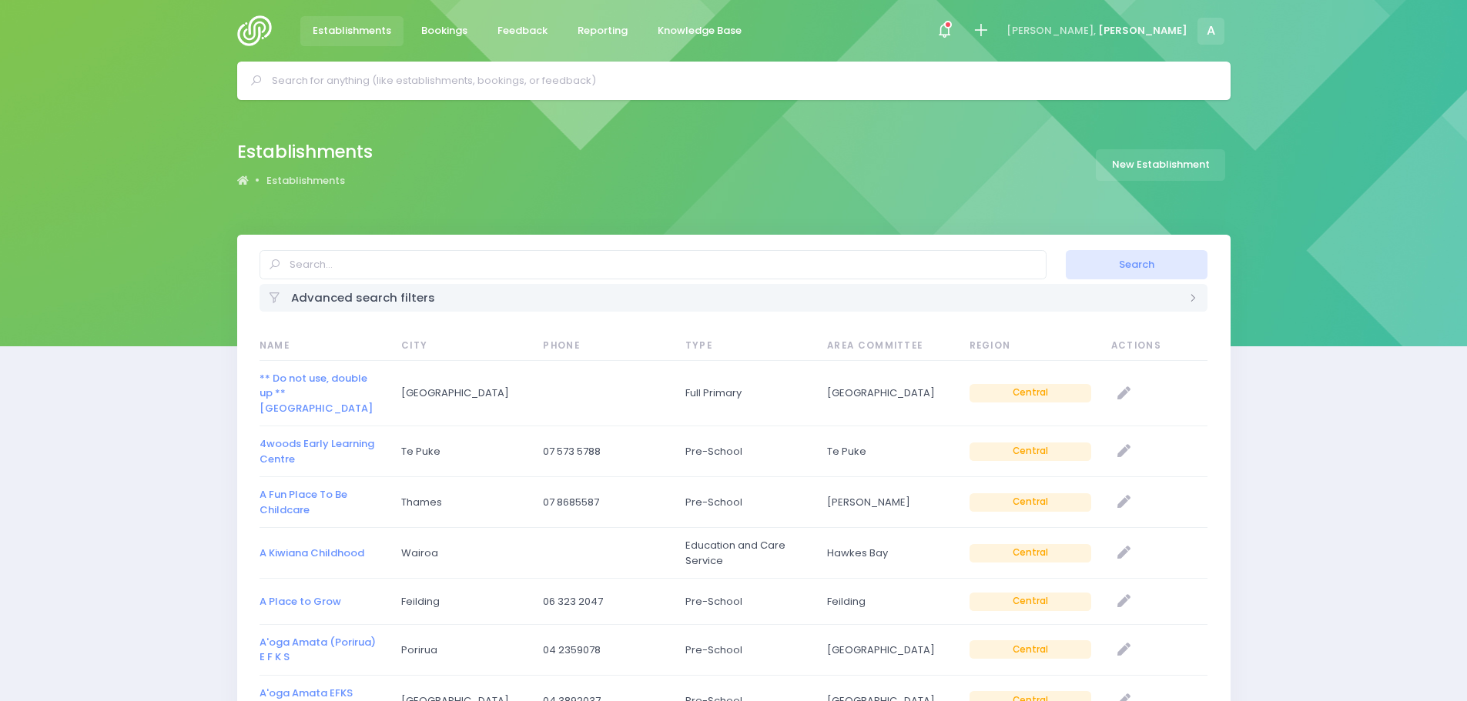
select select "20"
click at [393, 263] on input "text" at bounding box center [652, 264] width 787 height 29
type input "kawaha point"
click at [1066, 250] on button "Search" at bounding box center [1137, 264] width 142 height 29
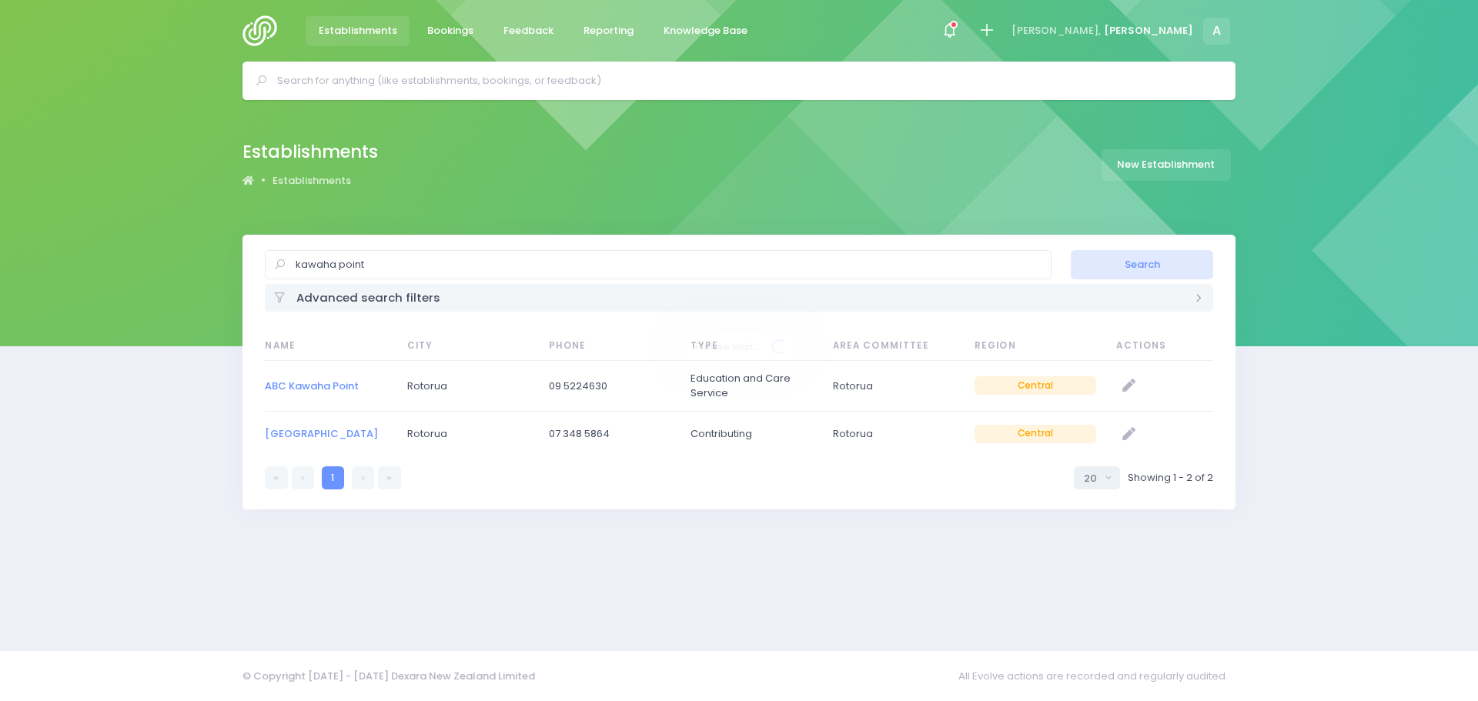
select select "20"
click at [320, 437] on link "[GEOGRAPHIC_DATA]" at bounding box center [321, 434] width 113 height 15
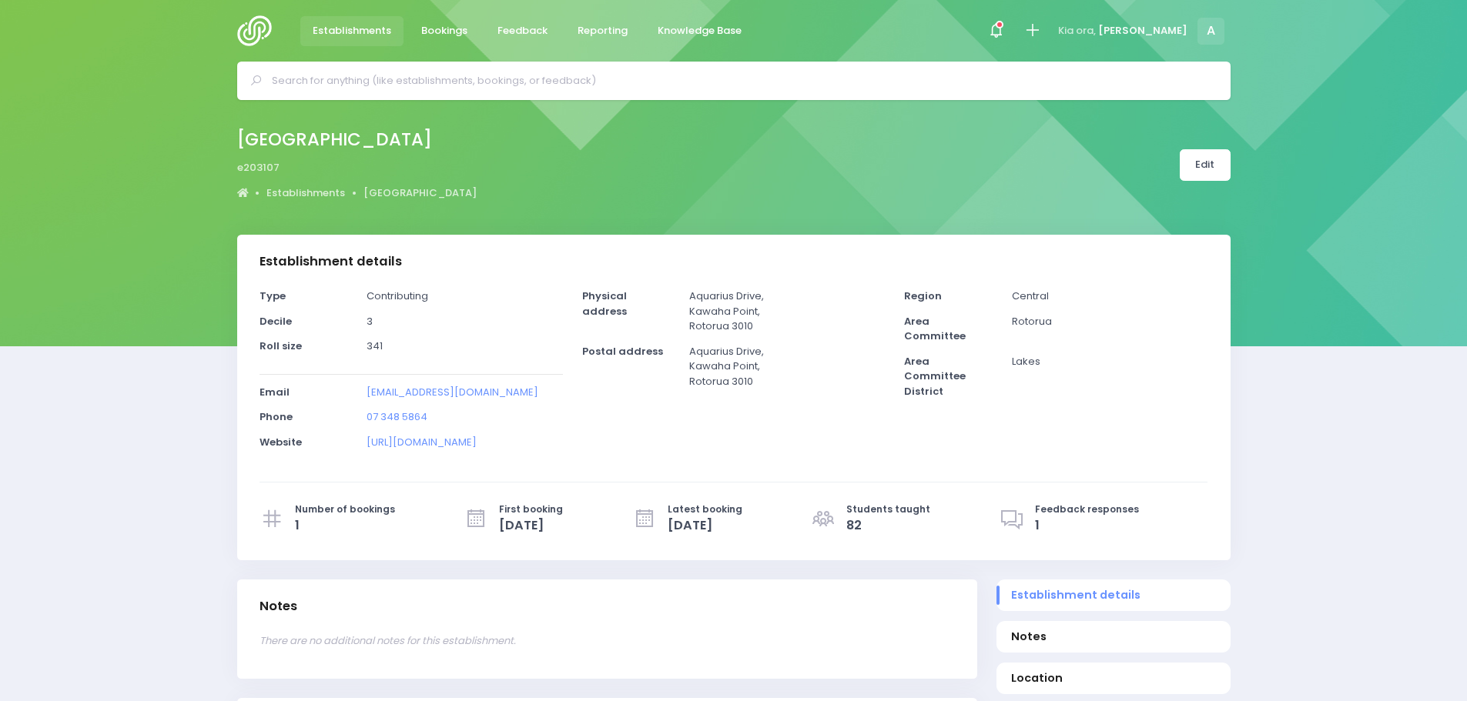
select select "5"
click at [1214, 175] on link "Edit" at bounding box center [1204, 165] width 51 height 32
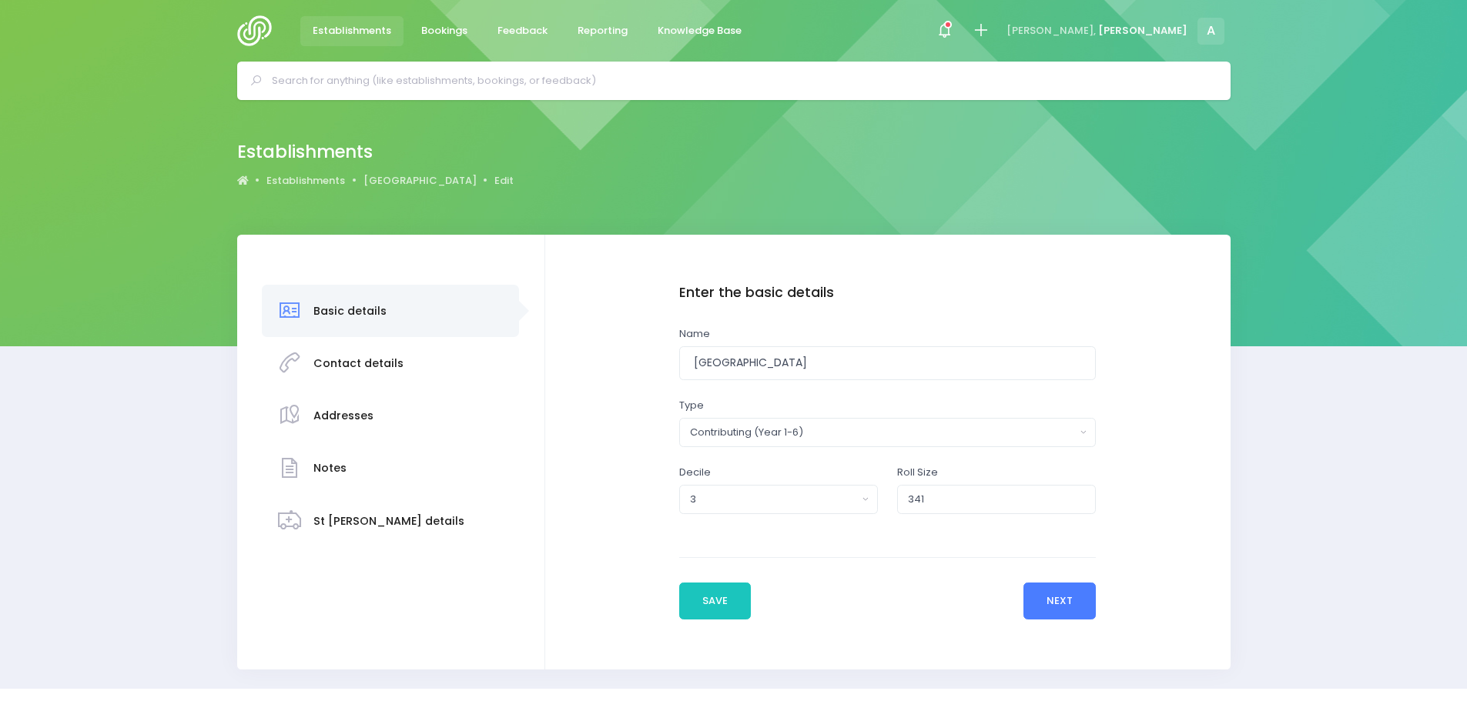
click at [1056, 601] on button "Next" at bounding box center [1059, 601] width 73 height 37
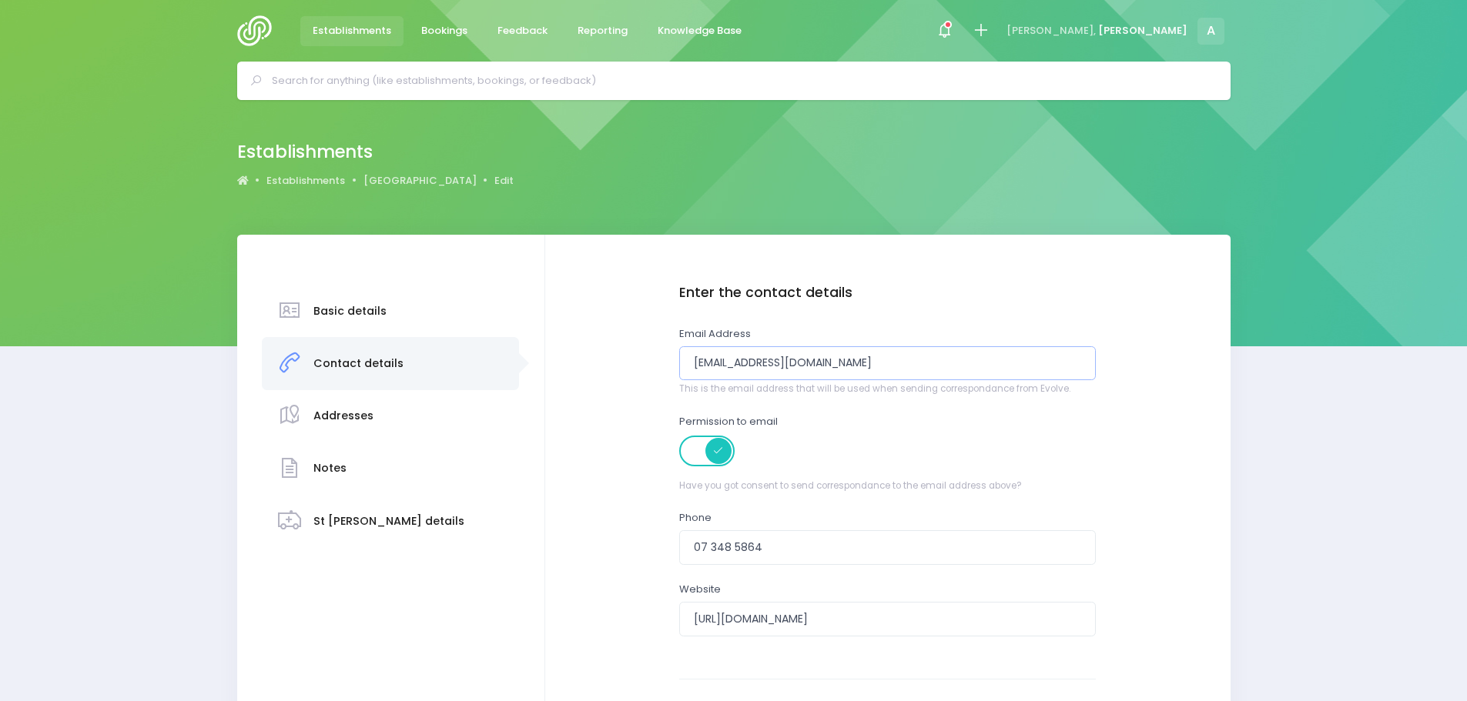
drag, startPoint x: 898, startPoint y: 359, endPoint x: 682, endPoint y: 357, distance: 215.6
click at [682, 357] on input "[EMAIL_ADDRESS][DOMAIN_NAME]" at bounding box center [887, 363] width 417 height 35
paste input "office@kps"
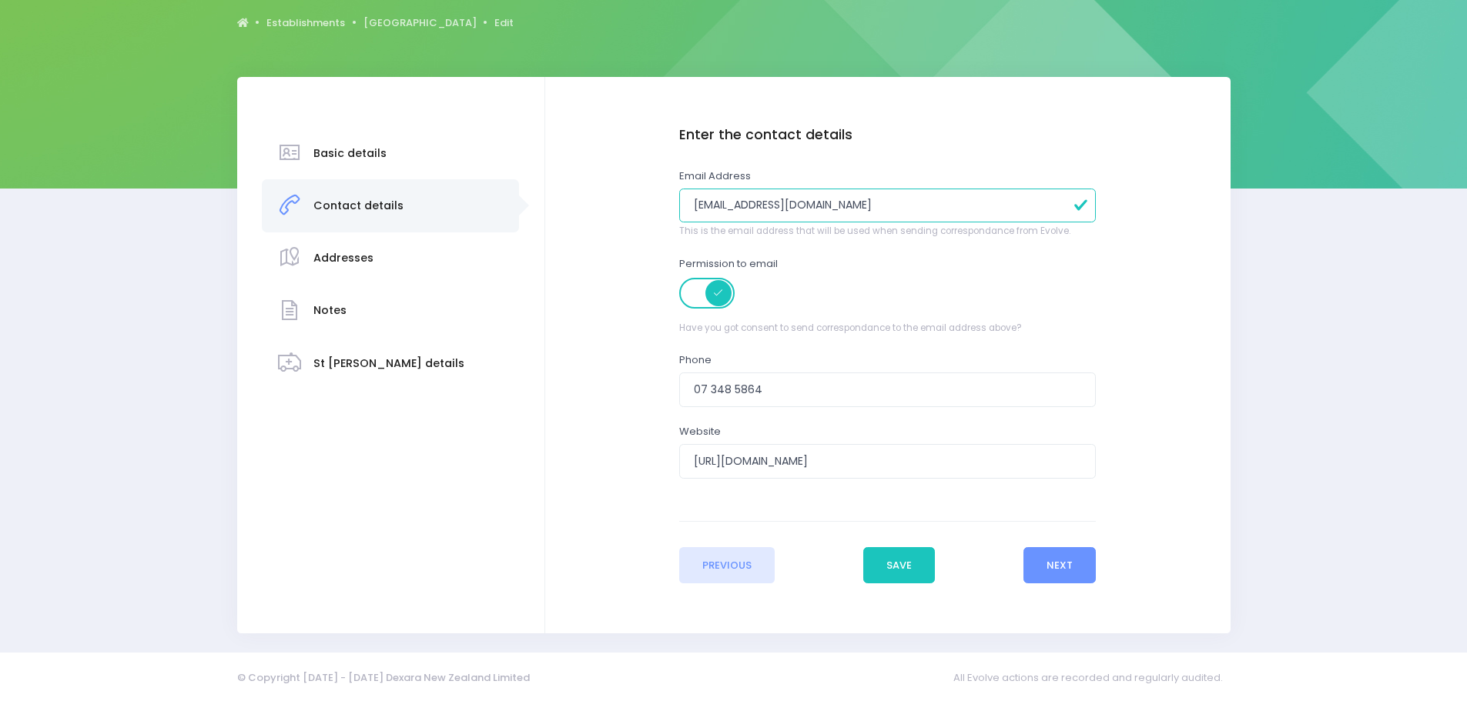
scroll to position [159, 0]
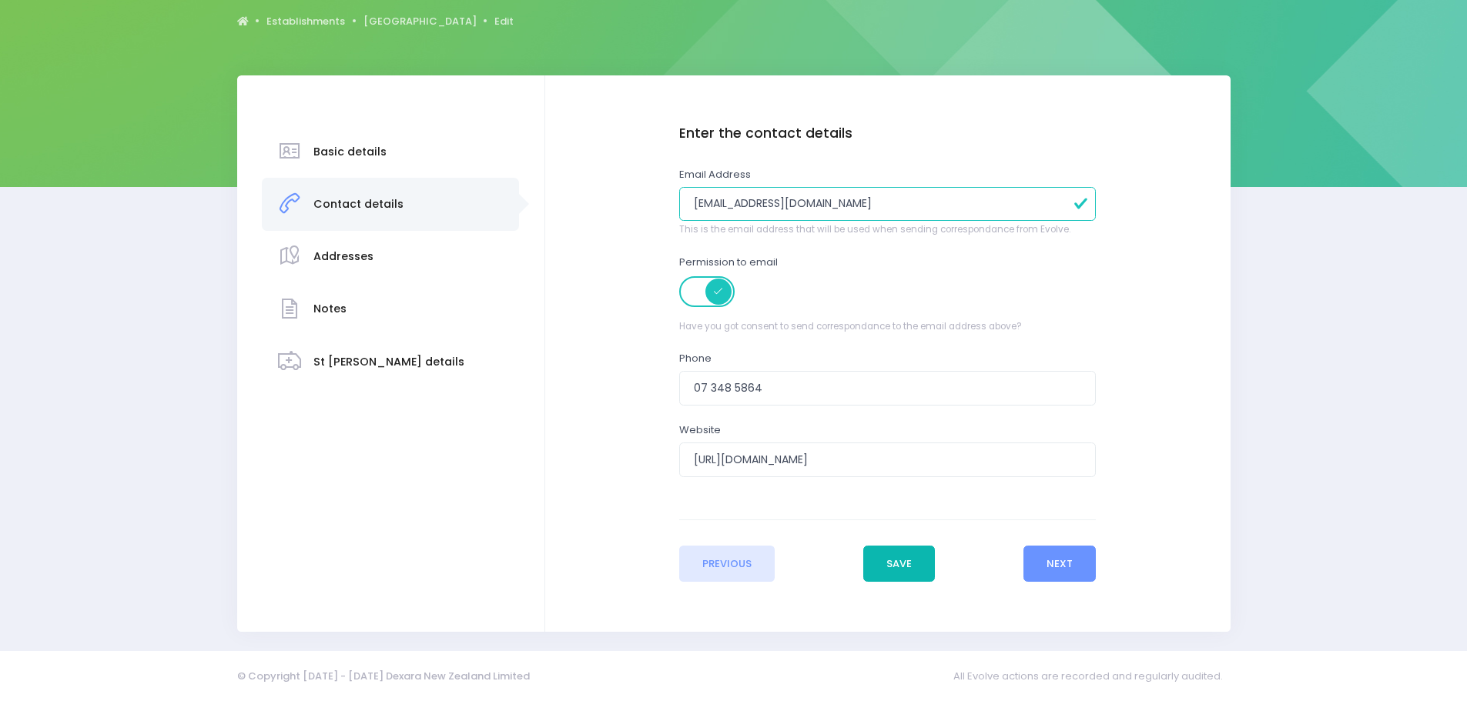
type input "office@kps.school.nz"
click at [904, 567] on button "Save" at bounding box center [899, 564] width 72 height 37
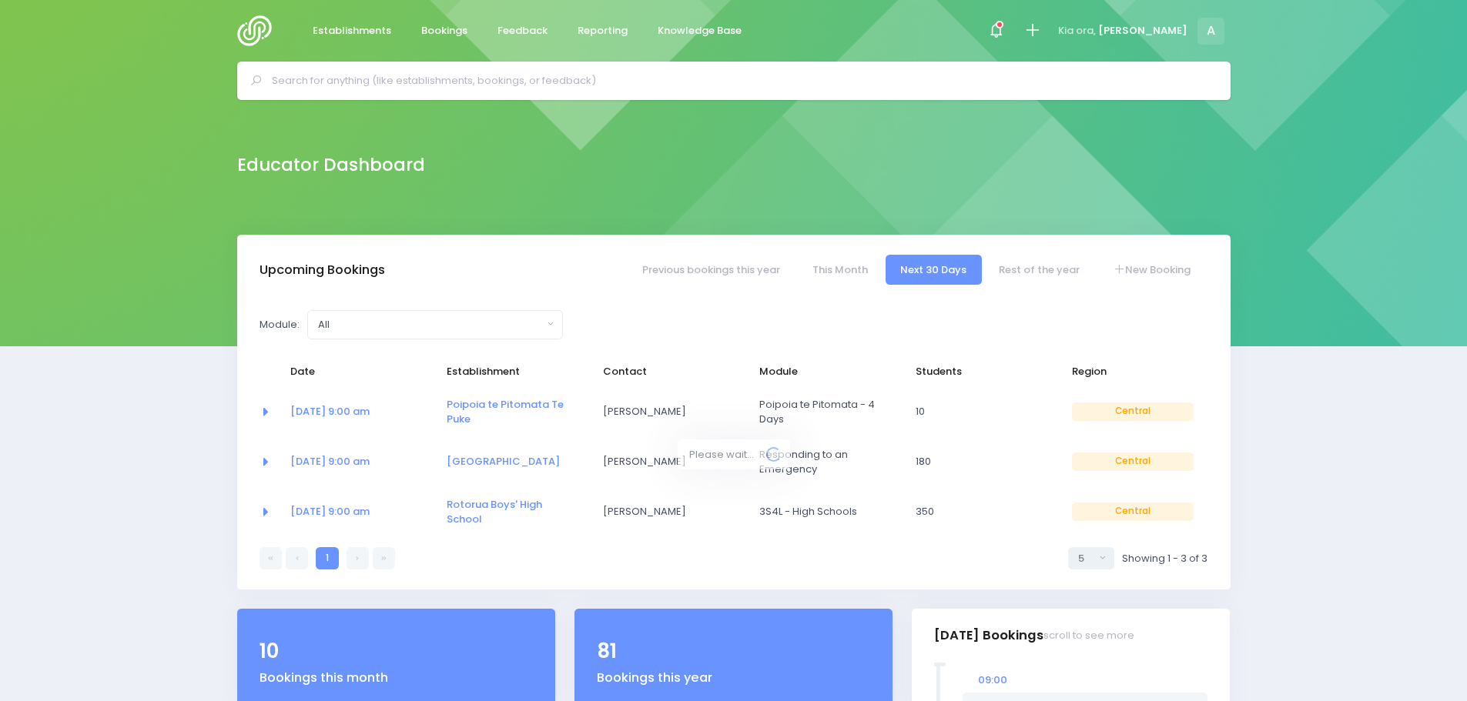
select select "5"
click at [341, 34] on span "Establishments" at bounding box center [352, 30] width 79 height 15
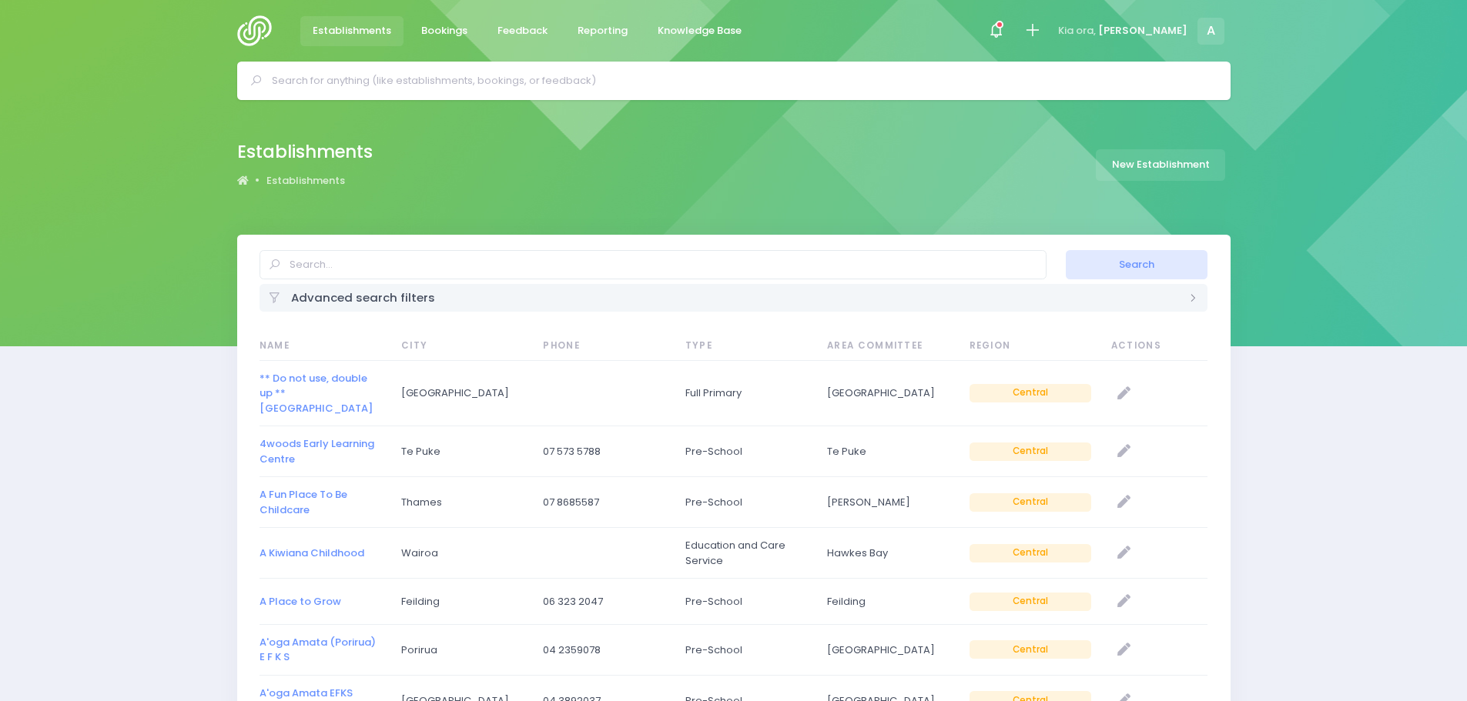
select select "20"
click at [318, 258] on input "text" at bounding box center [652, 264] width 787 height 29
type input "aorangi"
click at [1066, 250] on button "Search" at bounding box center [1137, 264] width 142 height 29
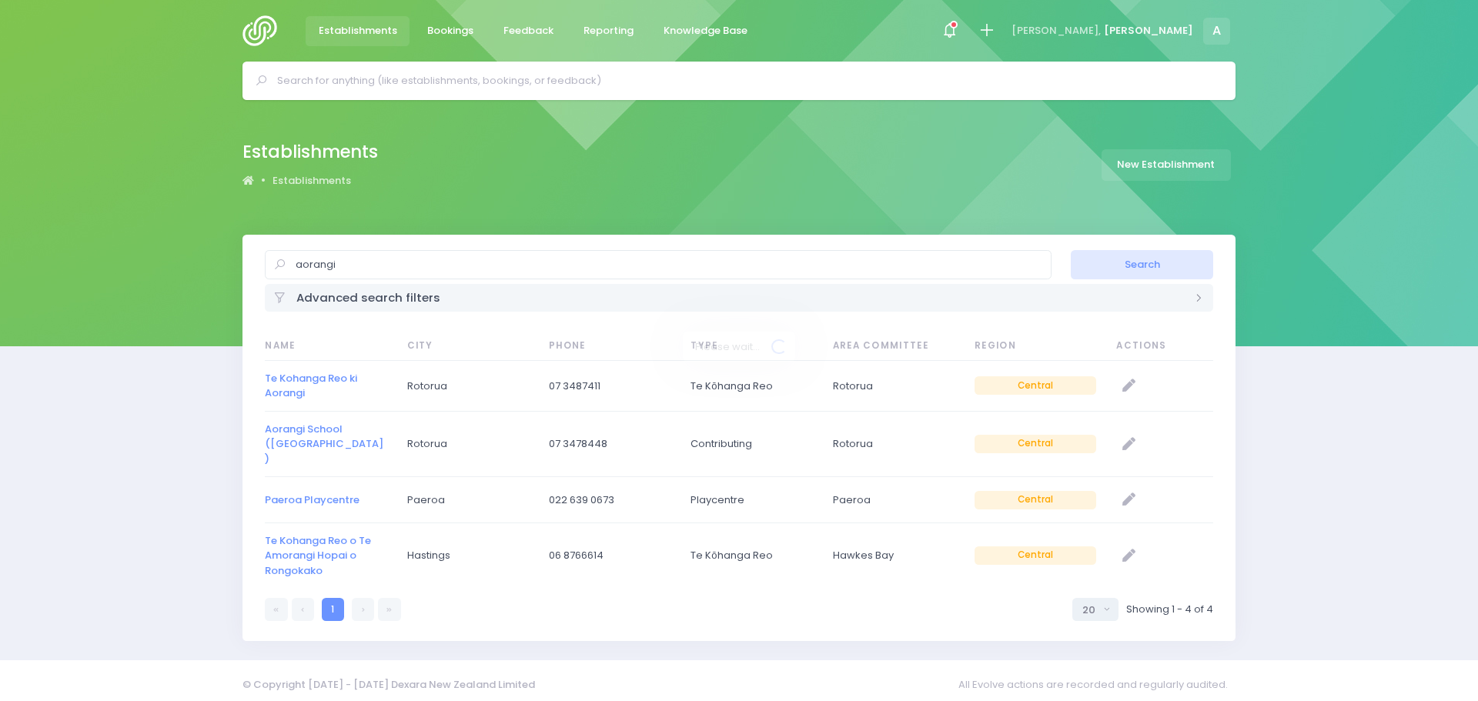
select select "20"
click at [293, 432] on link "Aorangi School (Rotorua)" at bounding box center [324, 444] width 119 height 45
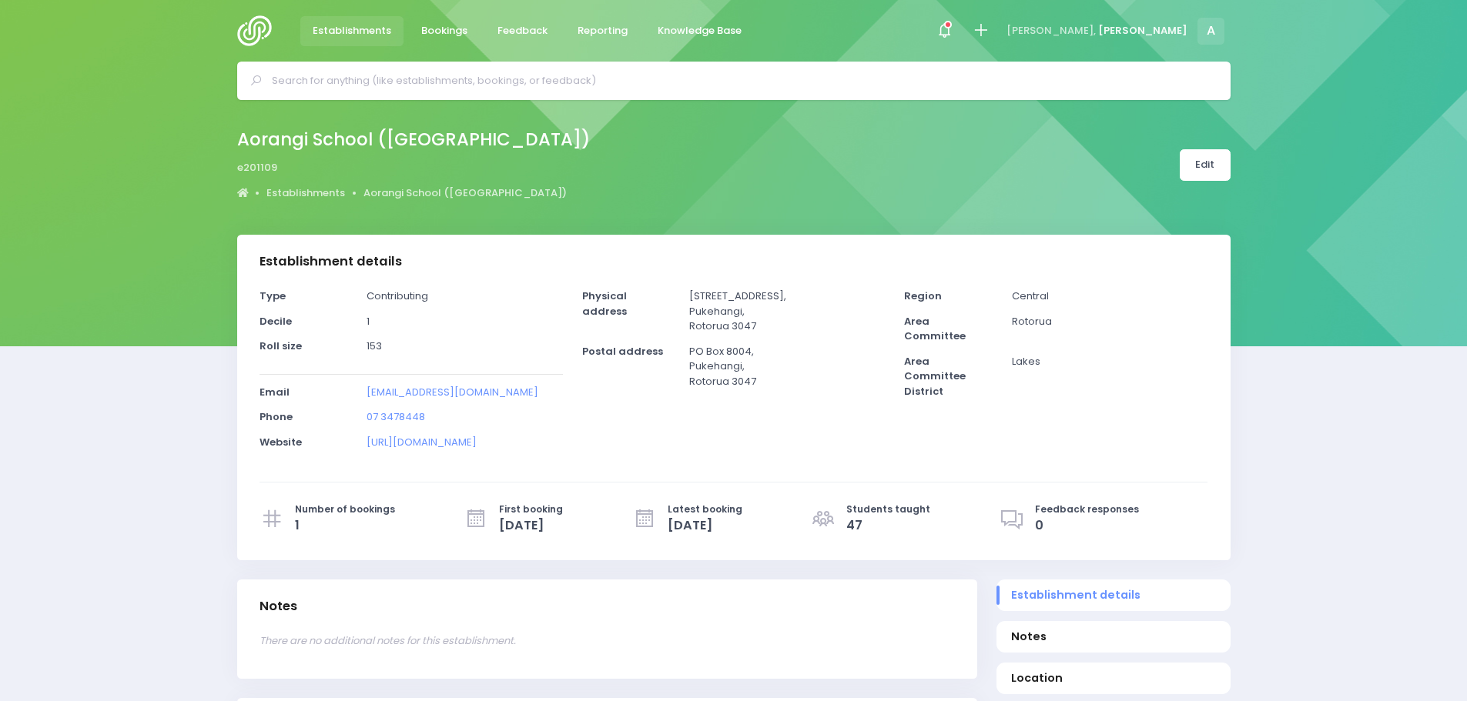
select select "5"
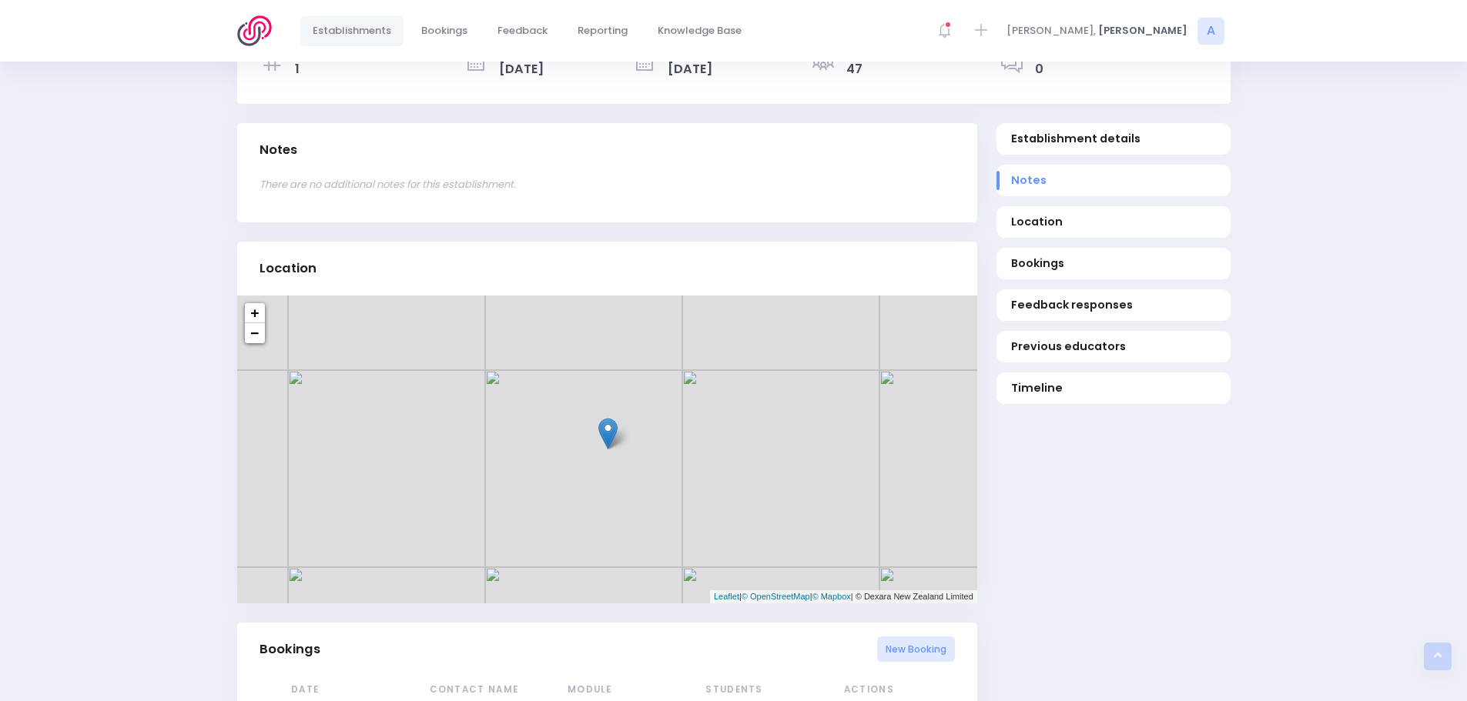
scroll to position [77, 0]
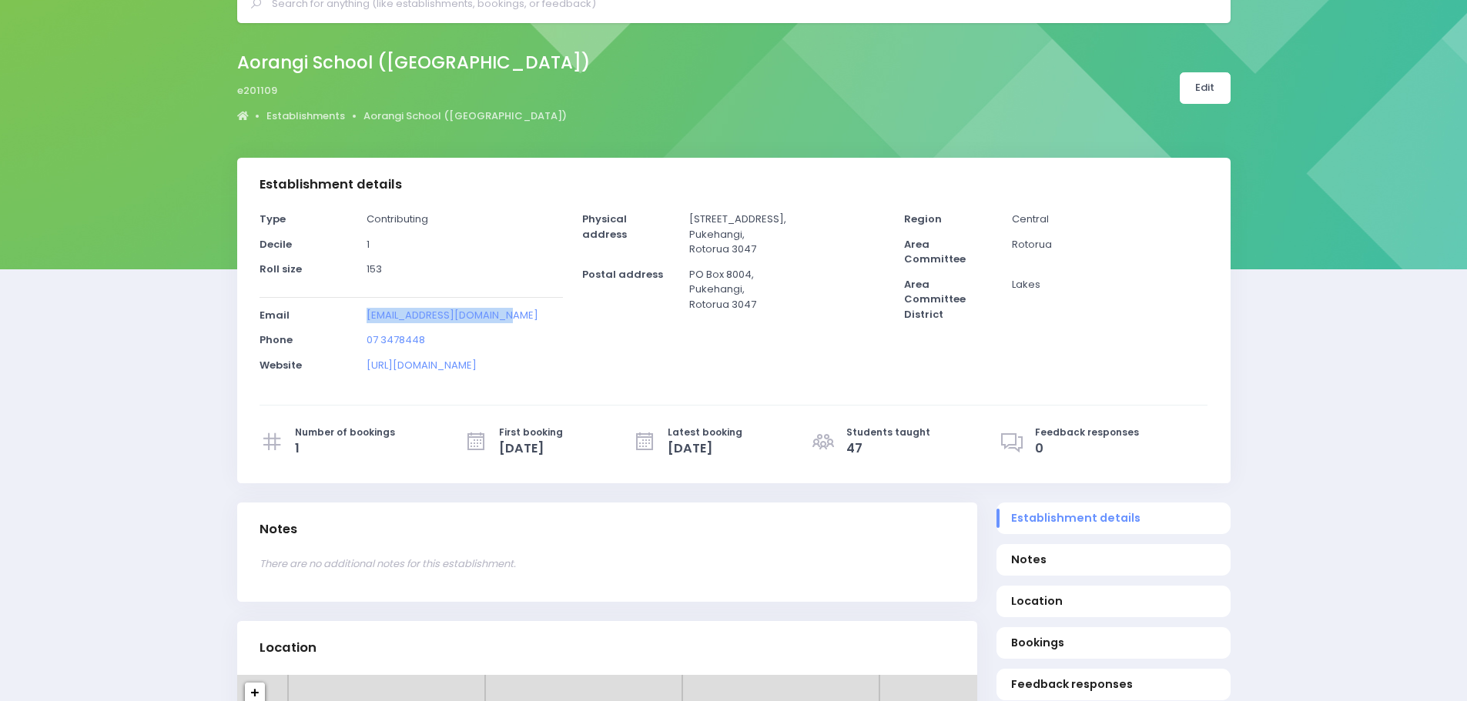
drag, startPoint x: 517, startPoint y: 316, endPoint x: 363, endPoint y: 320, distance: 153.3
click at [363, 320] on div "[EMAIL_ADDRESS][DOMAIN_NAME]" at bounding box center [464, 320] width 215 height 25
copy link "office@aorangi.school.nz"
click at [304, 121] on link "Establishments" at bounding box center [305, 116] width 79 height 15
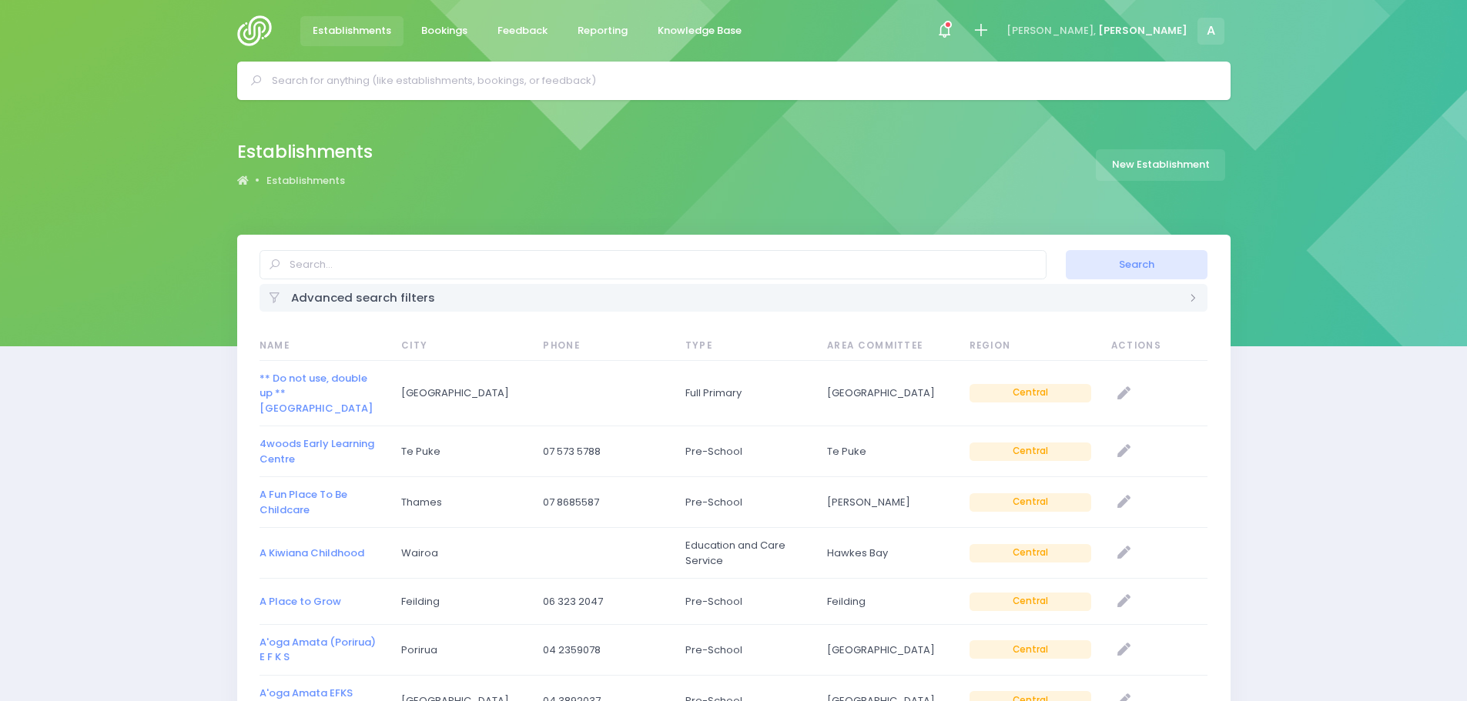
select select "20"
click at [303, 270] on input "text" at bounding box center [652, 264] width 787 height 29
type input "waikiti"
click at [1066, 250] on button "Search" at bounding box center [1137, 264] width 142 height 29
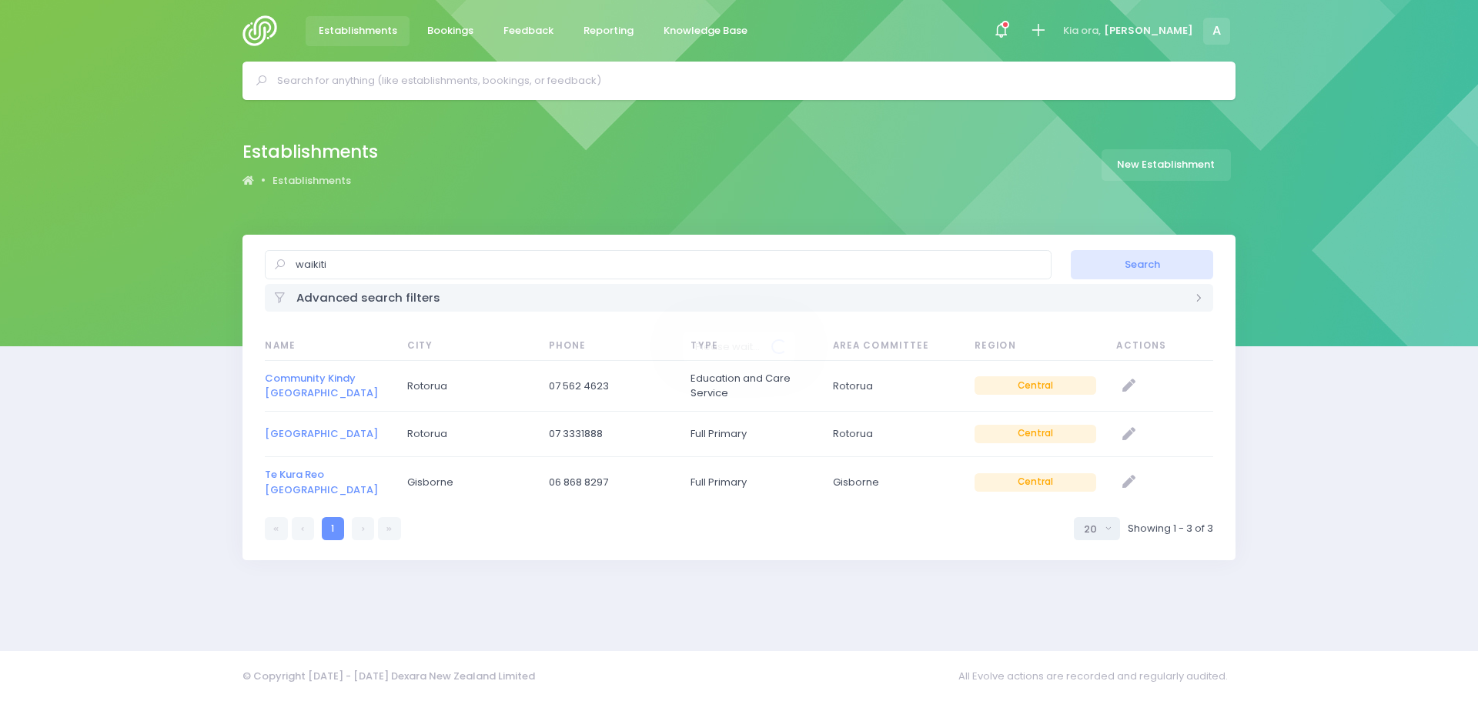
select select "20"
click at [326, 440] on link "[GEOGRAPHIC_DATA]" at bounding box center [321, 434] width 113 height 15
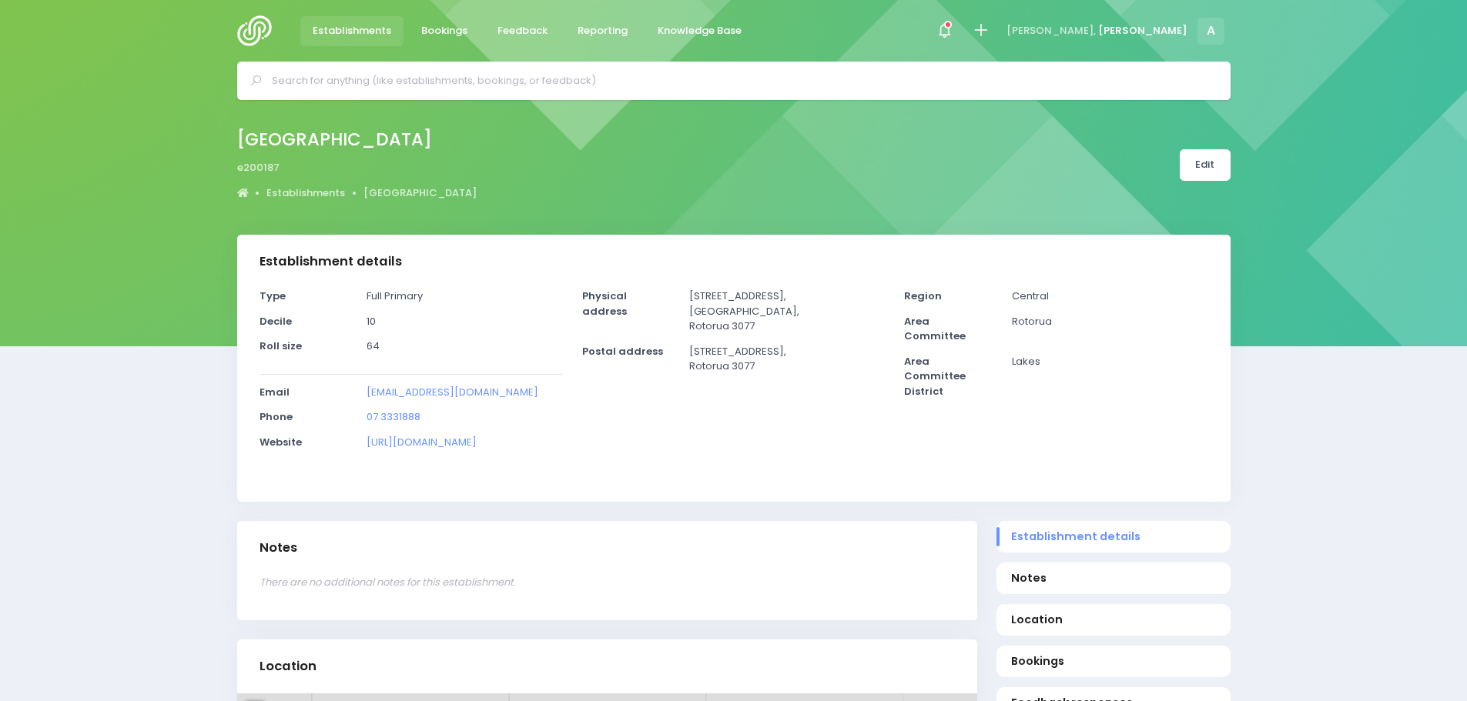
select select "5"
drag, startPoint x: 531, startPoint y: 390, endPoint x: 360, endPoint y: 389, distance: 171.7
click at [360, 389] on div "office@waikitevalley.school.nz" at bounding box center [464, 397] width 215 height 25
copy link "office@waikitevalley.school.nz"
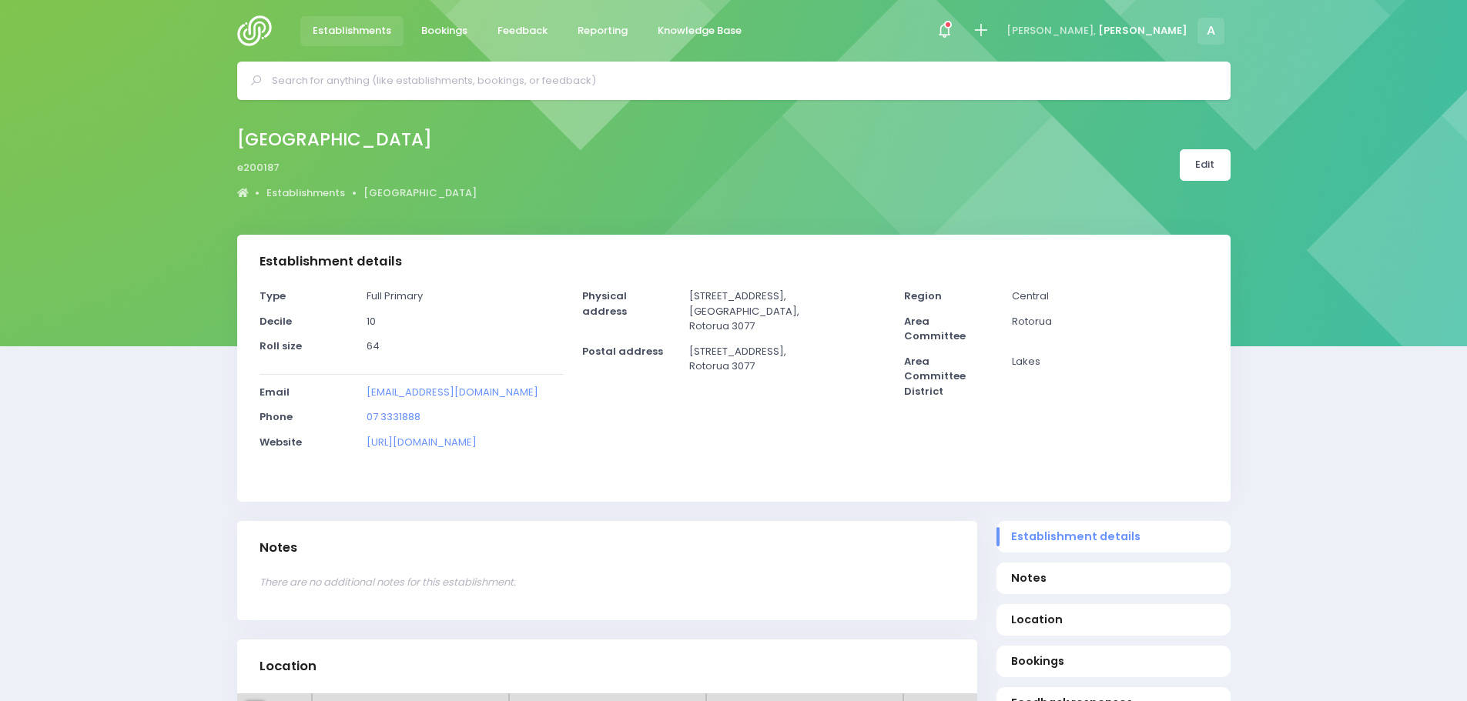
click at [357, 18] on link "Establishments" at bounding box center [352, 31] width 104 height 30
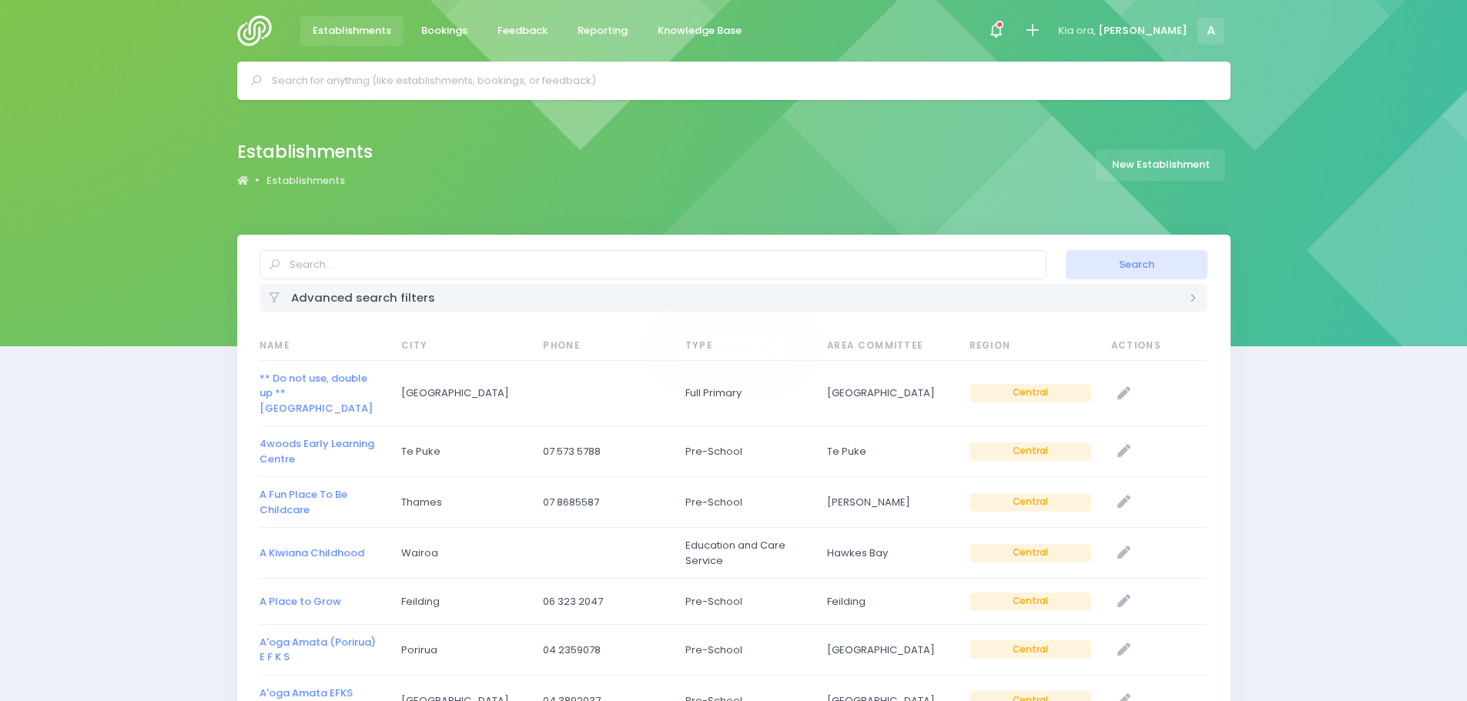
select select "20"
drag, startPoint x: 0, startPoint y: 0, endPoint x: 346, endPoint y: 274, distance: 441.8
click at [346, 274] on input "text" at bounding box center [652, 264] width 787 height 29
type input "rotokawa"
click at [1066, 250] on button "Search" at bounding box center [1137, 264] width 142 height 29
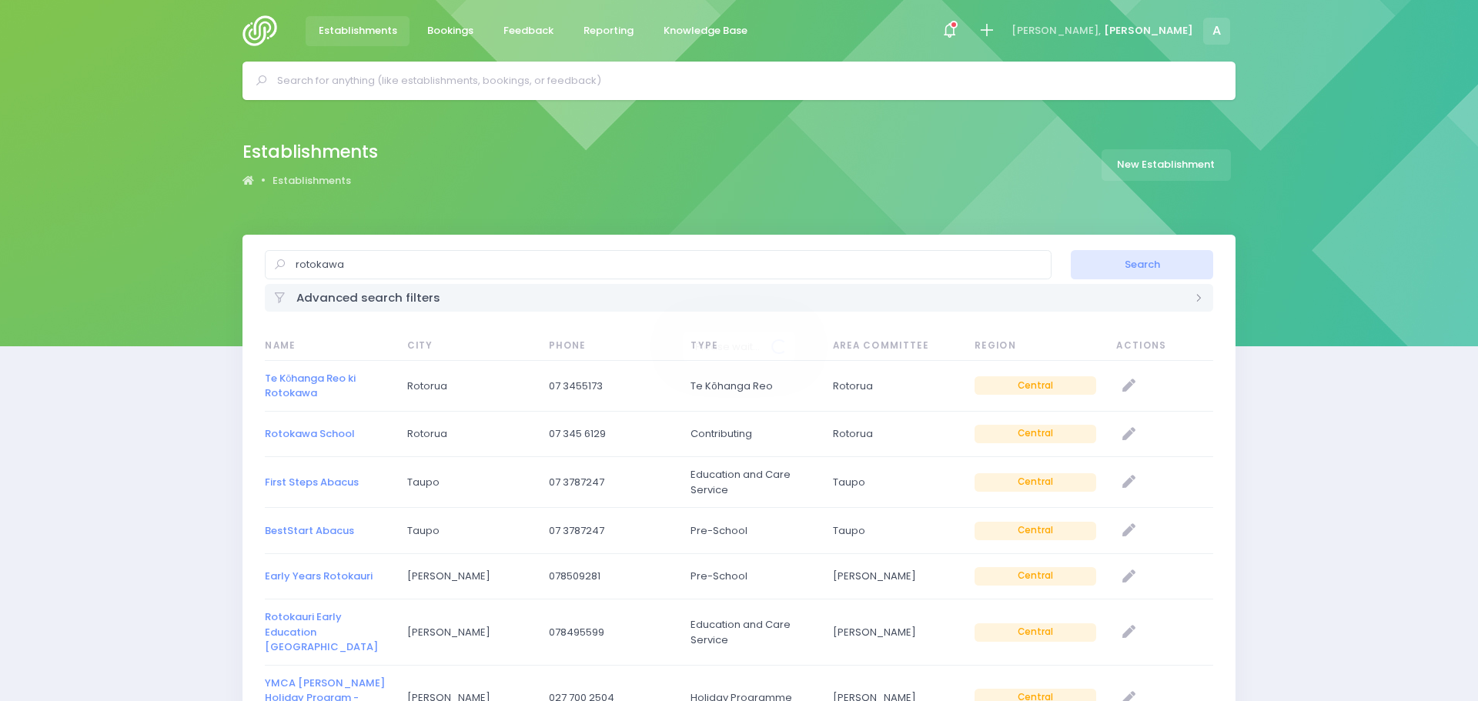
select select "20"
click at [290, 429] on link "Rotokawa School" at bounding box center [304, 434] width 90 height 15
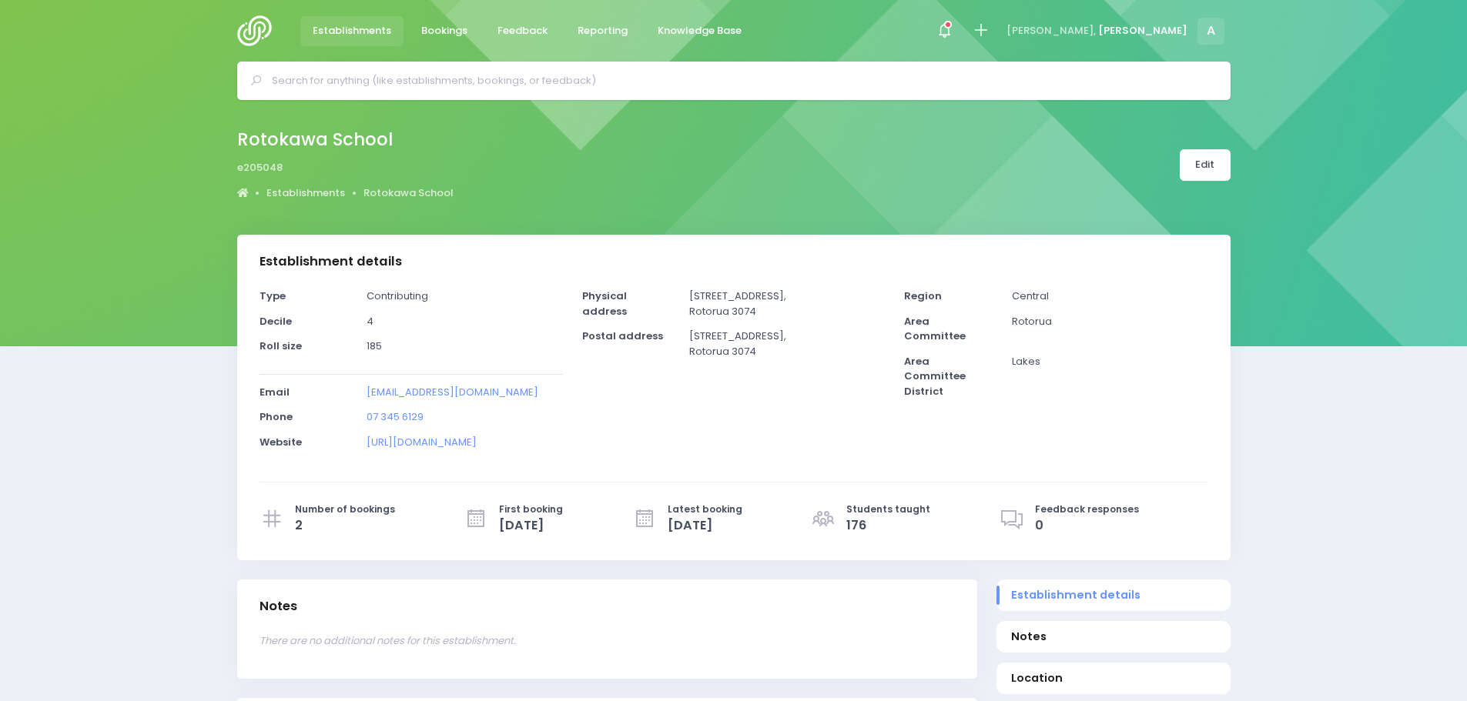
select select "5"
drag, startPoint x: 534, startPoint y: 392, endPoint x: 362, endPoint y: 396, distance: 172.5
click at [362, 396] on div "[EMAIL_ADDRESS][DOMAIN_NAME]" at bounding box center [464, 397] width 215 height 25
copy link "[EMAIL_ADDRESS][DOMAIN_NAME]"
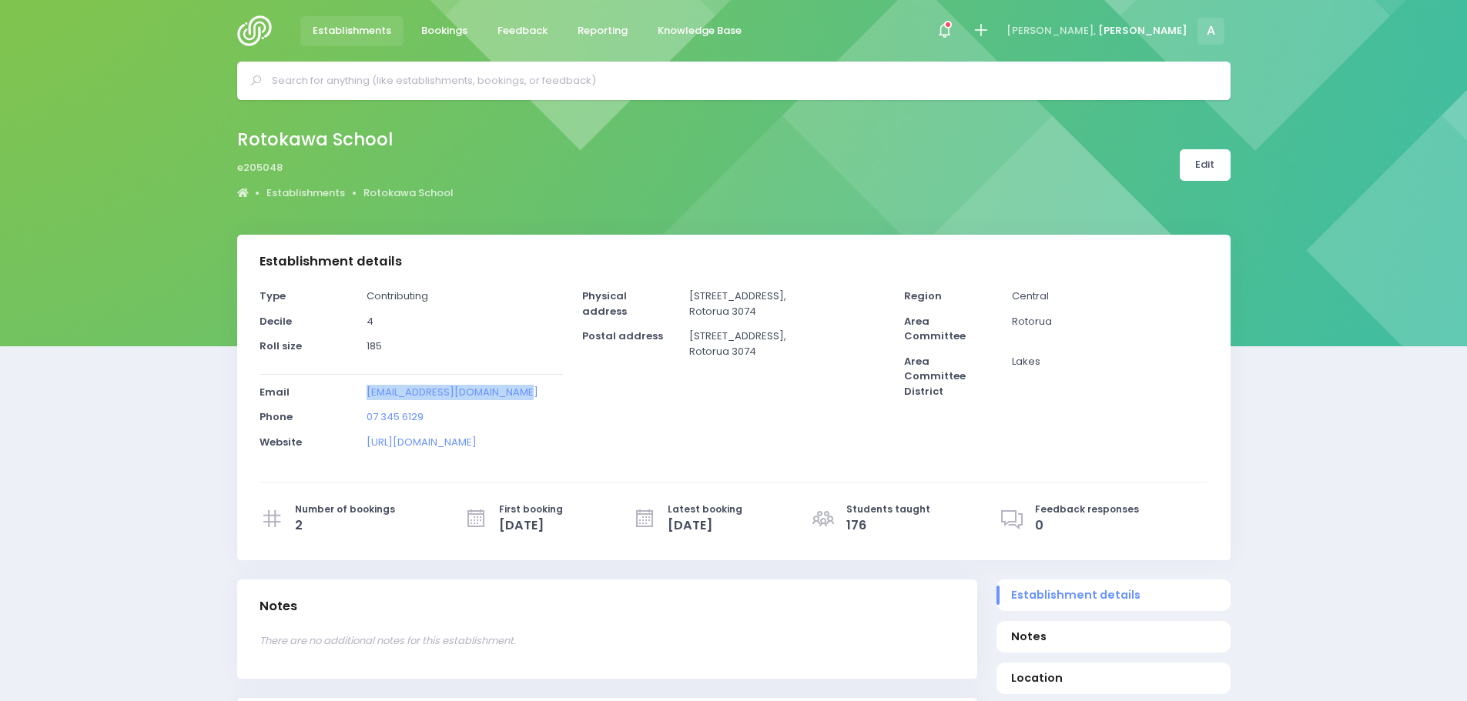
click at [355, 34] on span "Establishments" at bounding box center [352, 30] width 79 height 15
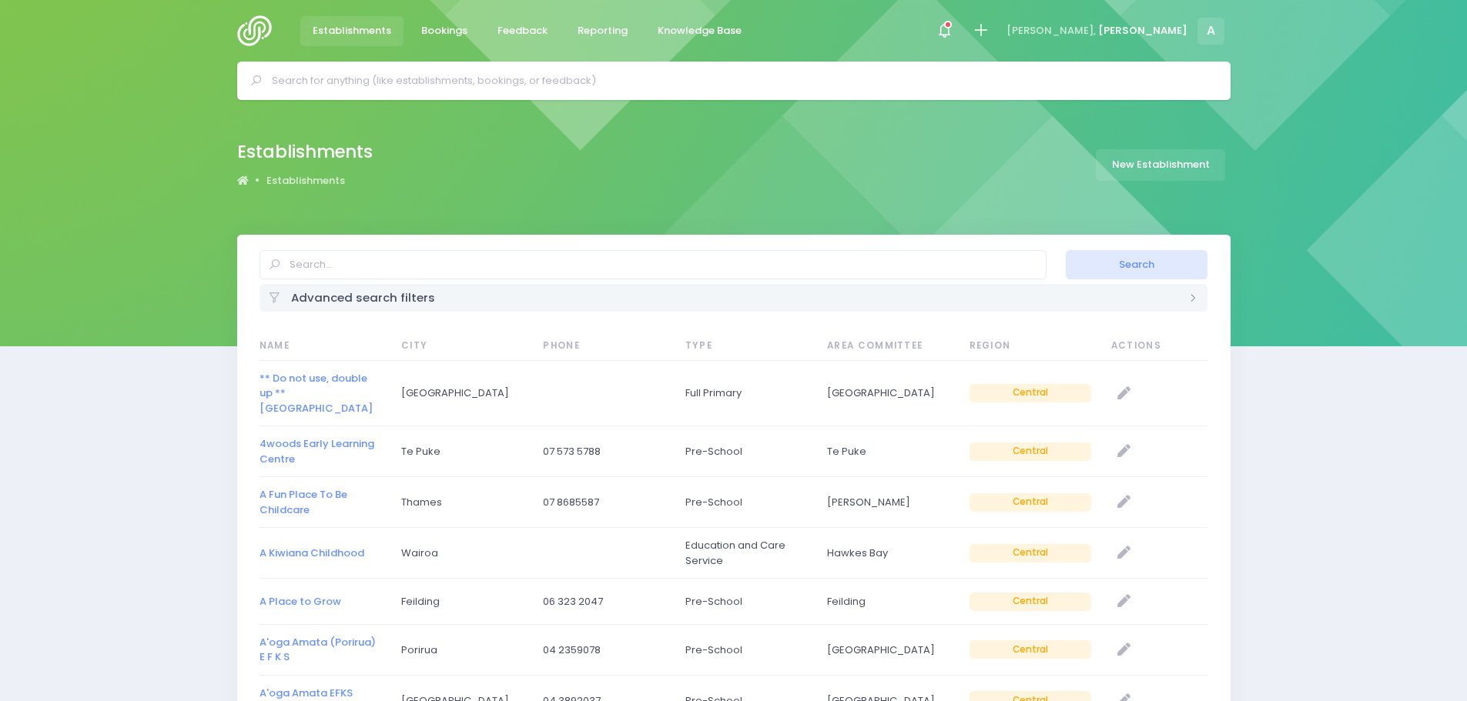
select select "20"
